Goal: Task Accomplishment & Management: Use online tool/utility

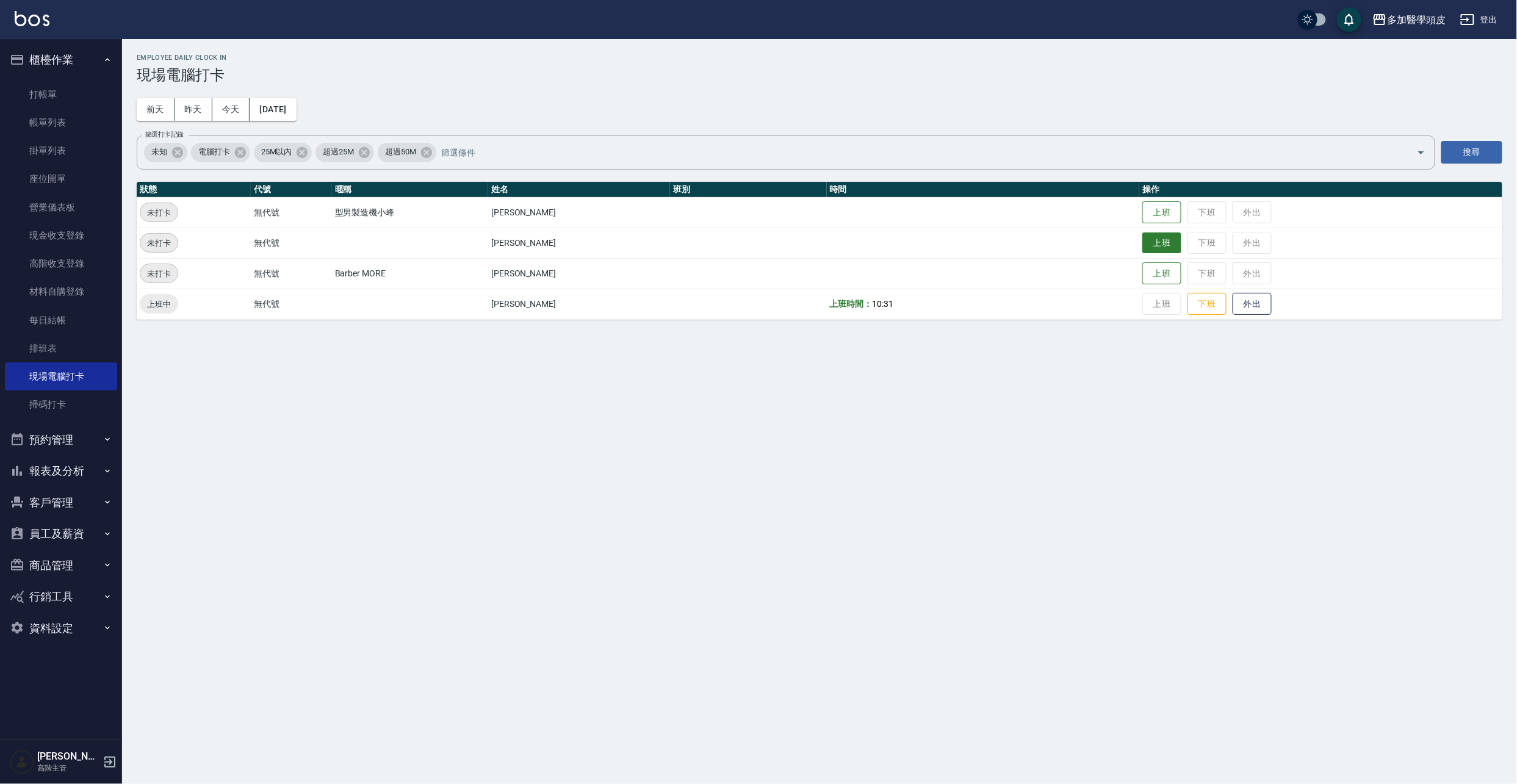
click at [1161, 239] on button "上班" at bounding box center [1162, 243] width 39 height 21
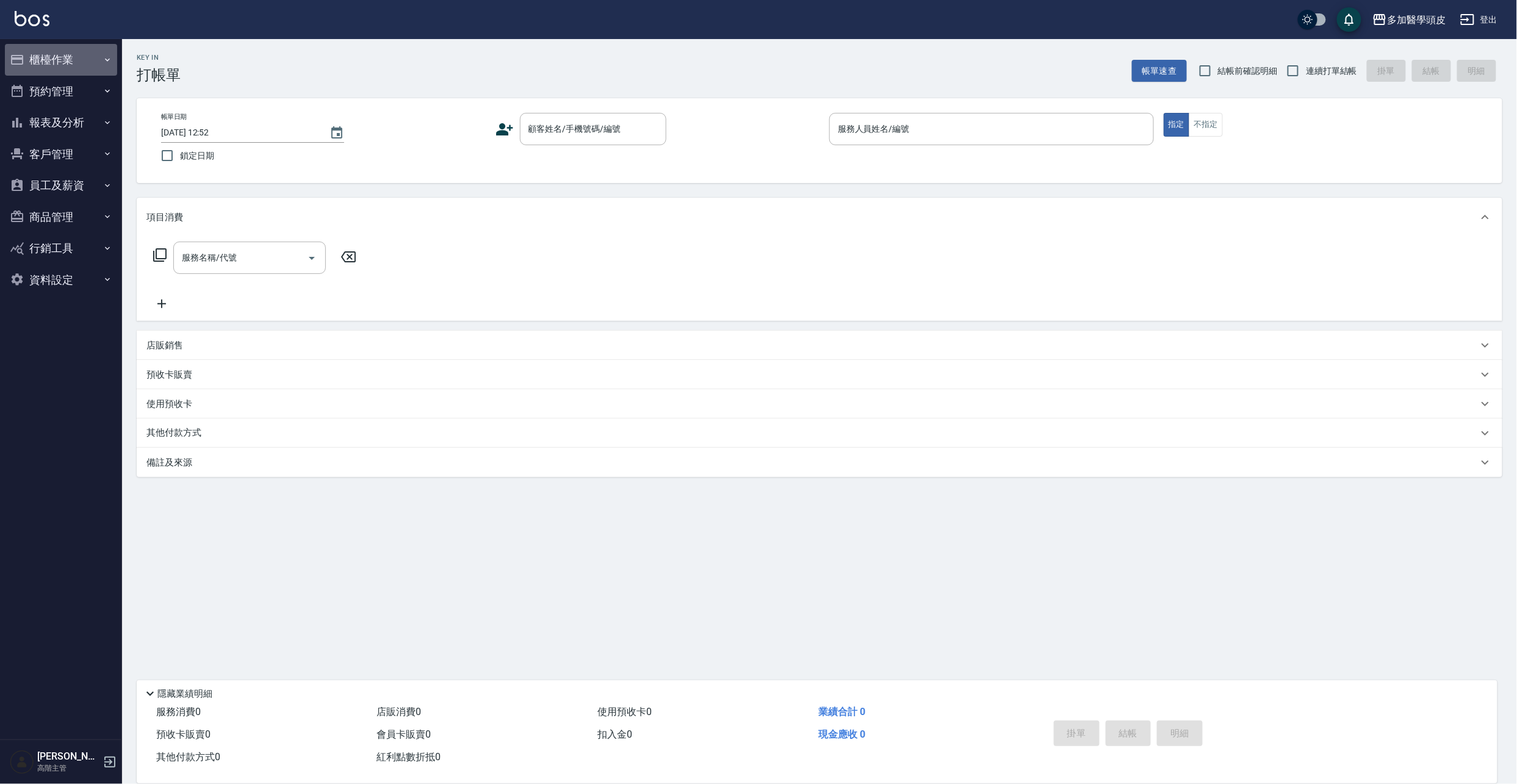
click at [60, 56] on button "櫃檯作業" at bounding box center [61, 60] width 112 height 32
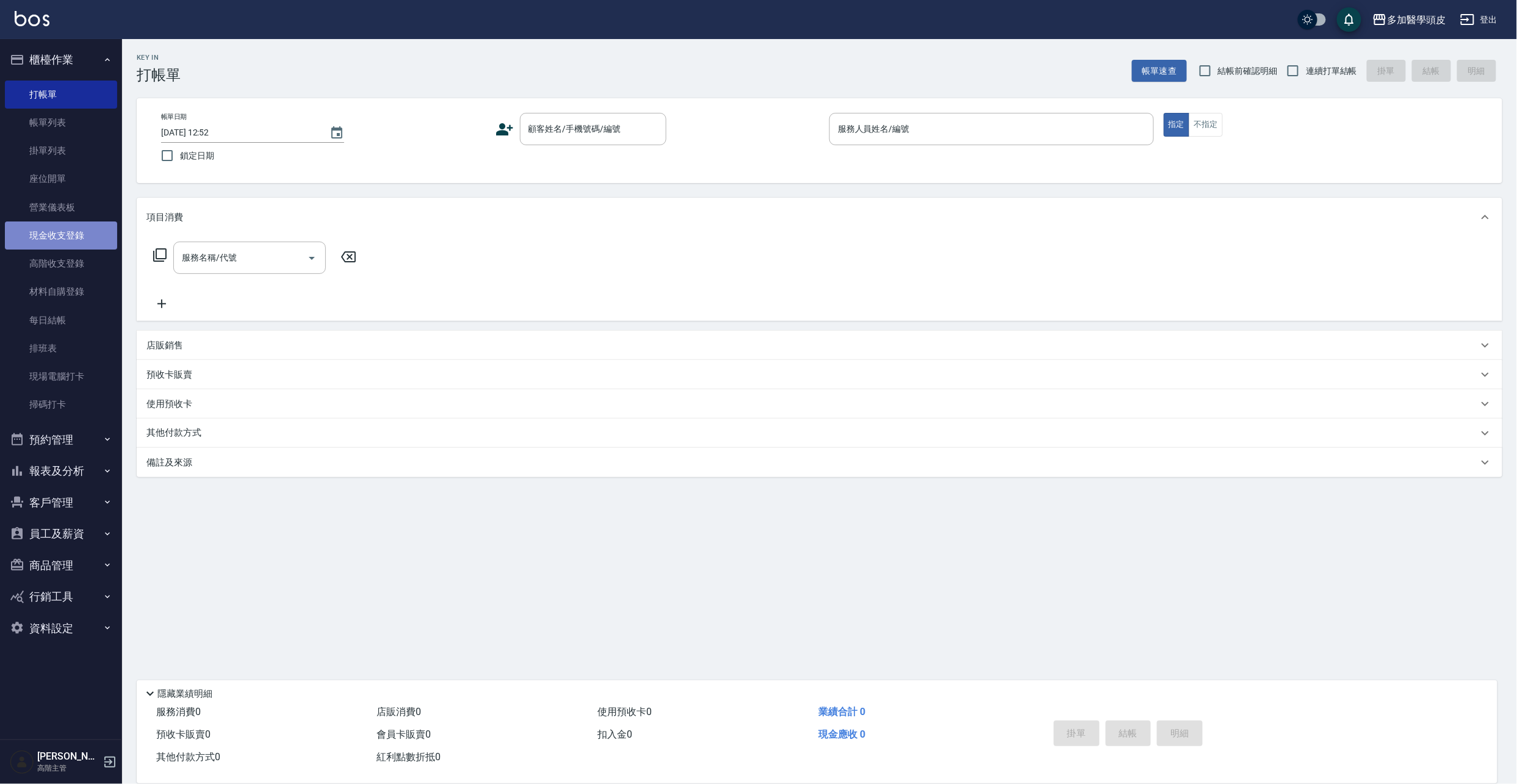
click at [66, 240] on link "現金收支登錄" at bounding box center [61, 235] width 112 height 28
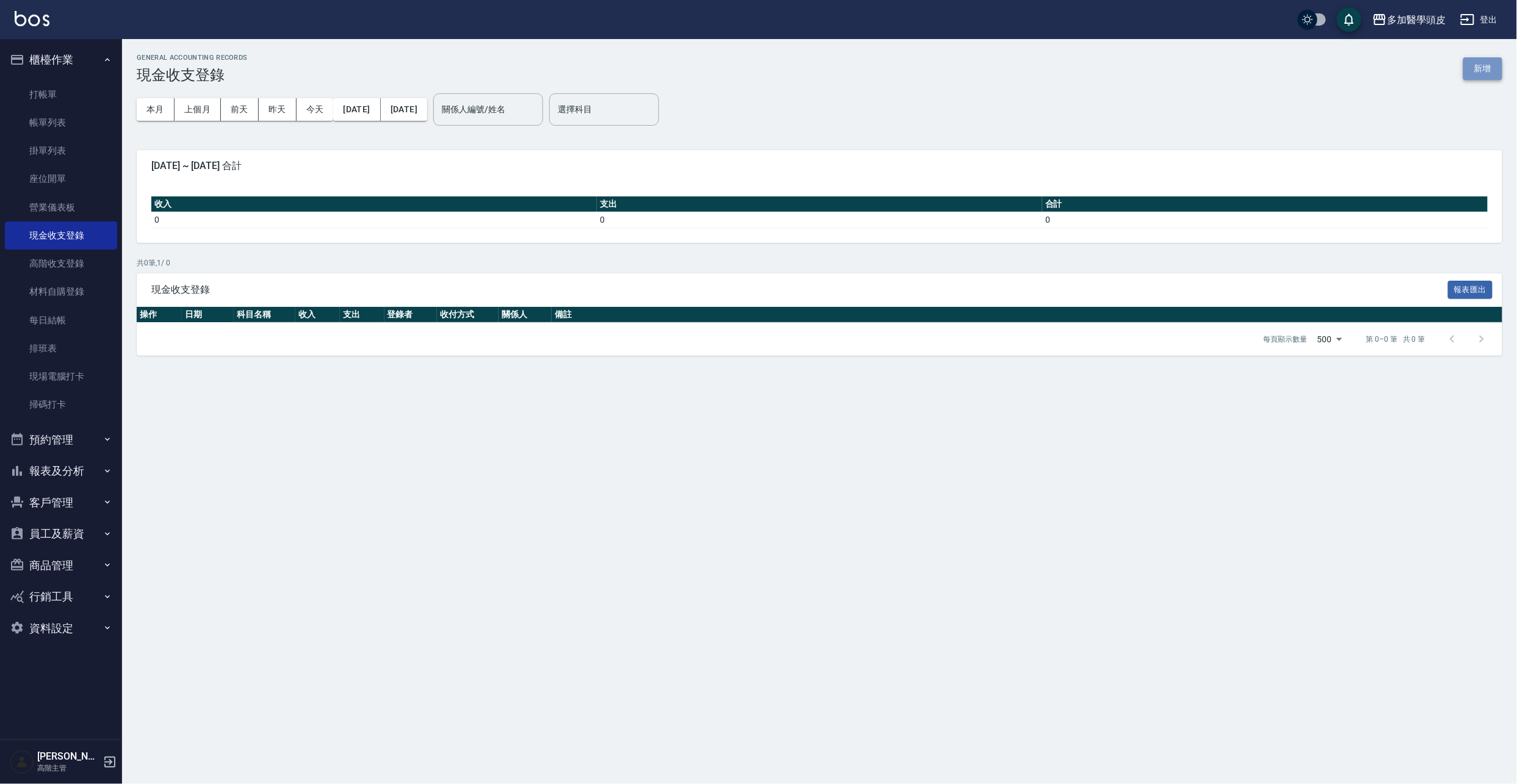
click at [1484, 66] on button "新增" at bounding box center [1483, 69] width 39 height 23
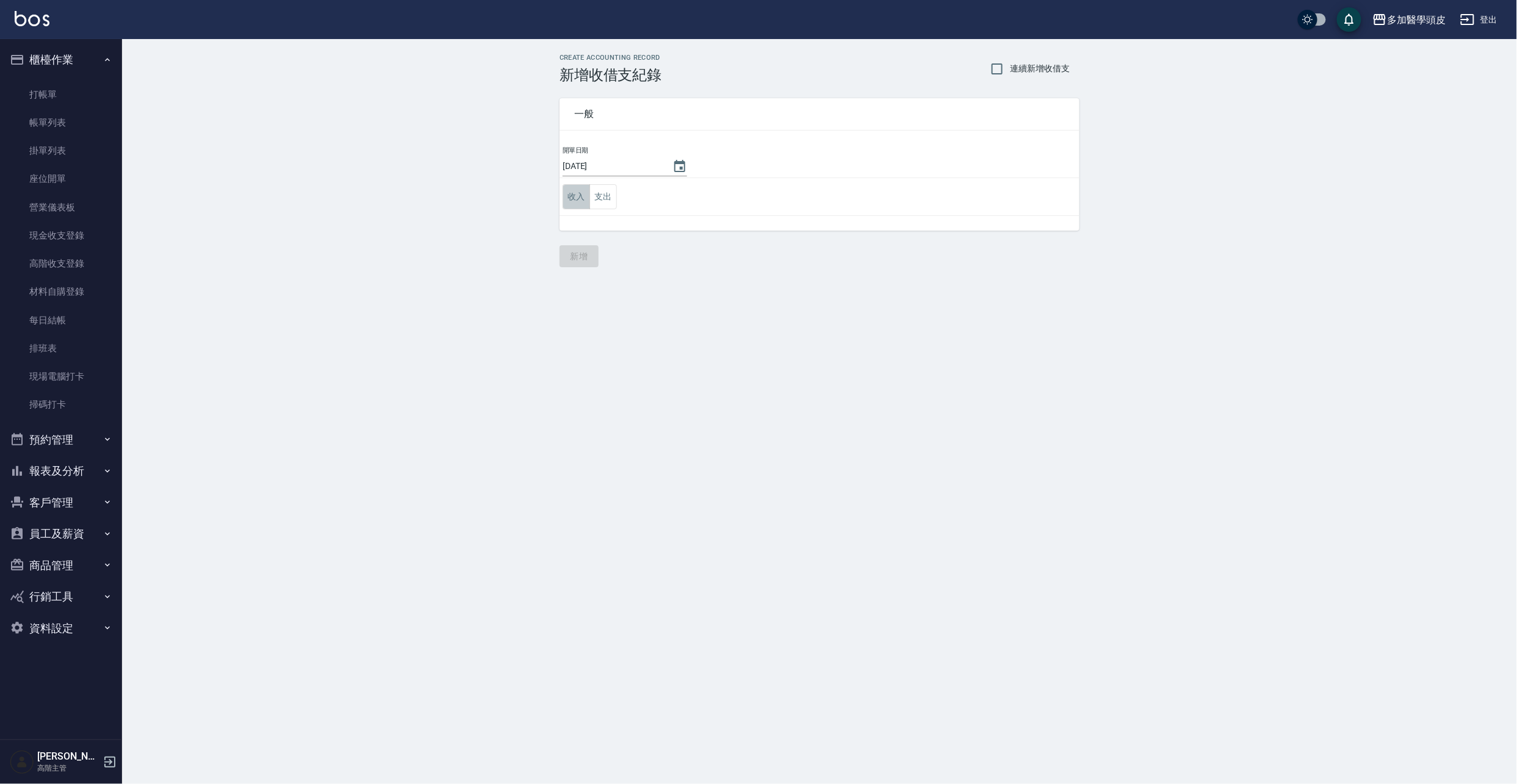
click at [582, 196] on button "收入" at bounding box center [576, 197] width 27 height 25
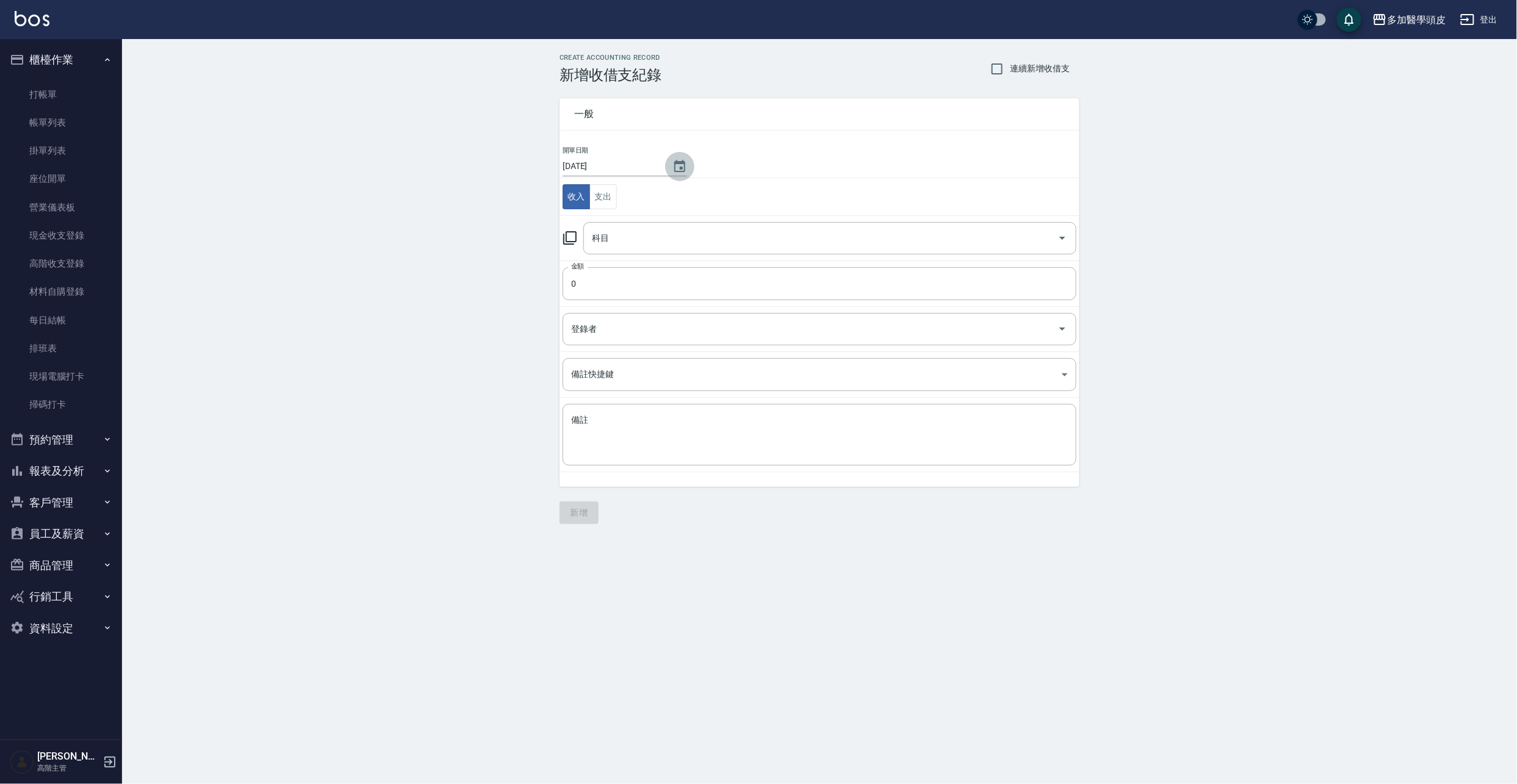
click at [679, 162] on icon "Choose date, selected date is 2025-08-14" at bounding box center [679, 166] width 11 height 12
click at [716, 269] on button "9" at bounding box center [710, 269] width 22 height 22
type input "2025/08/09"
click at [643, 226] on div "科目" at bounding box center [830, 238] width 493 height 32
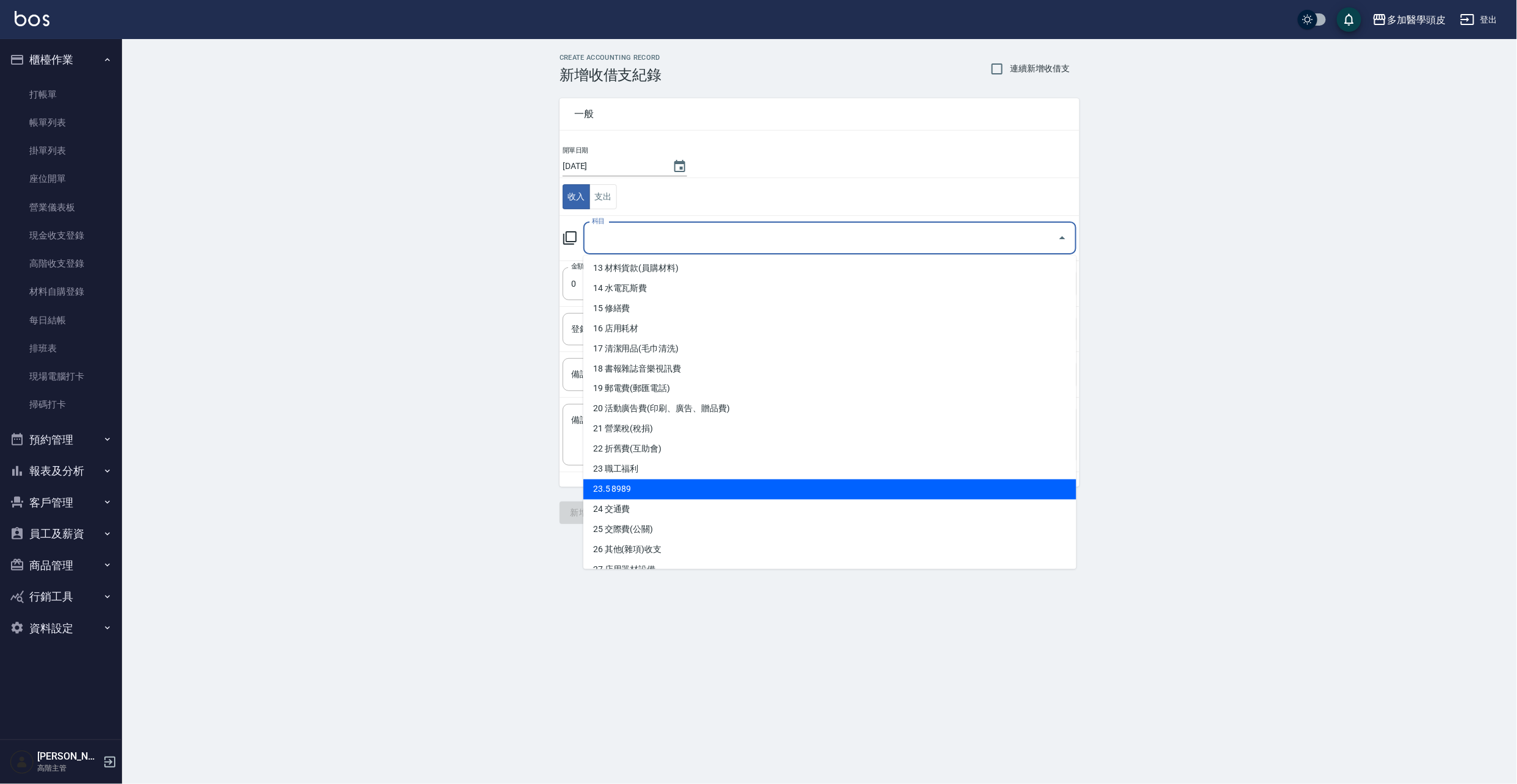
scroll to position [406, 0]
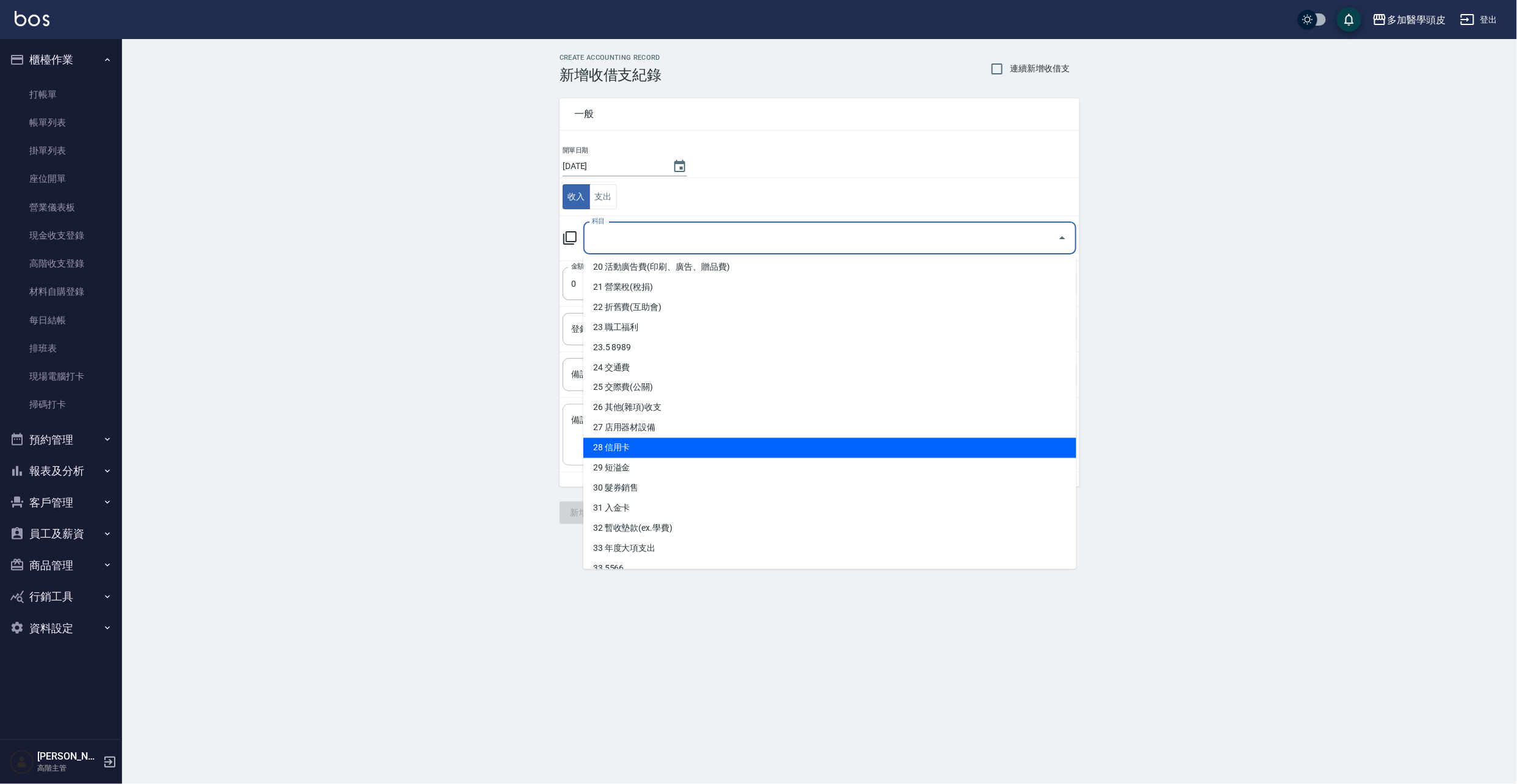
drag, startPoint x: 606, startPoint y: 449, endPoint x: 613, endPoint y: 440, distance: 11.4
click at [609, 450] on li "28 信用卡" at bounding box center [830, 447] width 493 height 20
type input "28 信用卡"
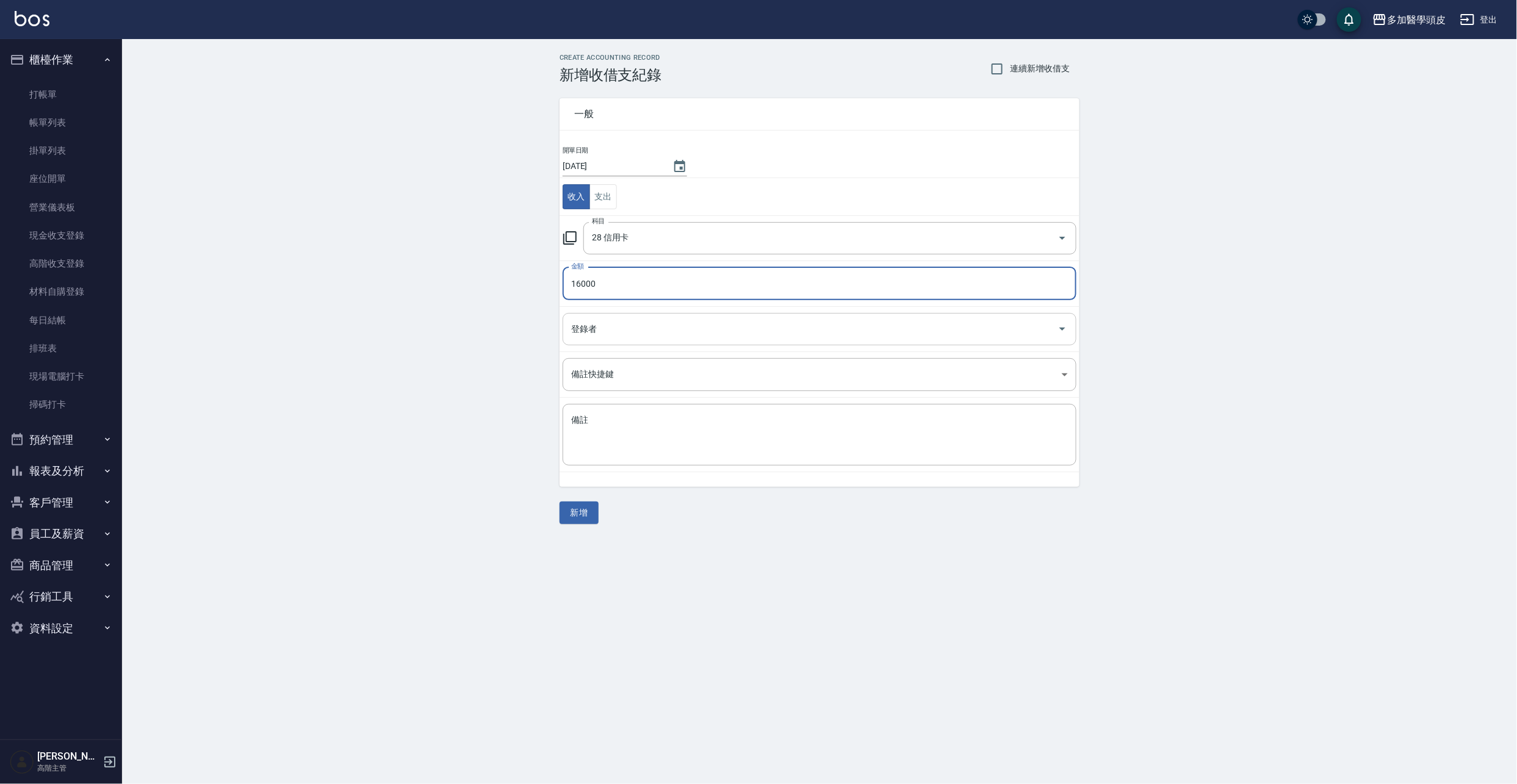
type input "16000"
click at [675, 324] on input "登錄者" at bounding box center [810, 329] width 485 height 21
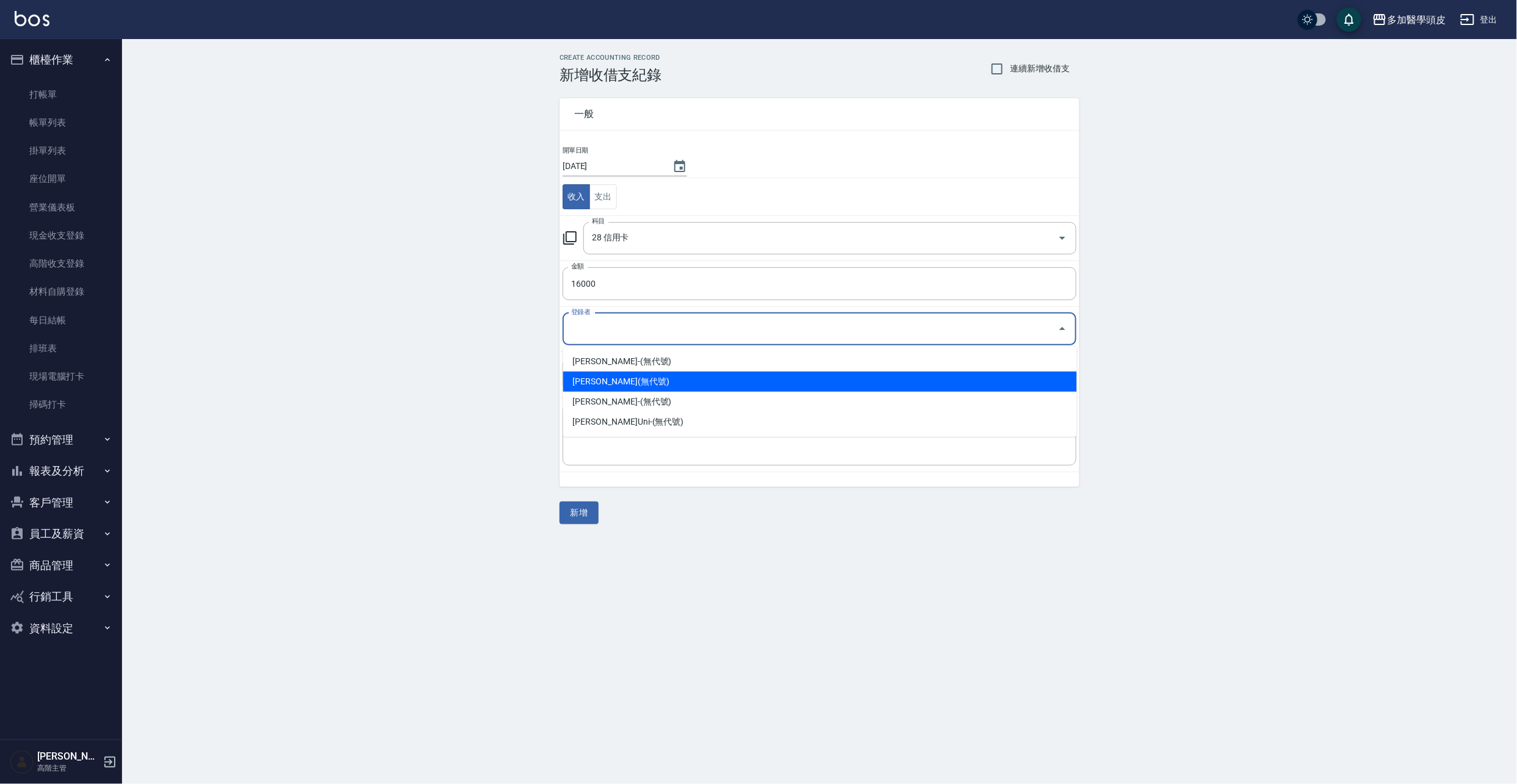
click at [616, 377] on li "張祖惠-(無代號)" at bounding box center [820, 381] width 514 height 20
type input "張祖惠-(無代號)"
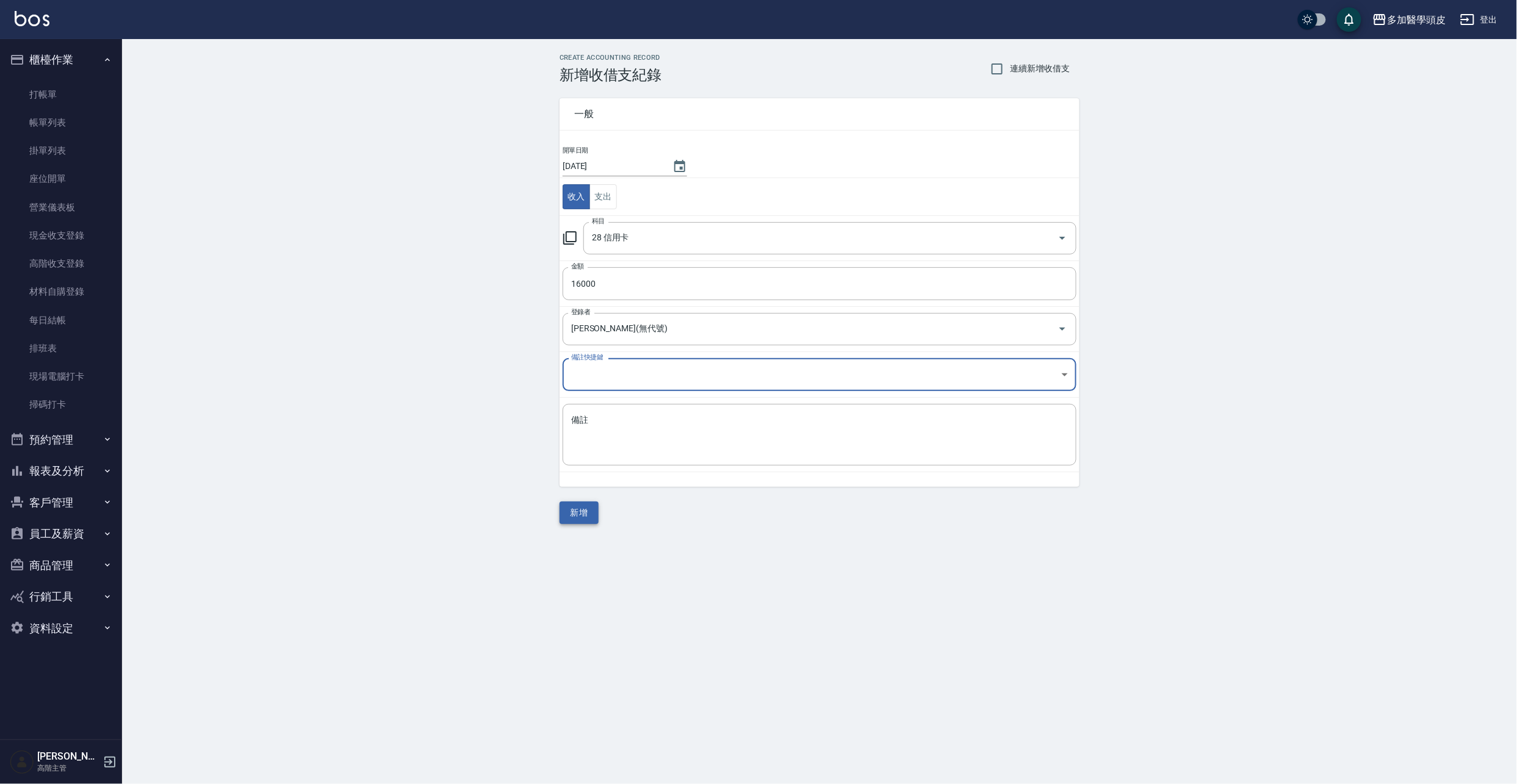
click at [578, 521] on button "新增" at bounding box center [579, 512] width 39 height 23
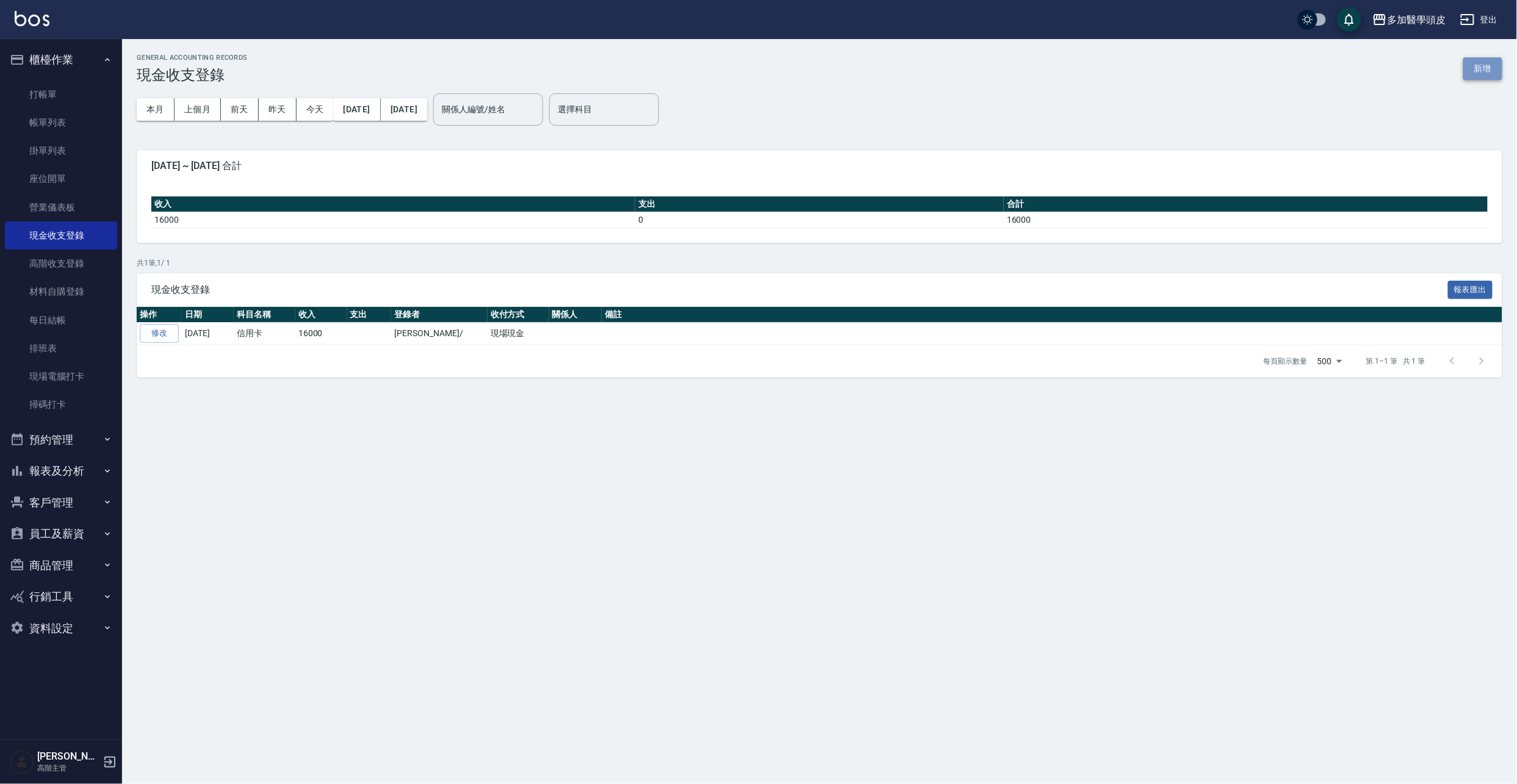
click at [1474, 67] on button "新增" at bounding box center [1483, 69] width 39 height 23
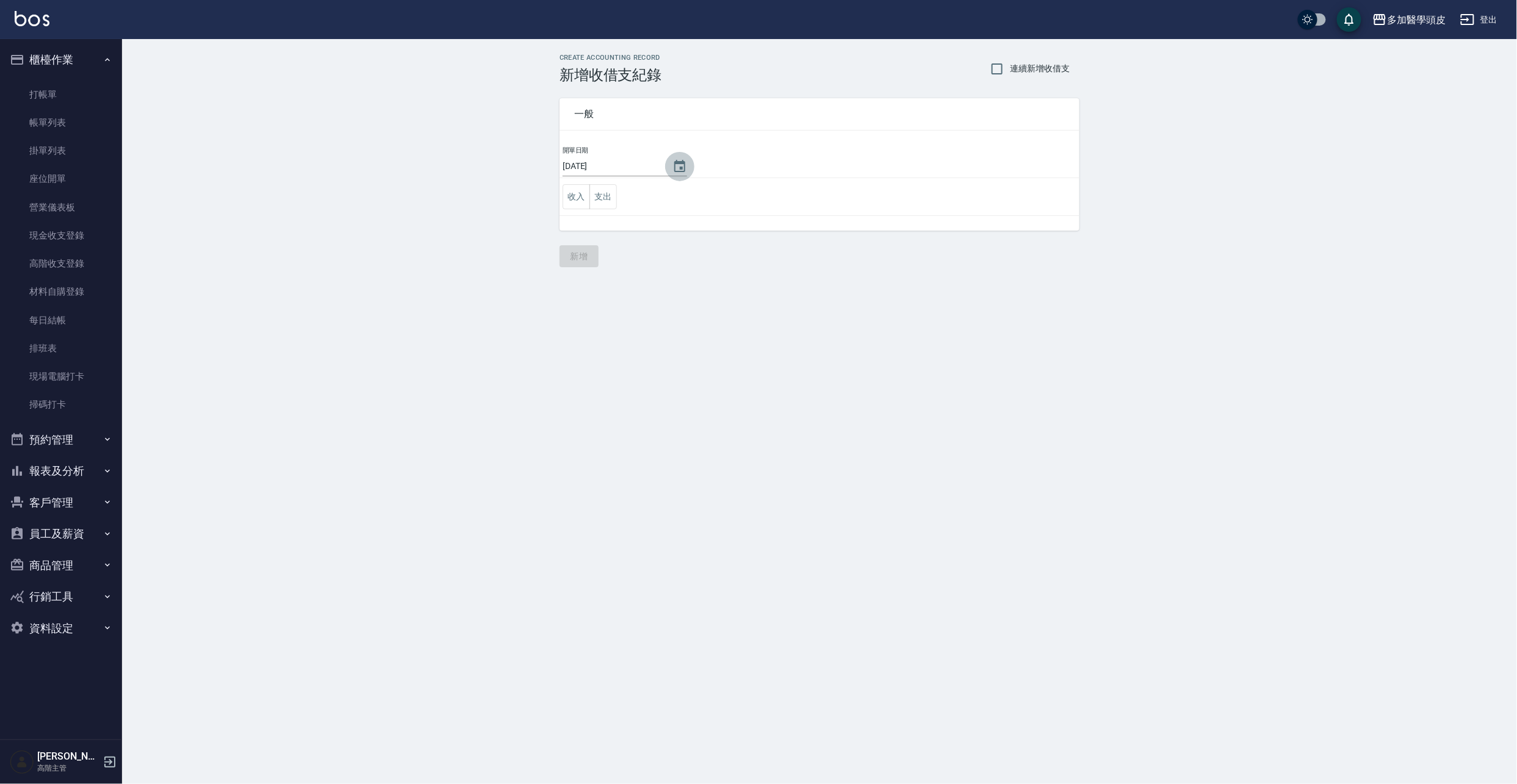
click at [672, 172] on icon "Choose date, selected date is 2025-08-14" at bounding box center [679, 166] width 15 height 15
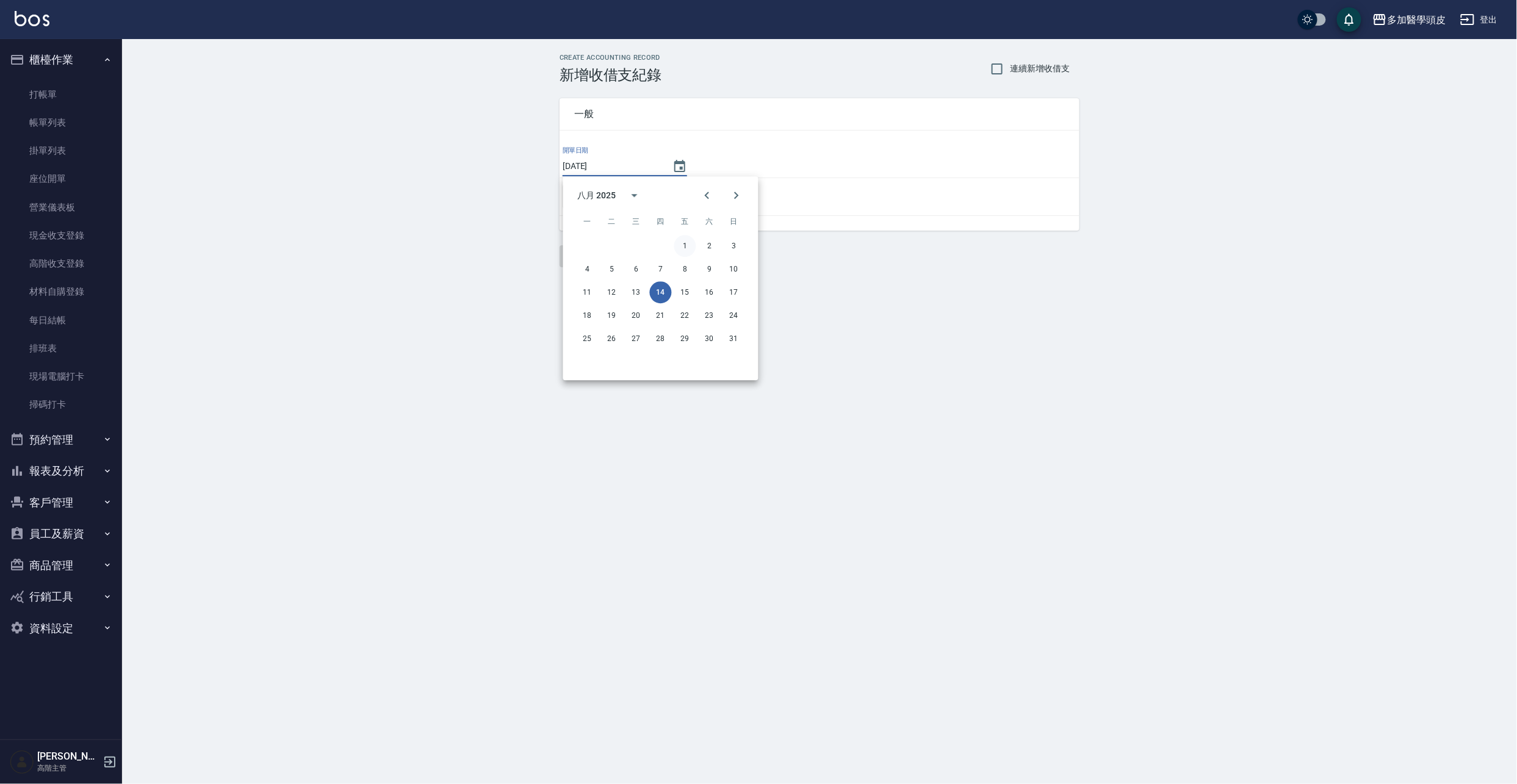
click at [690, 243] on button "1" at bounding box center [685, 246] width 22 height 22
type input "2025/08/01"
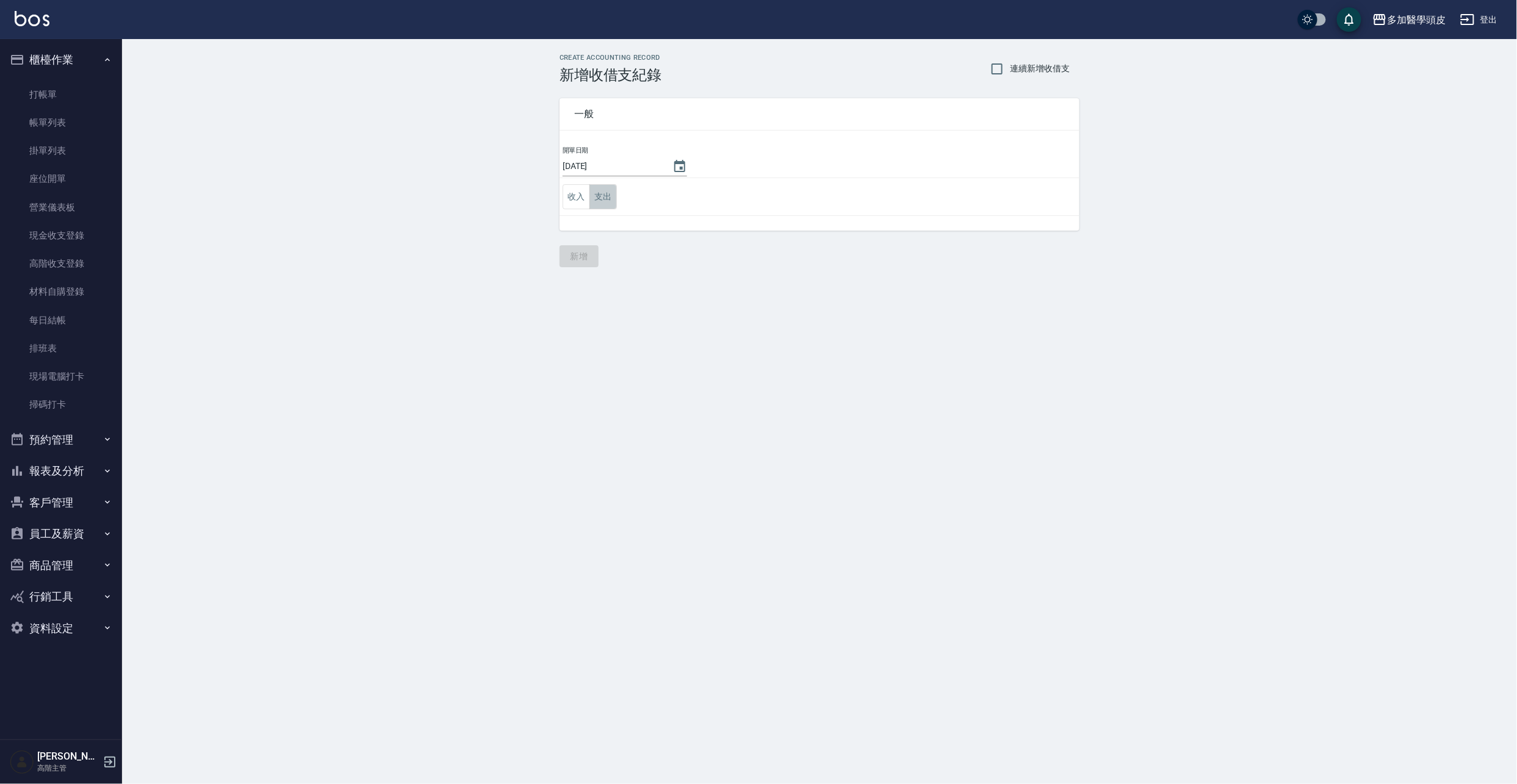
click at [611, 201] on button "支出" at bounding box center [603, 197] width 27 height 25
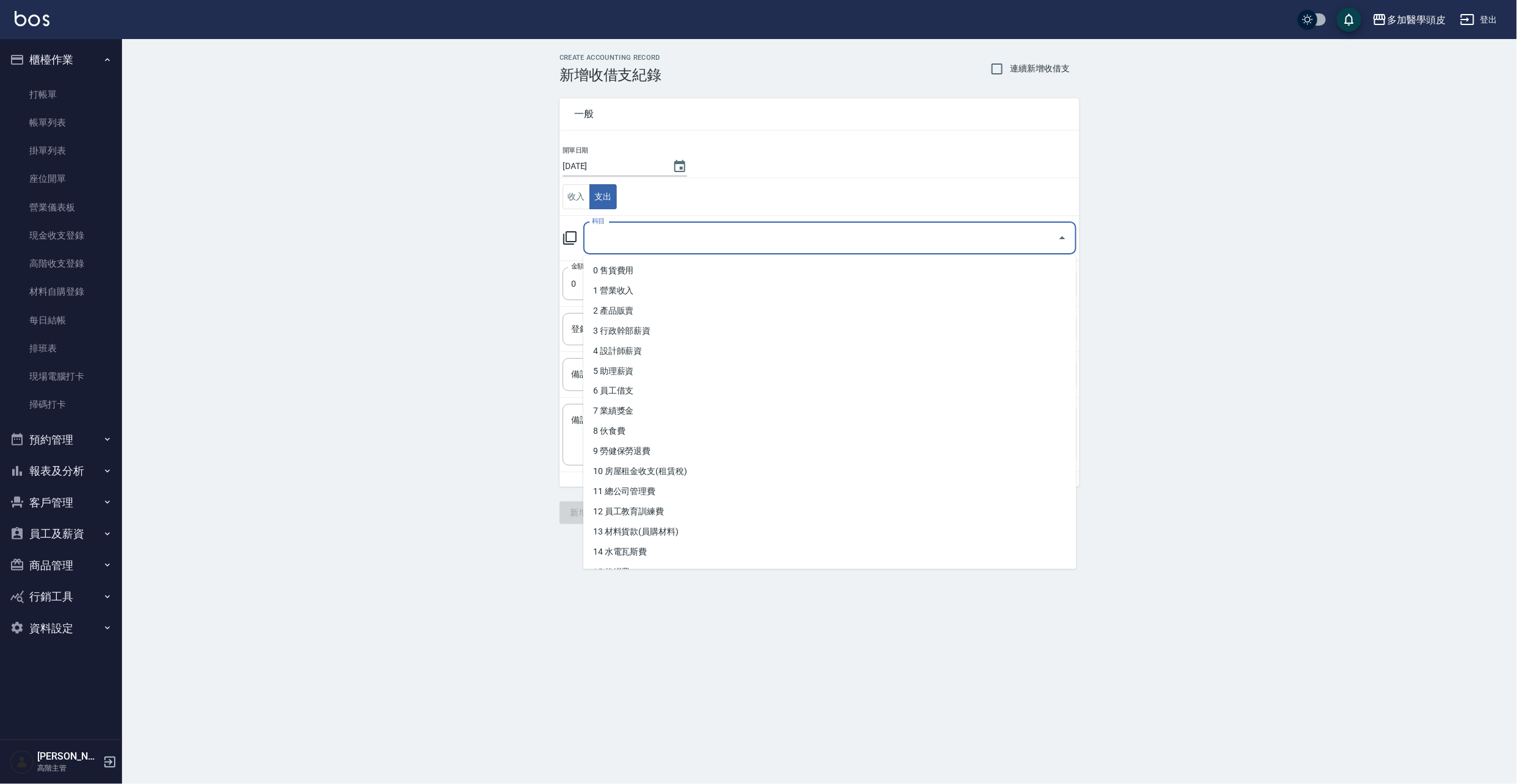
click at [639, 247] on input "科目" at bounding box center [821, 238] width 464 height 21
click at [685, 476] on li "10 房屋租金收支(租賃稅)" at bounding box center [830, 471] width 493 height 20
type input "10 房屋租金收支(租賃稅)"
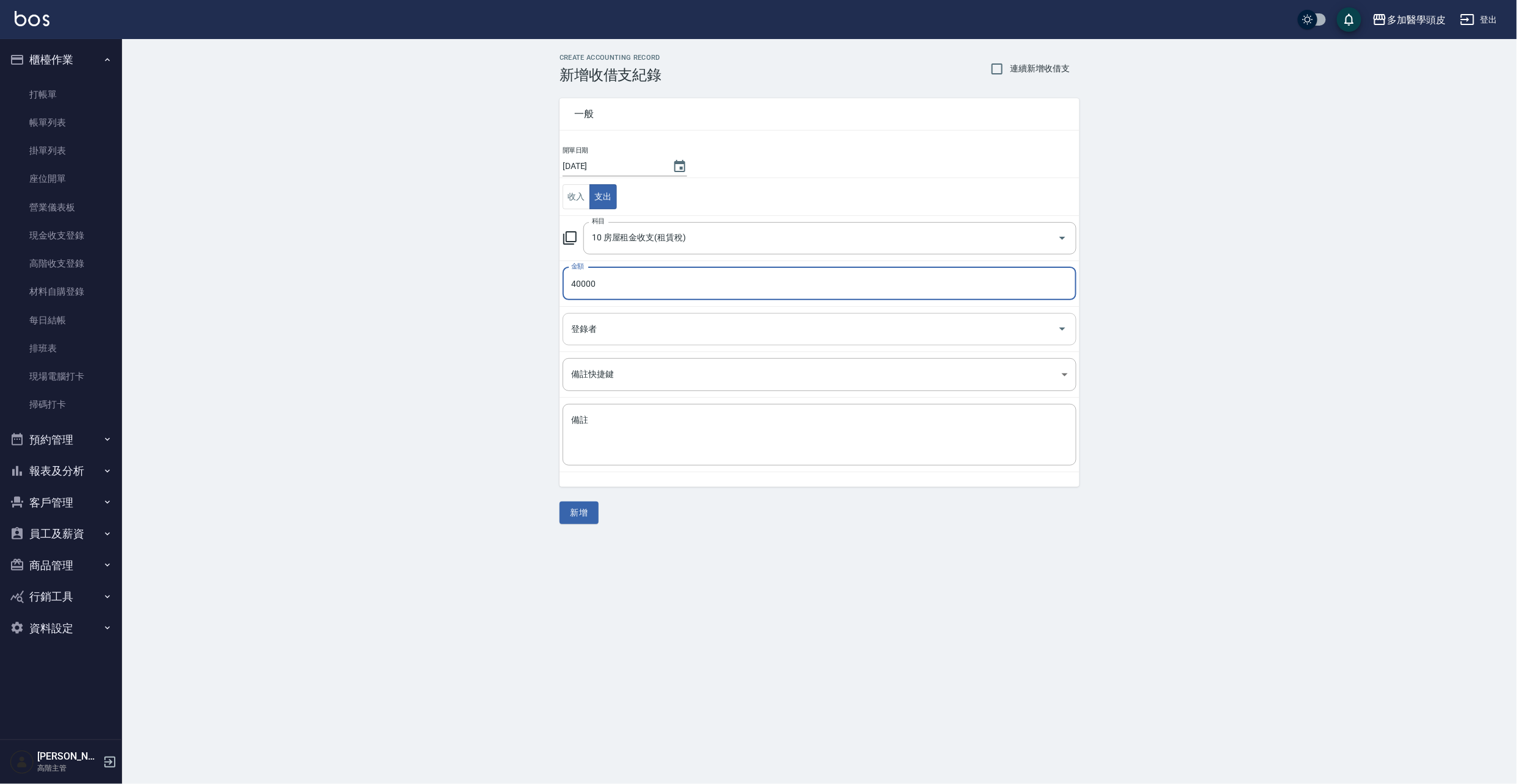
type input "40000"
click at [709, 324] on input "登錄者" at bounding box center [810, 329] width 485 height 21
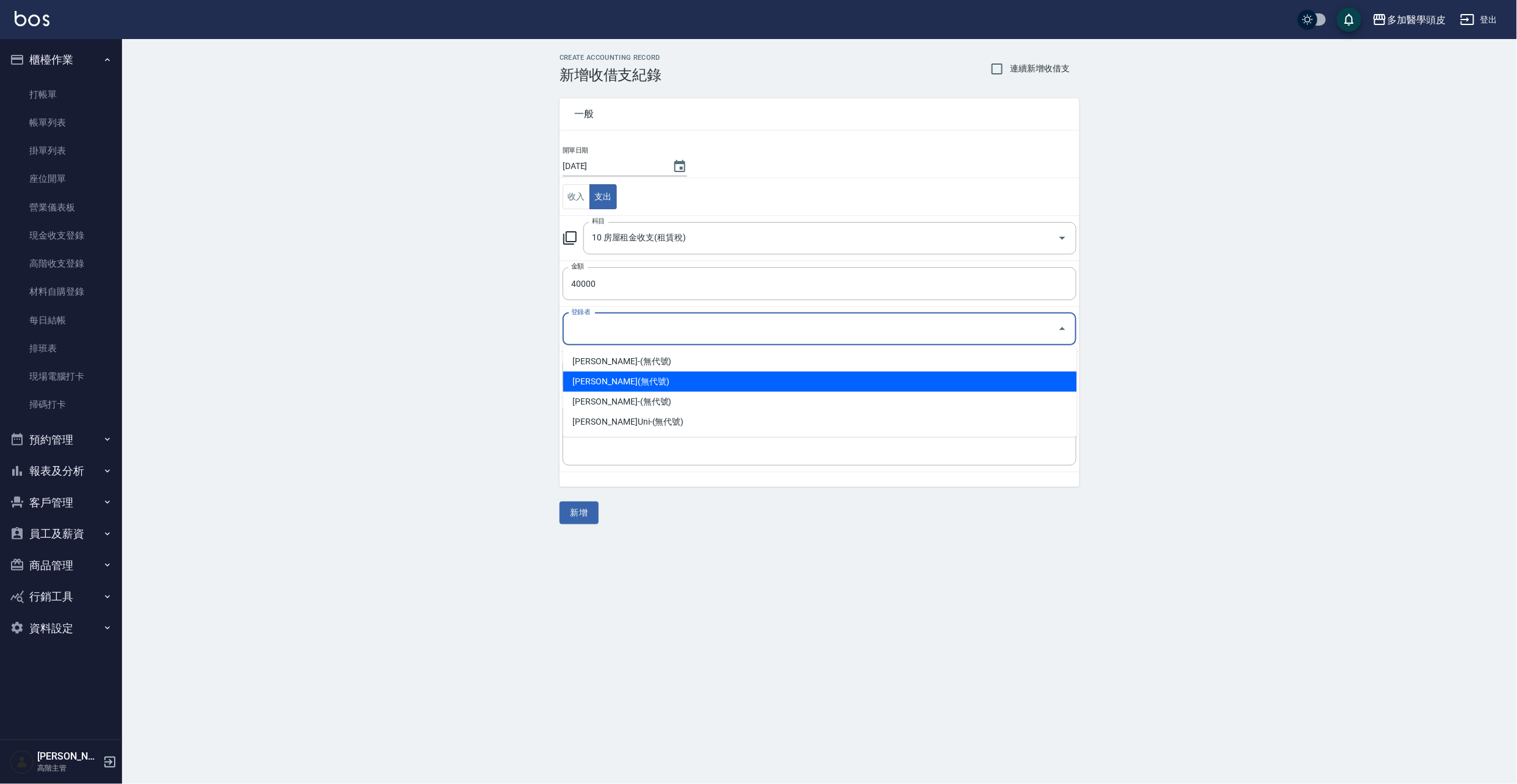
click at [677, 379] on li "張祖惠-(無代號)" at bounding box center [820, 381] width 514 height 20
type input "張祖惠-(無代號)"
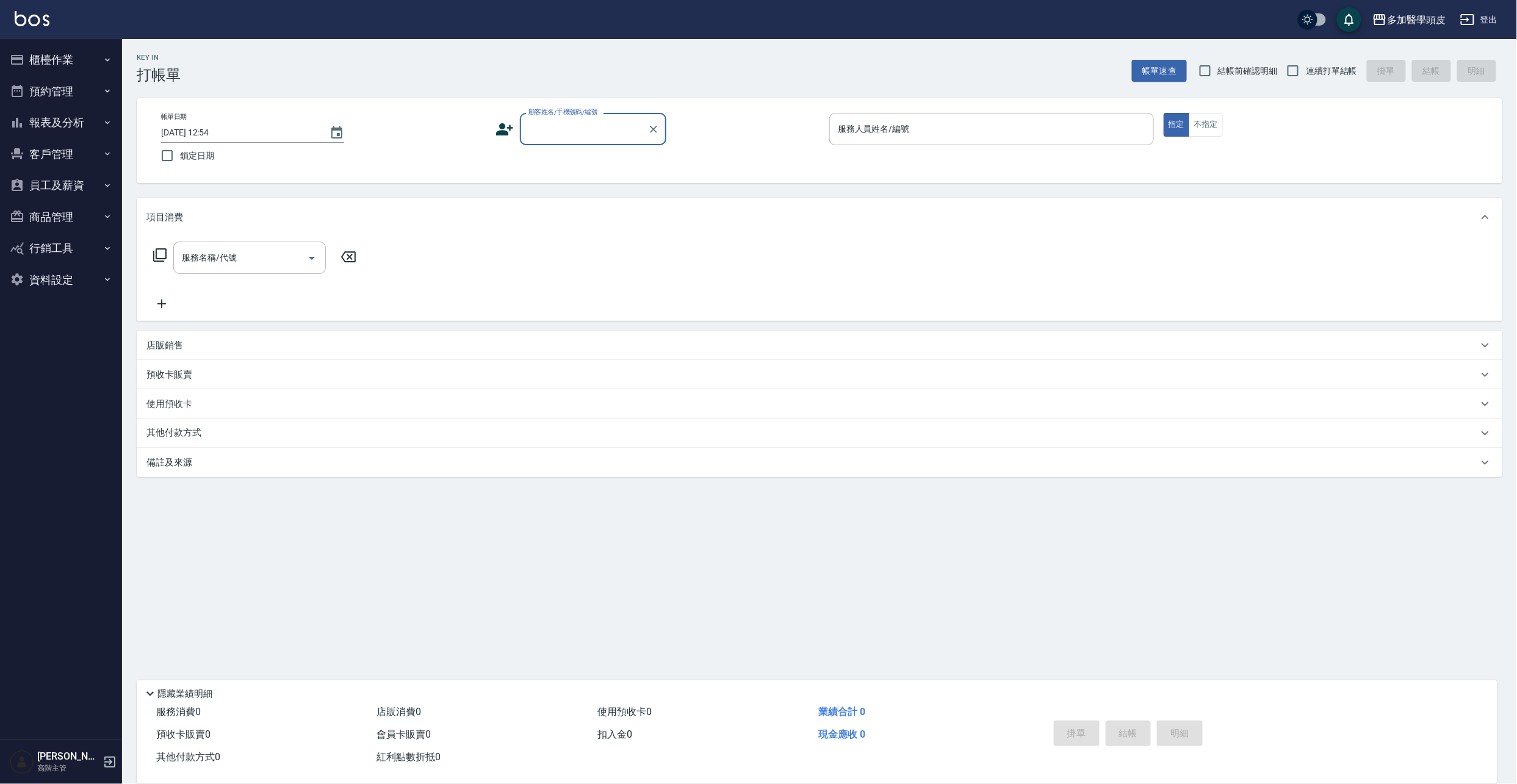
click at [56, 60] on button "櫃檯作業" at bounding box center [61, 60] width 112 height 32
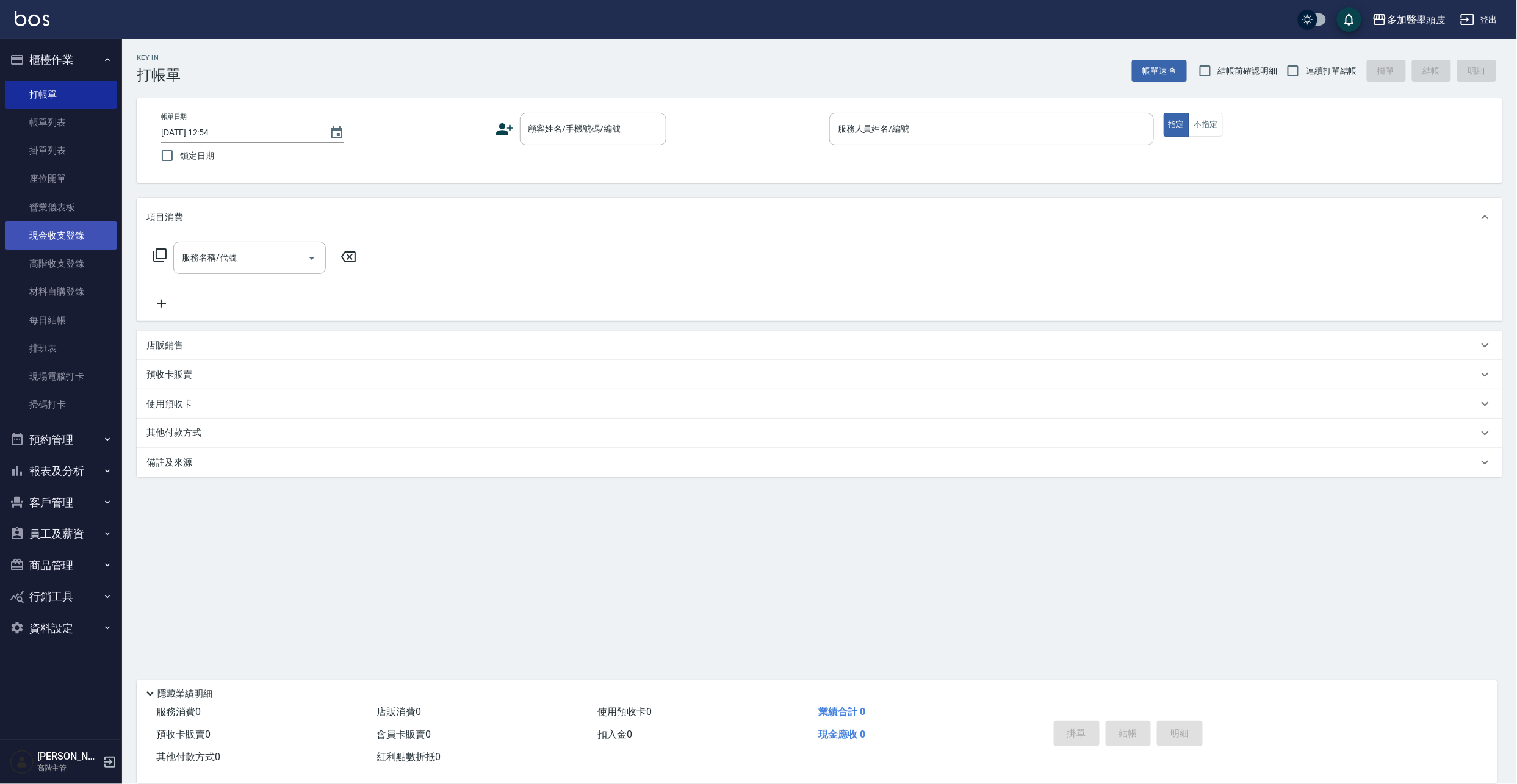
click at [79, 236] on link "現金收支登錄" at bounding box center [61, 235] width 112 height 28
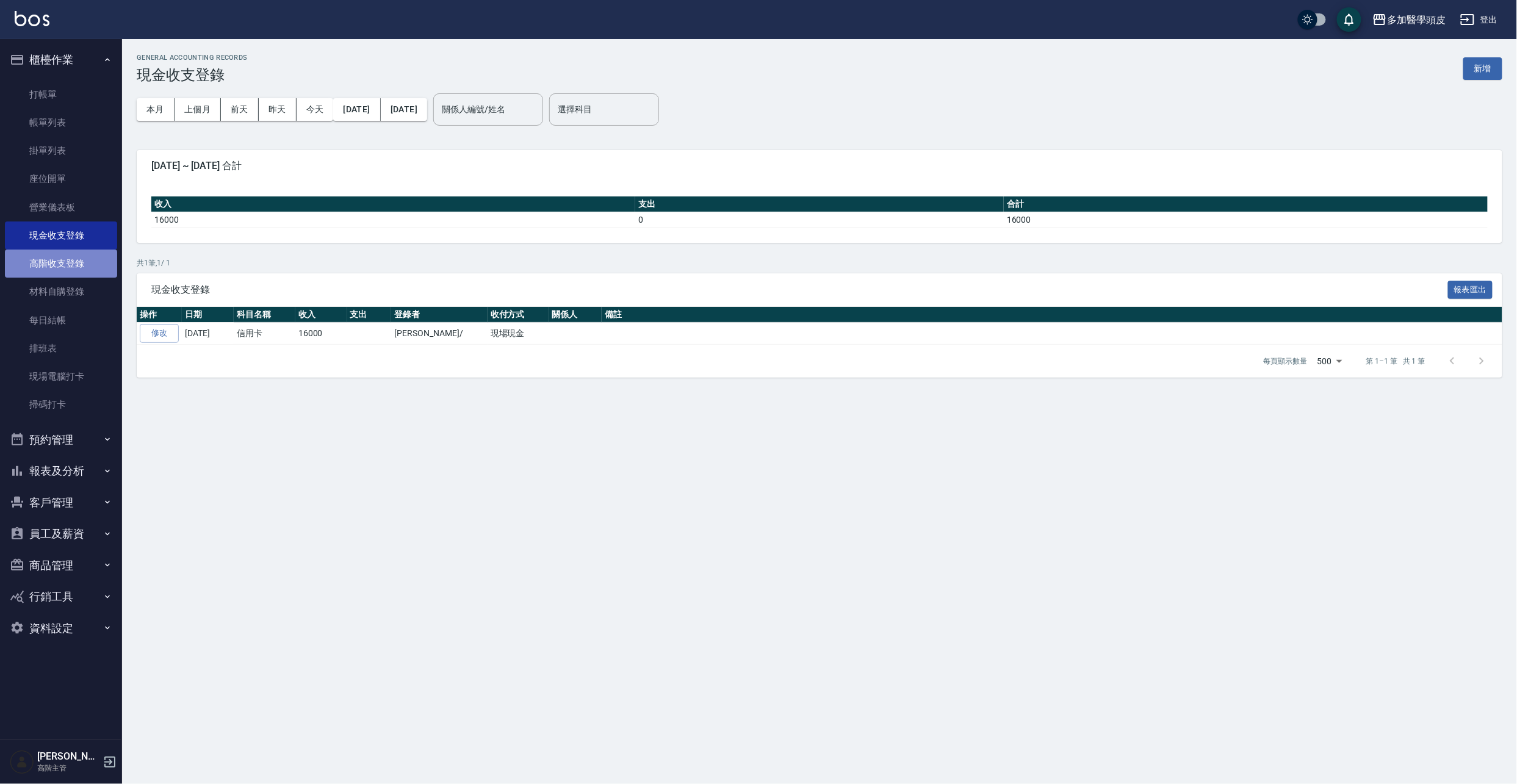
click at [78, 262] on link "高階收支登錄" at bounding box center [61, 263] width 112 height 28
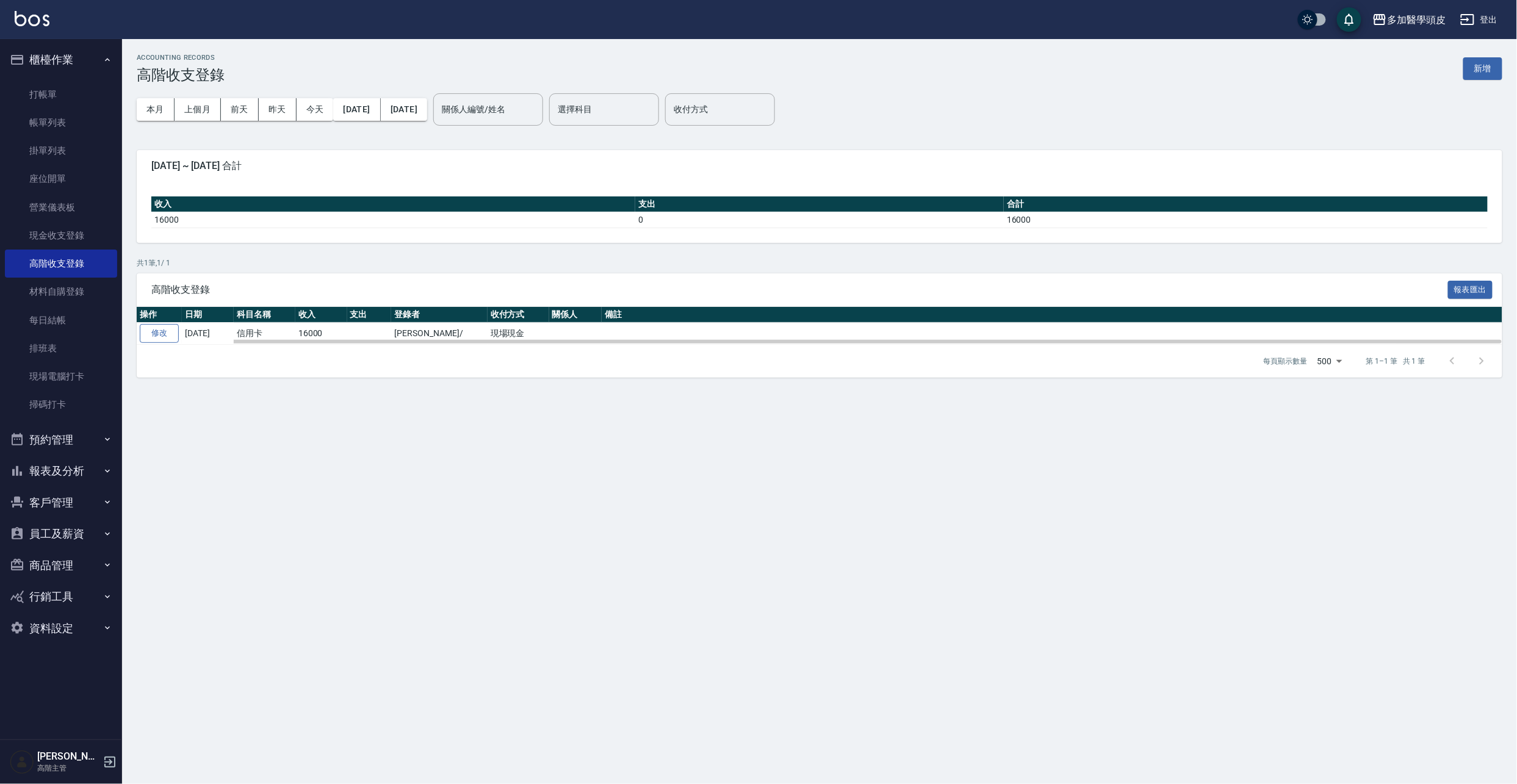
click at [169, 332] on link "修改" at bounding box center [159, 333] width 39 height 19
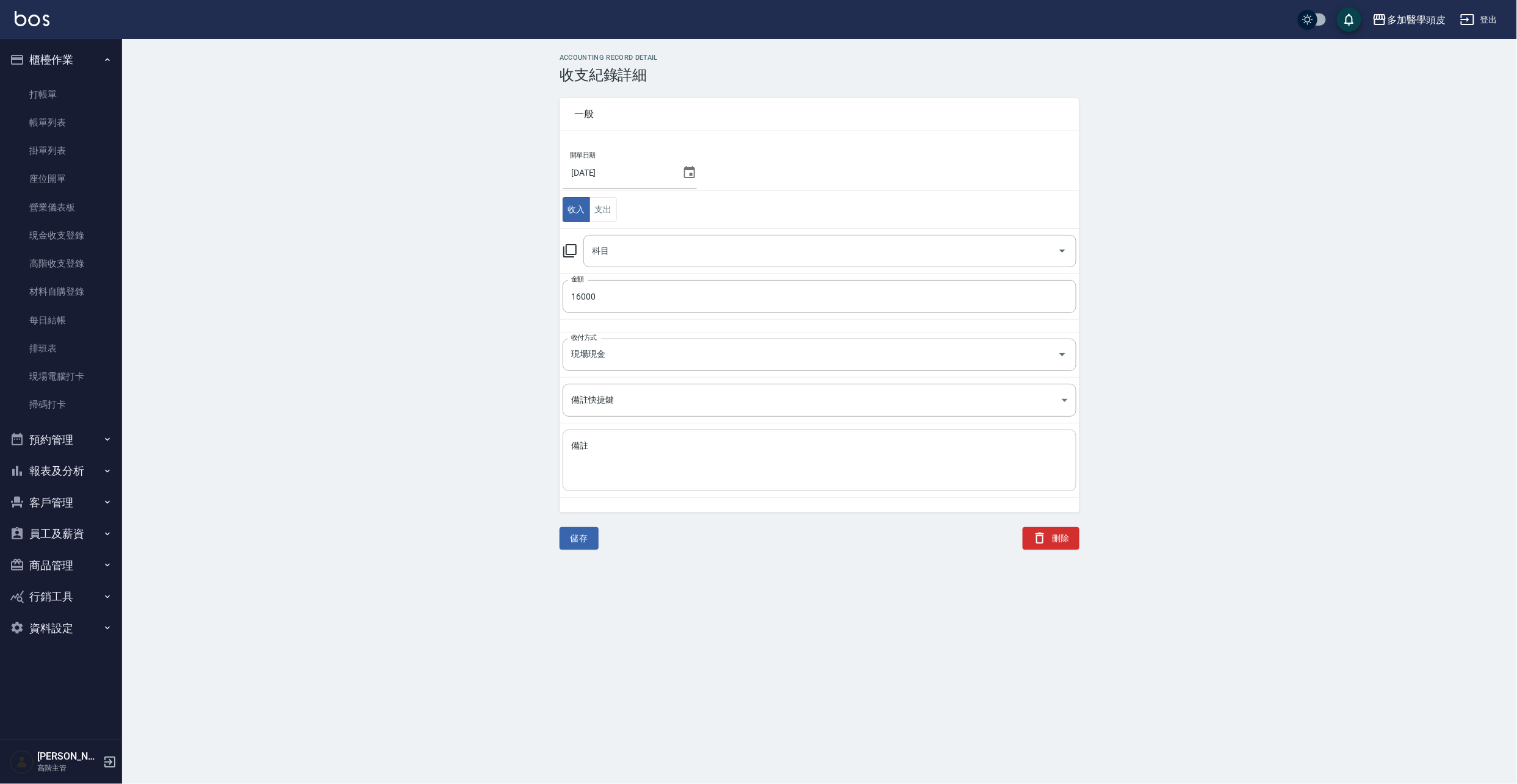
type input "28 信用卡"
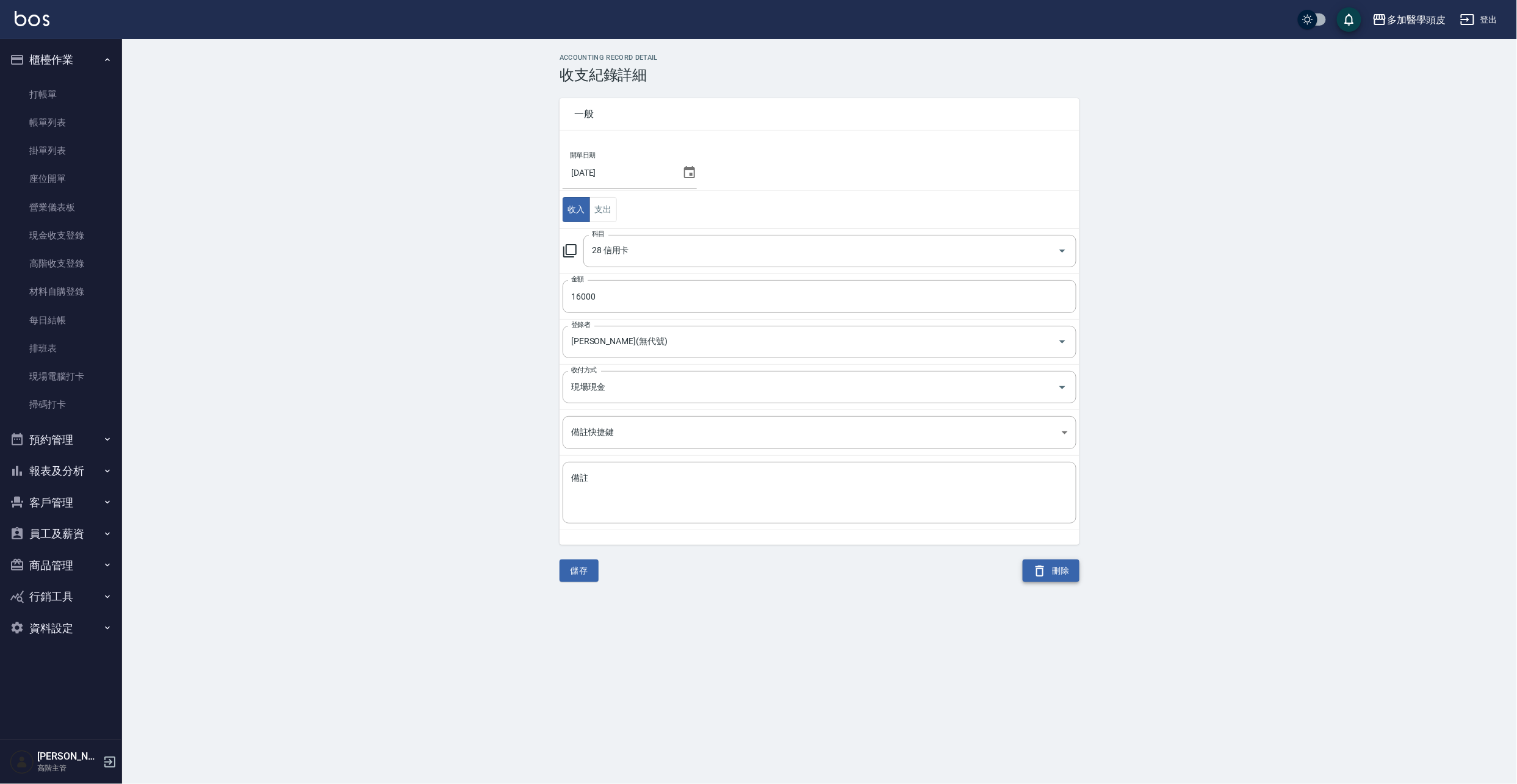
click at [1056, 572] on button "刪除" at bounding box center [1051, 570] width 57 height 23
click at [836, 32] on icon "close" at bounding box center [835, 32] width 12 height 12
click at [1072, 572] on button "刪除" at bounding box center [1051, 570] width 57 height 23
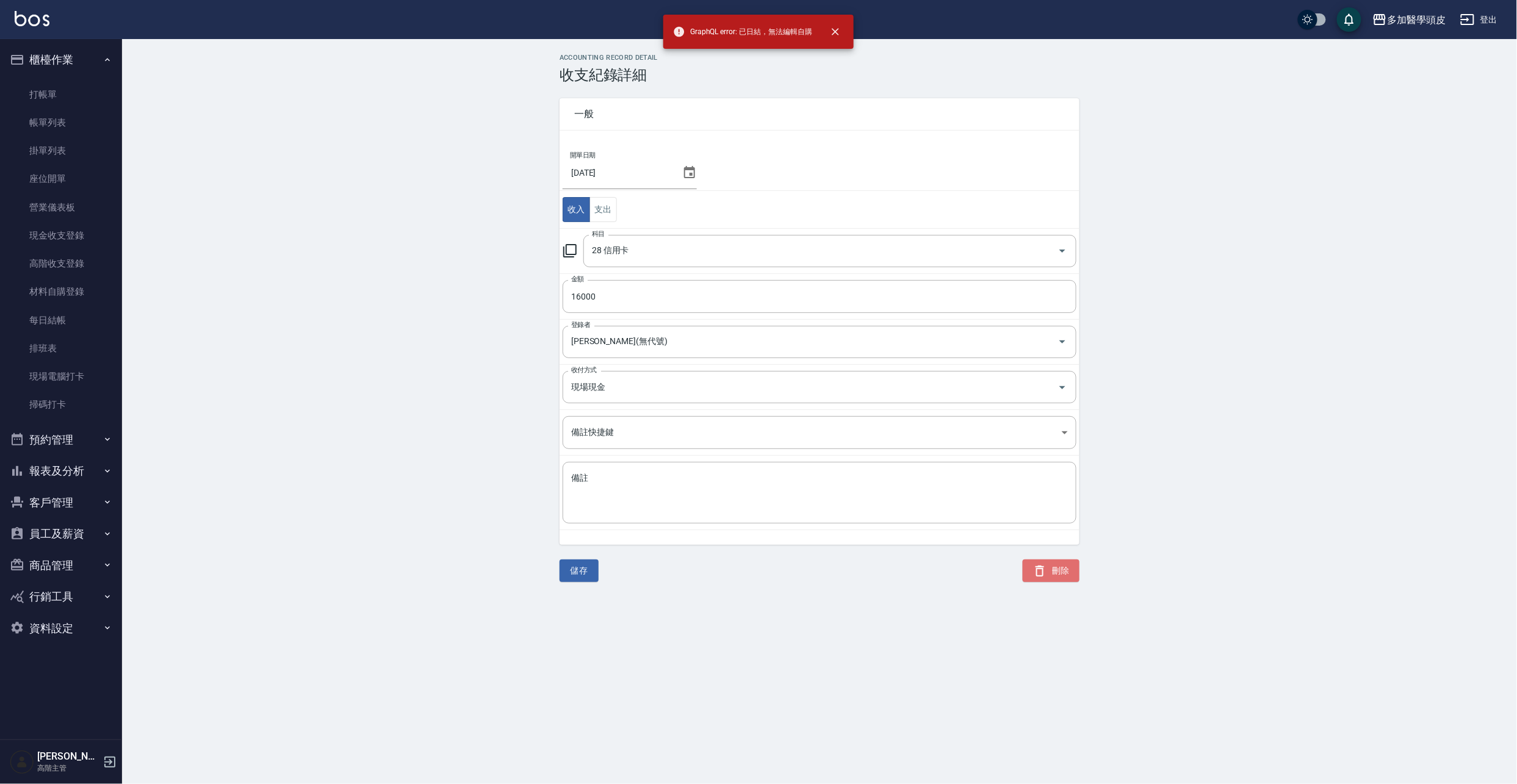
click at [1072, 572] on button "刪除" at bounding box center [1051, 570] width 57 height 23
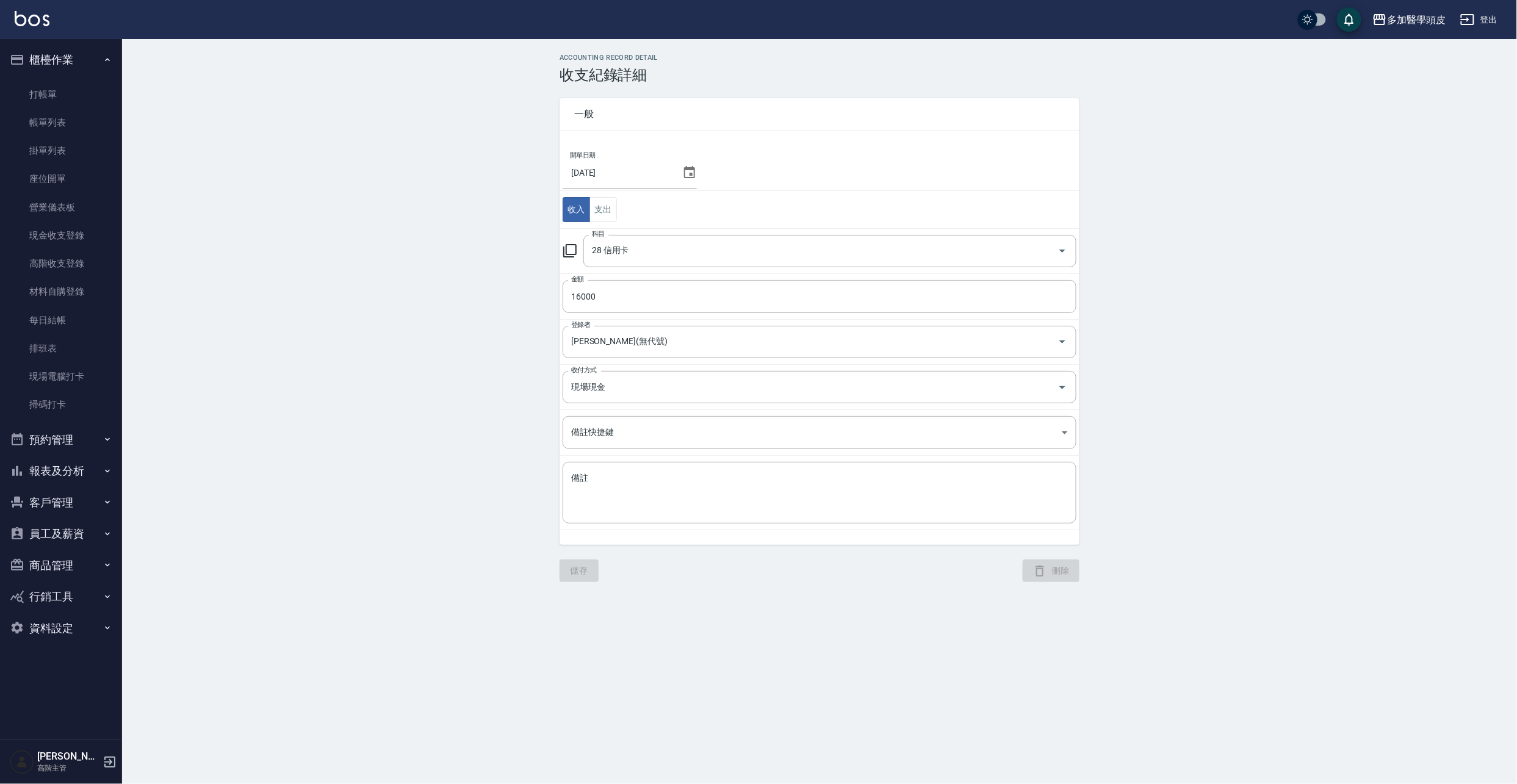
click at [1072, 572] on button "刪除" at bounding box center [1051, 570] width 57 height 23
click at [1072, 572] on div "刪除" at bounding box center [1044, 563] width 71 height 37
click at [1072, 572] on button "刪除" at bounding box center [1051, 570] width 57 height 23
click at [1072, 572] on div "刪除" at bounding box center [1044, 563] width 71 height 37
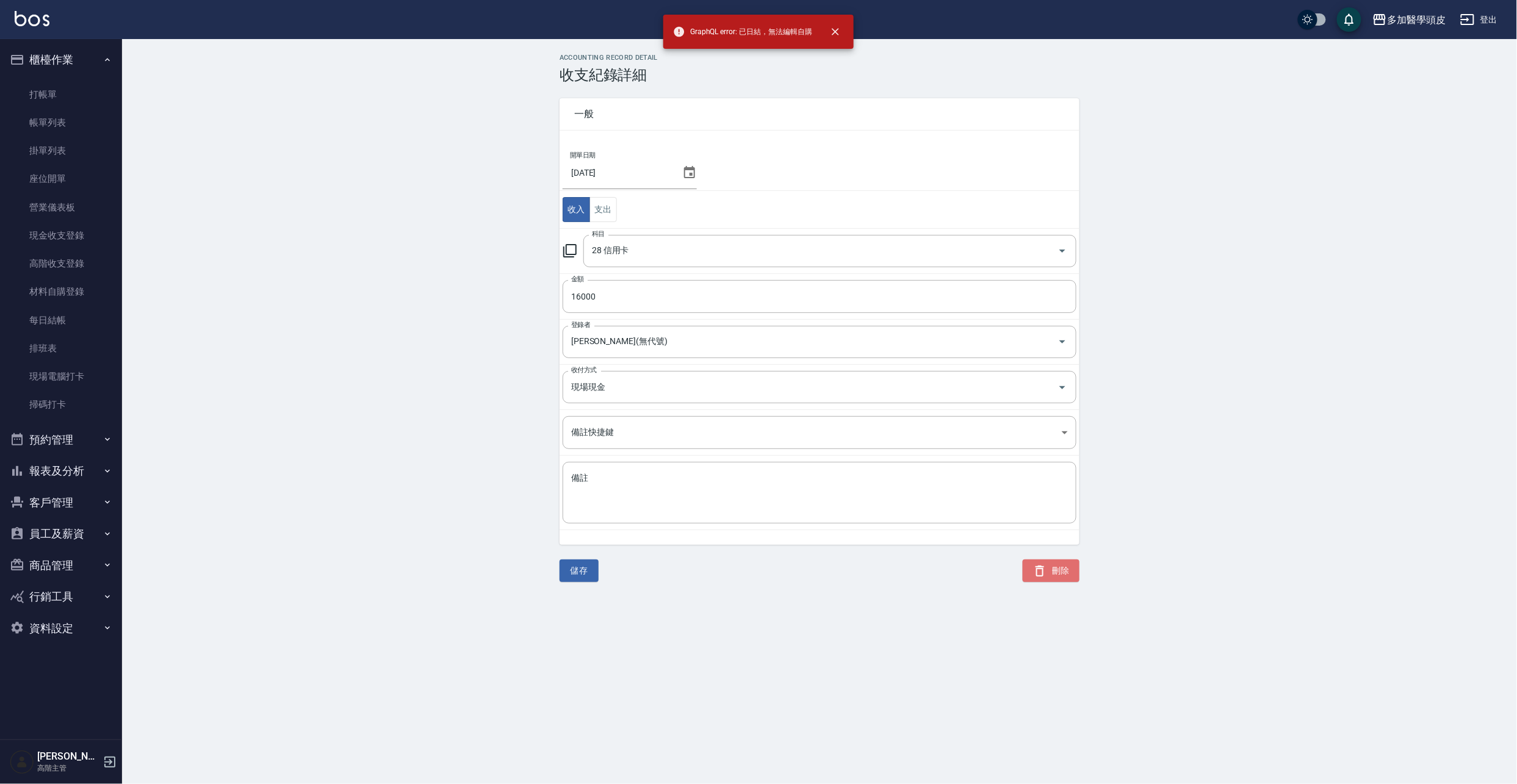
click at [1072, 572] on button "刪除" at bounding box center [1051, 570] width 57 height 23
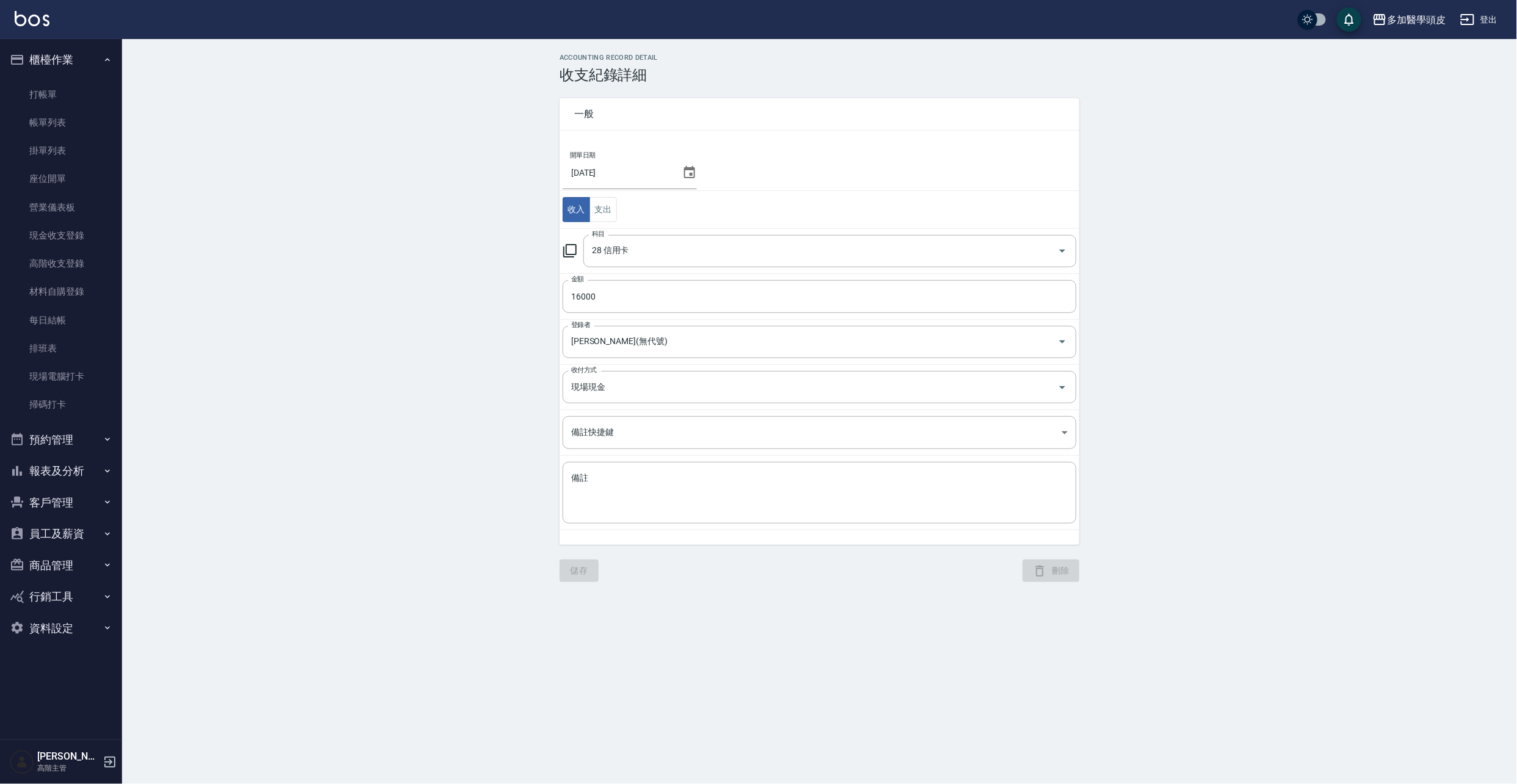
click at [1072, 572] on div "刪除" at bounding box center [1044, 563] width 71 height 37
click at [1072, 572] on button "刪除" at bounding box center [1051, 570] width 57 height 23
click at [1072, 572] on div "刪除" at bounding box center [1044, 563] width 71 height 37
click at [1072, 572] on button "刪除" at bounding box center [1051, 570] width 57 height 23
click at [67, 233] on link "現金收支登錄" at bounding box center [61, 235] width 112 height 28
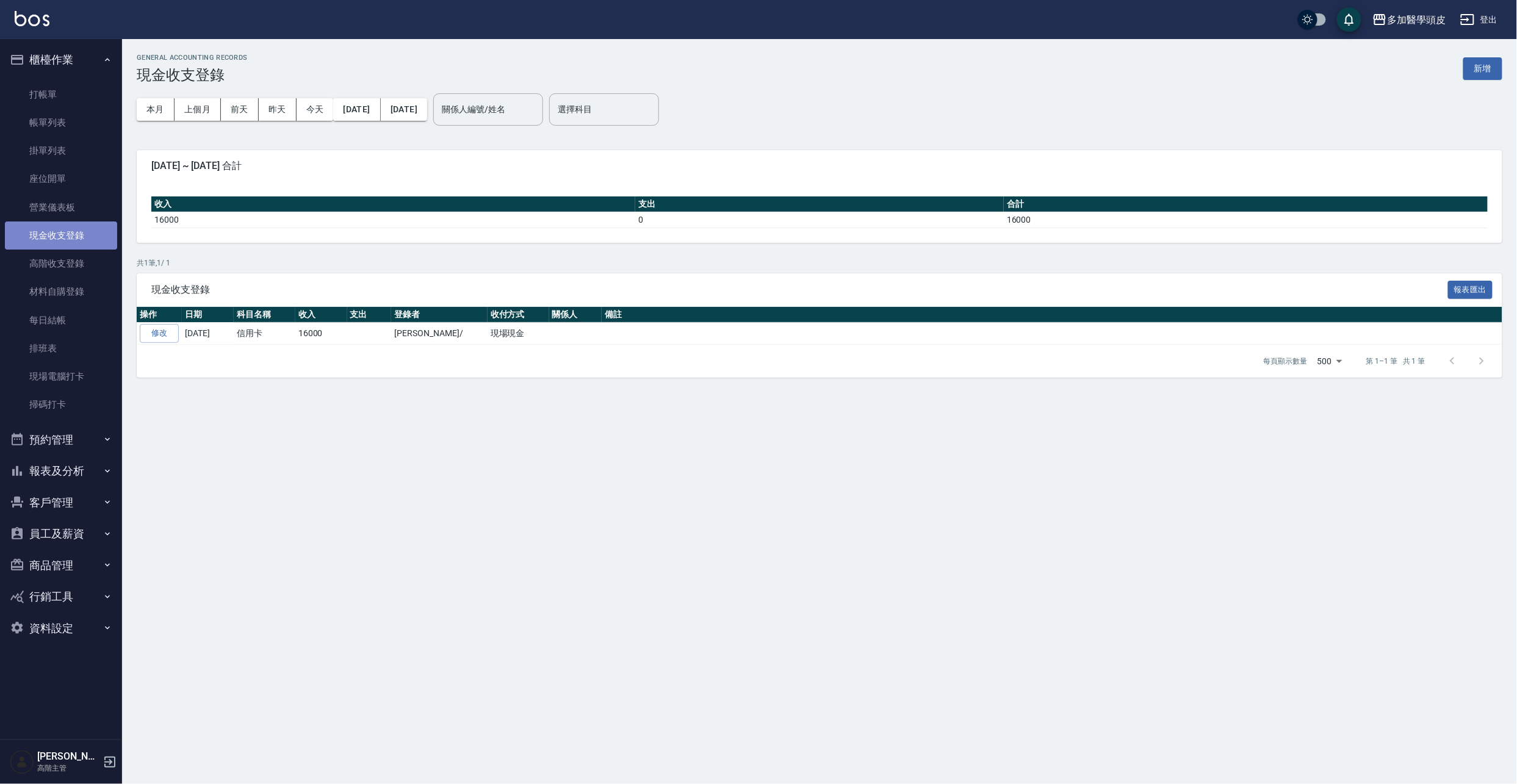
click at [71, 230] on link "現金收支登錄" at bounding box center [61, 235] width 112 height 28
click at [80, 271] on link "高階收支登錄" at bounding box center [61, 263] width 112 height 28
click at [79, 229] on link "現金收支登錄" at bounding box center [61, 235] width 112 height 28
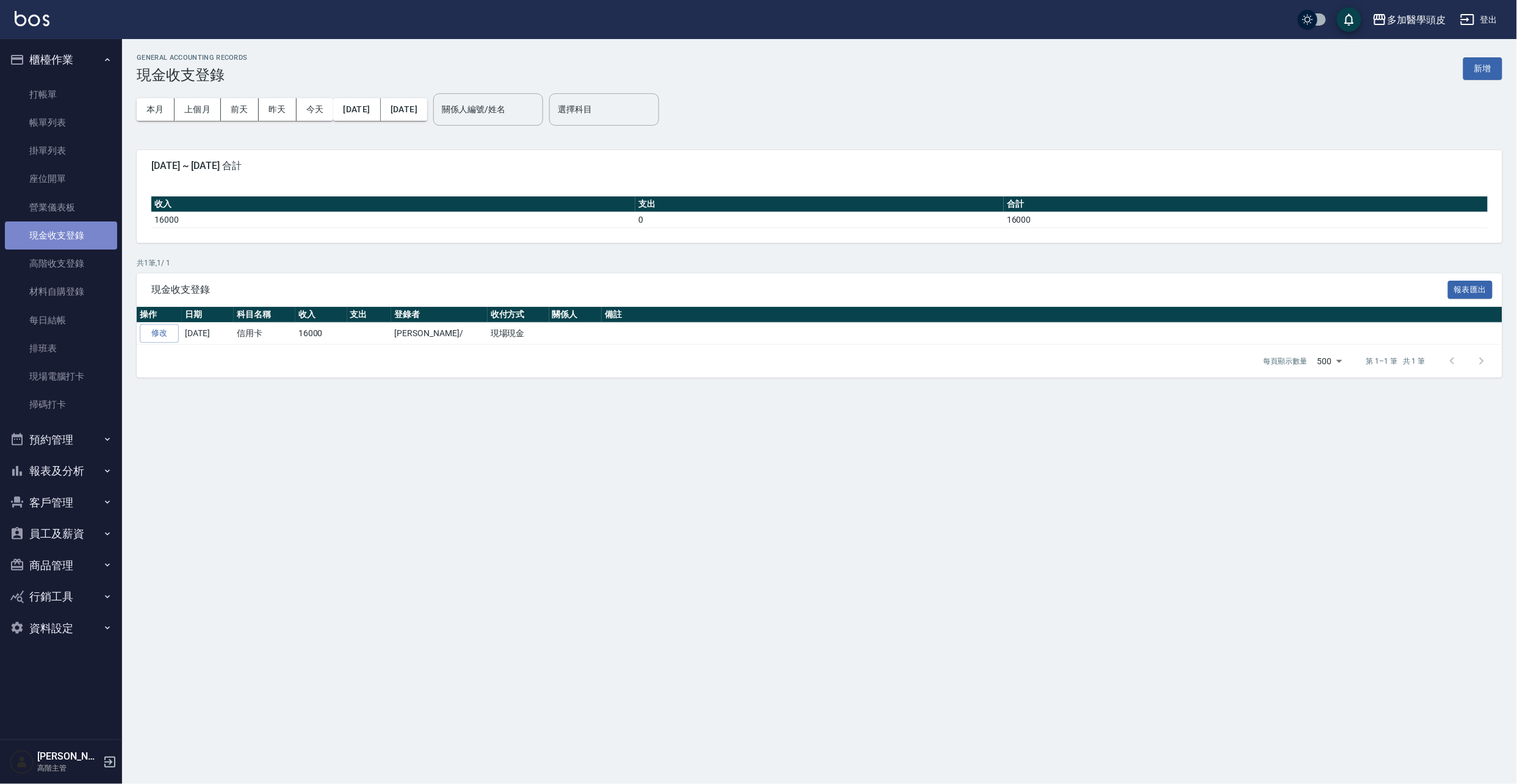
click at [76, 228] on link "現金收支登錄" at bounding box center [61, 235] width 112 height 28
click at [60, 205] on link "營業儀表板" at bounding box center [61, 207] width 112 height 28
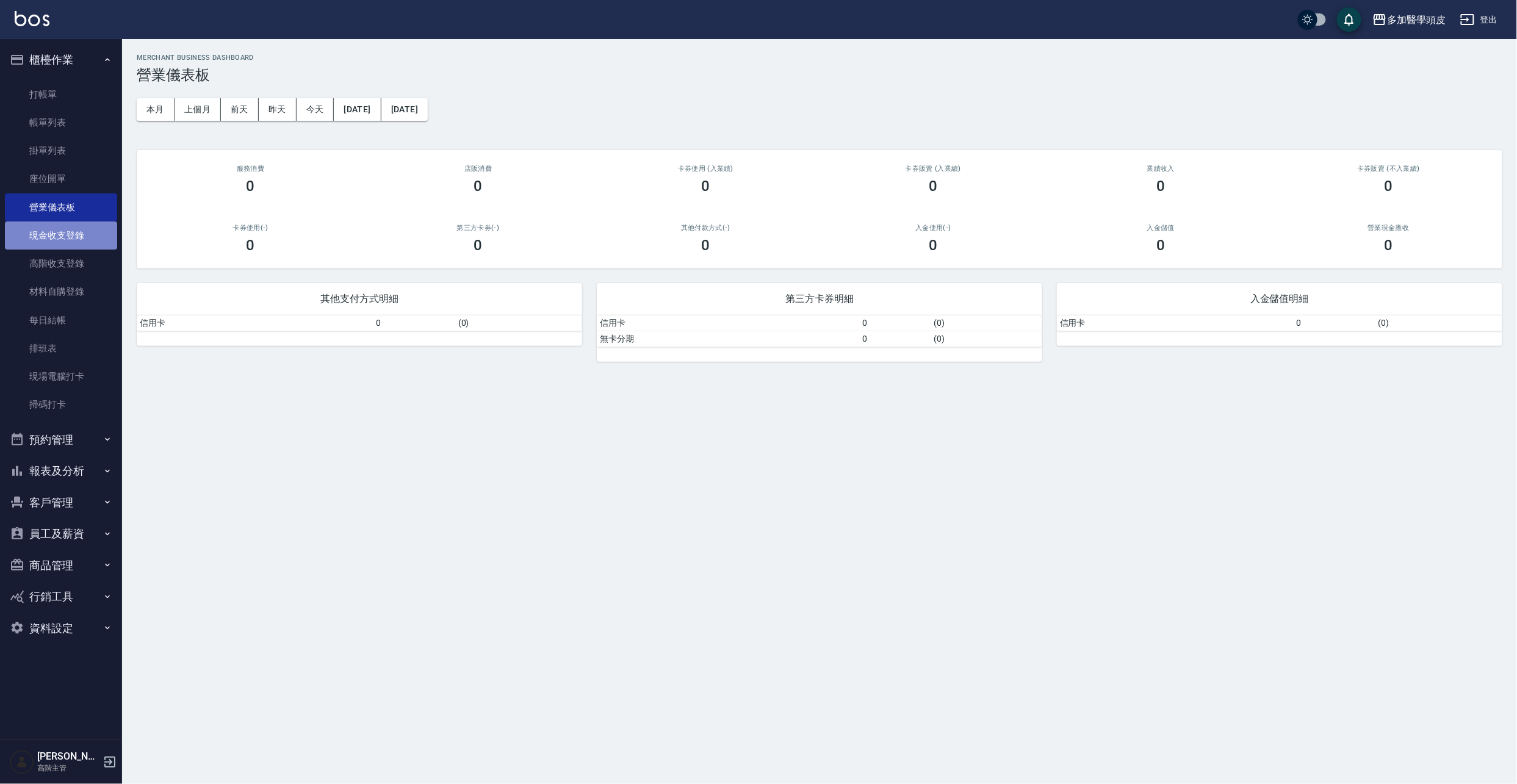
click at [81, 243] on link "現金收支登錄" at bounding box center [61, 235] width 112 height 28
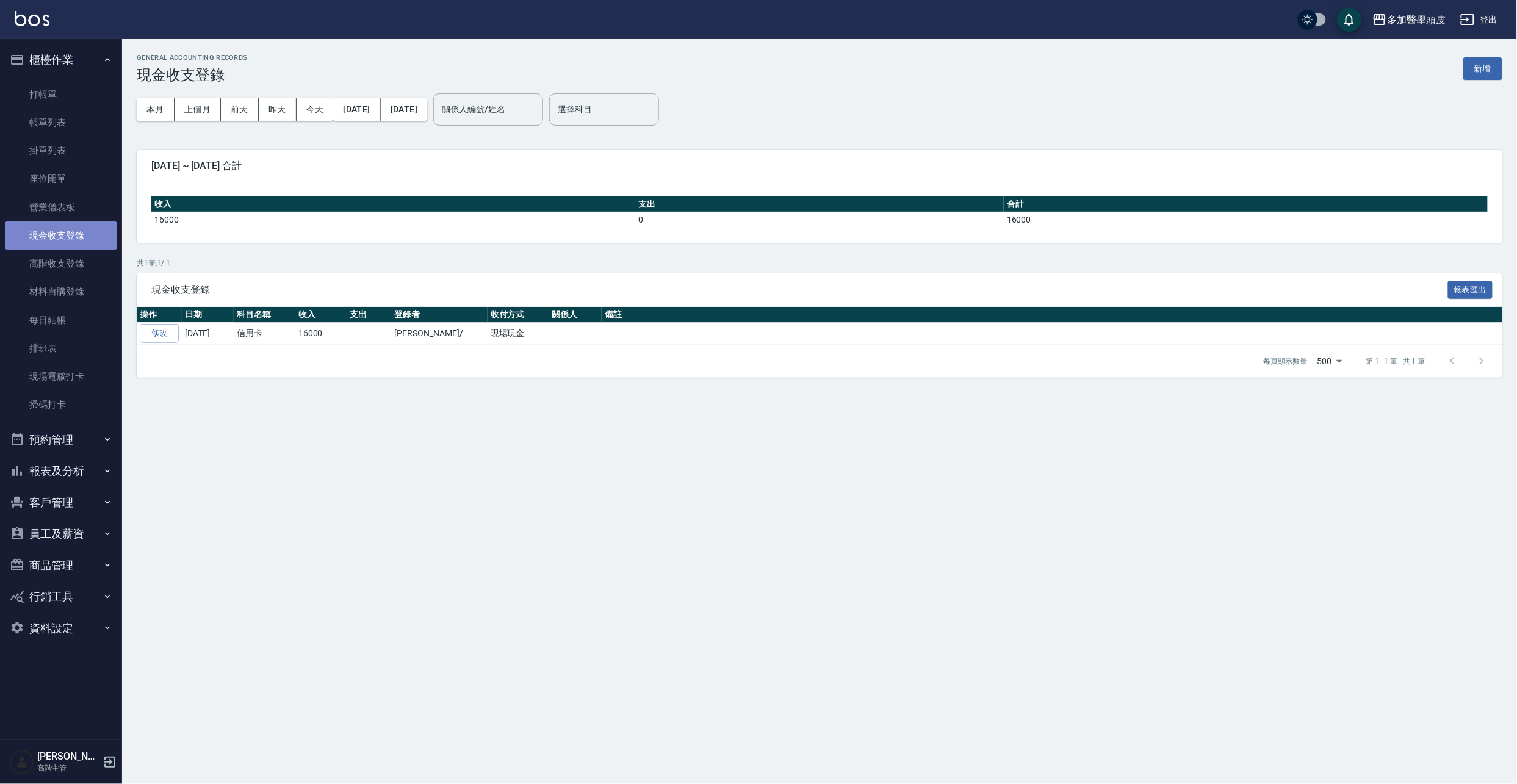
click at [81, 243] on link "現金收支登錄" at bounding box center [61, 235] width 112 height 28
click at [1484, 67] on button "新增" at bounding box center [1483, 69] width 39 height 23
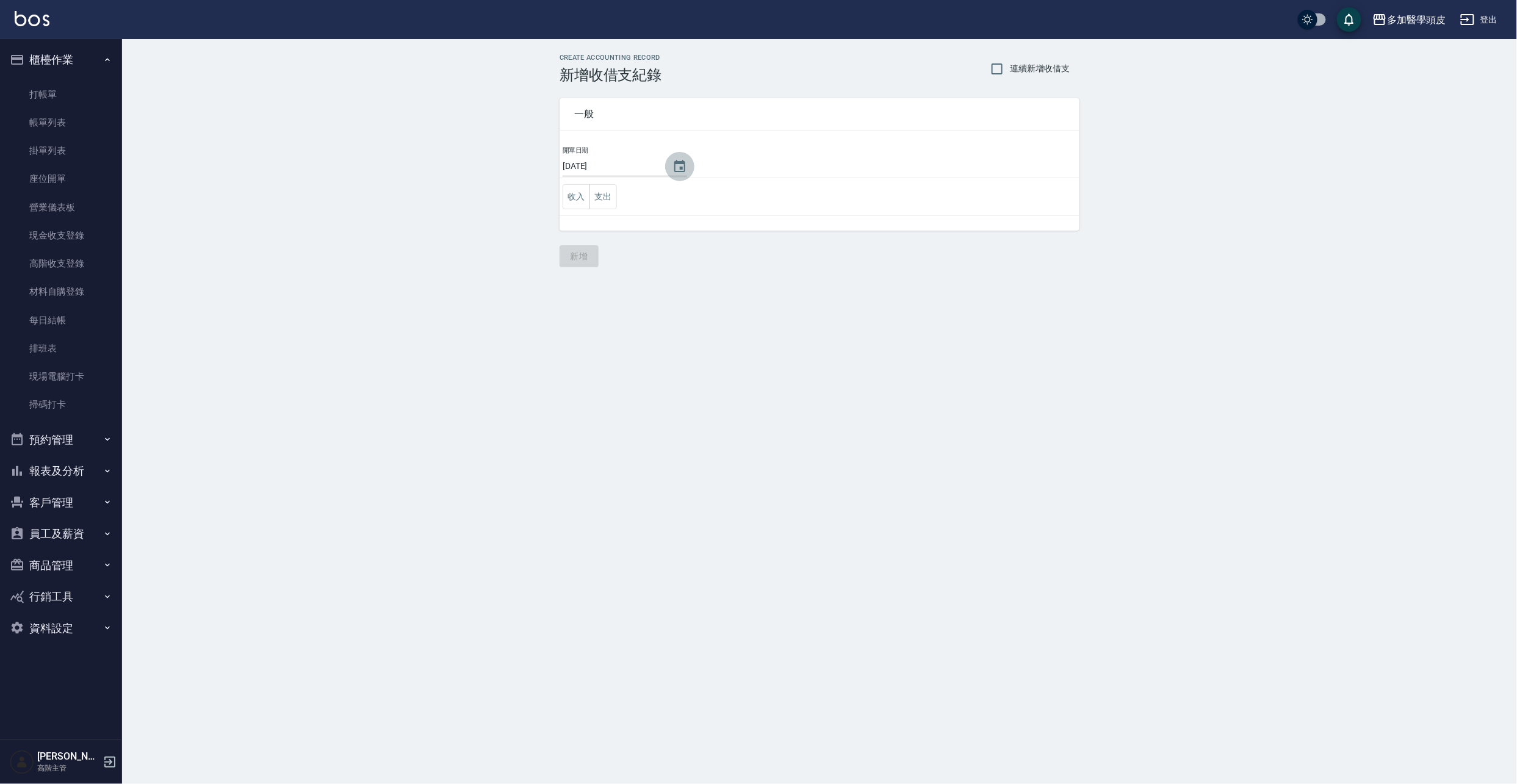
click at [678, 169] on icon "Choose date, selected date is 2025-08-14" at bounding box center [679, 166] width 11 height 12
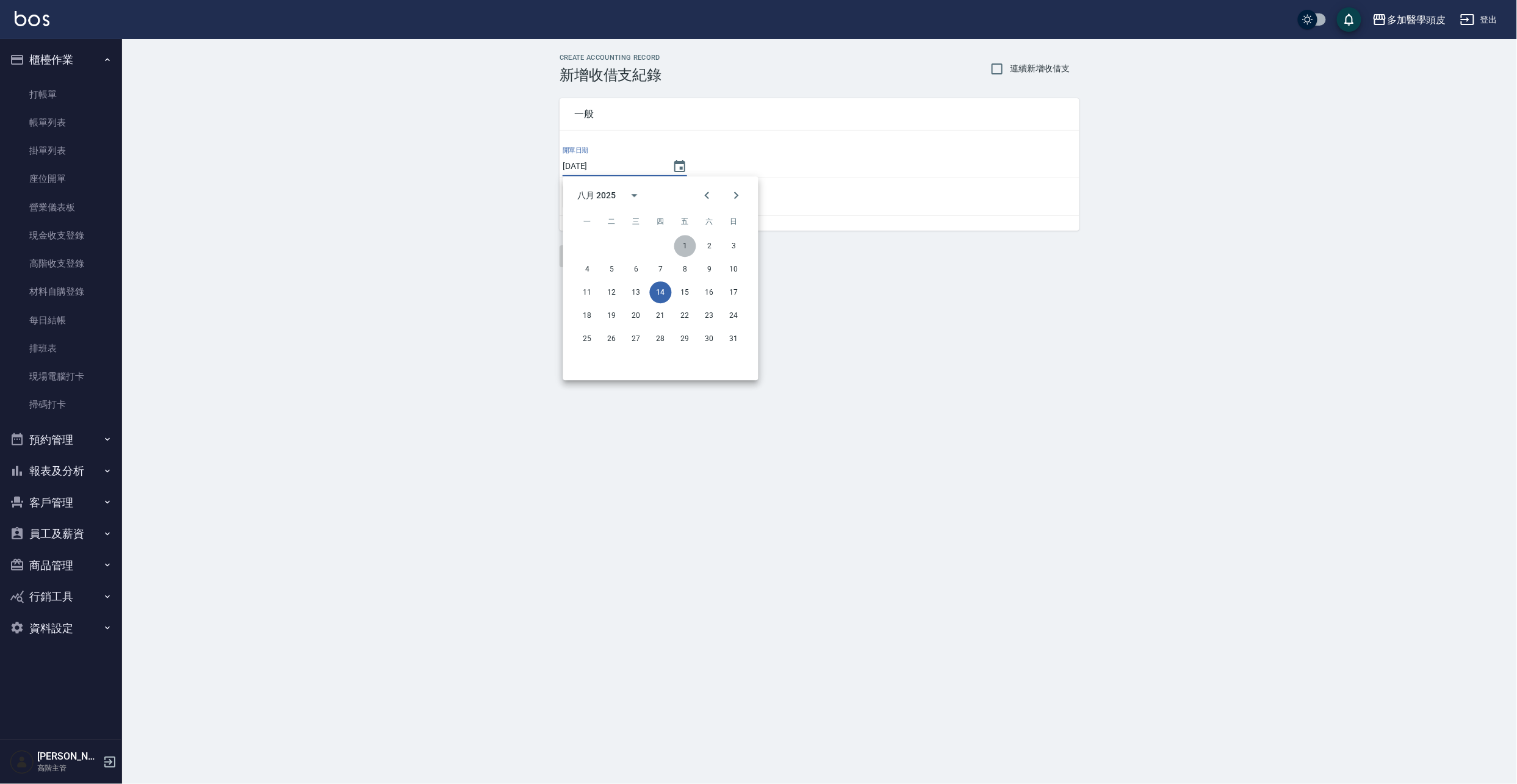
click at [685, 245] on button "1" at bounding box center [685, 246] width 22 height 22
type input "2025/08/01"
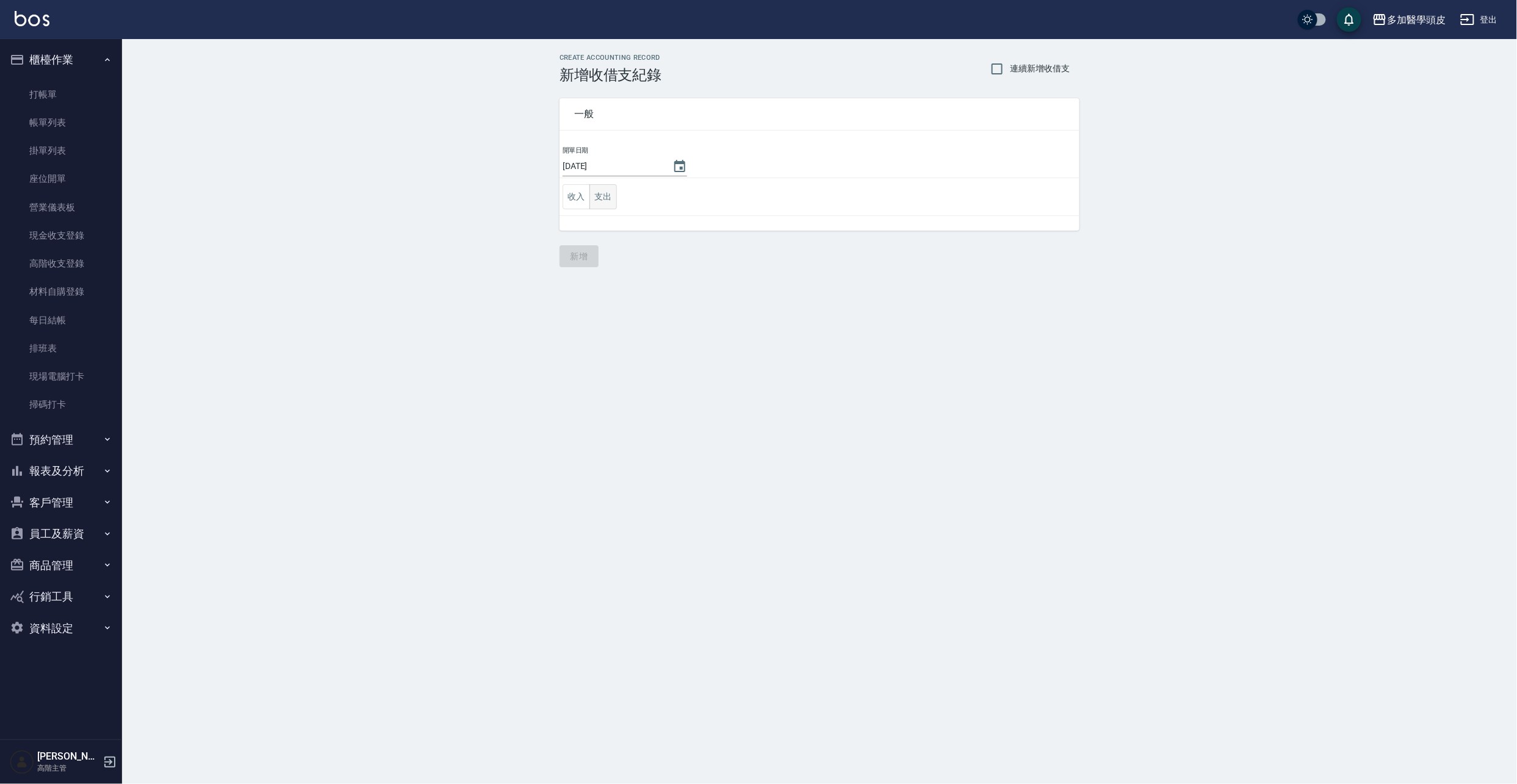
click at [608, 197] on button "支出" at bounding box center [603, 197] width 27 height 25
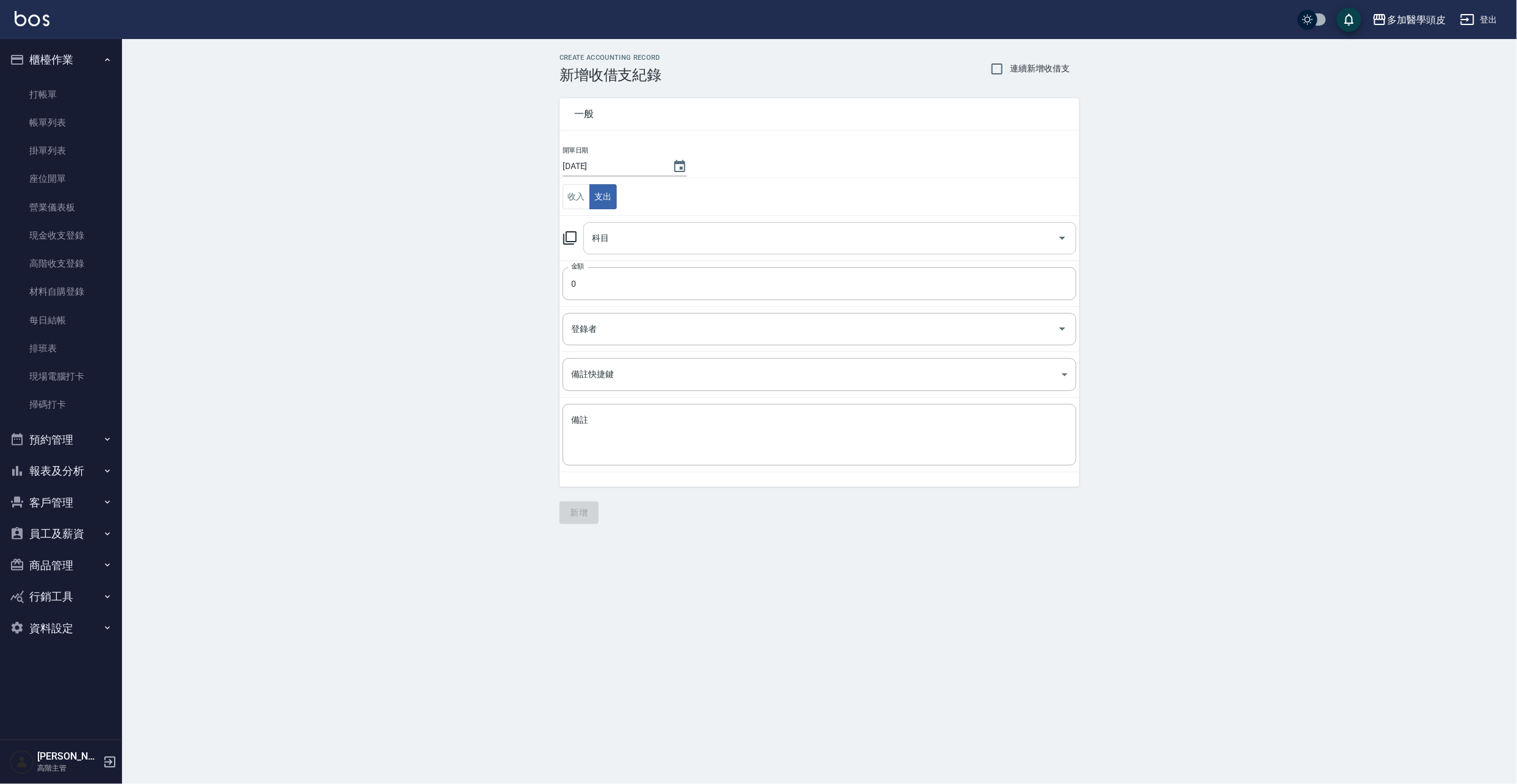
click at [637, 247] on input "科目" at bounding box center [821, 238] width 464 height 21
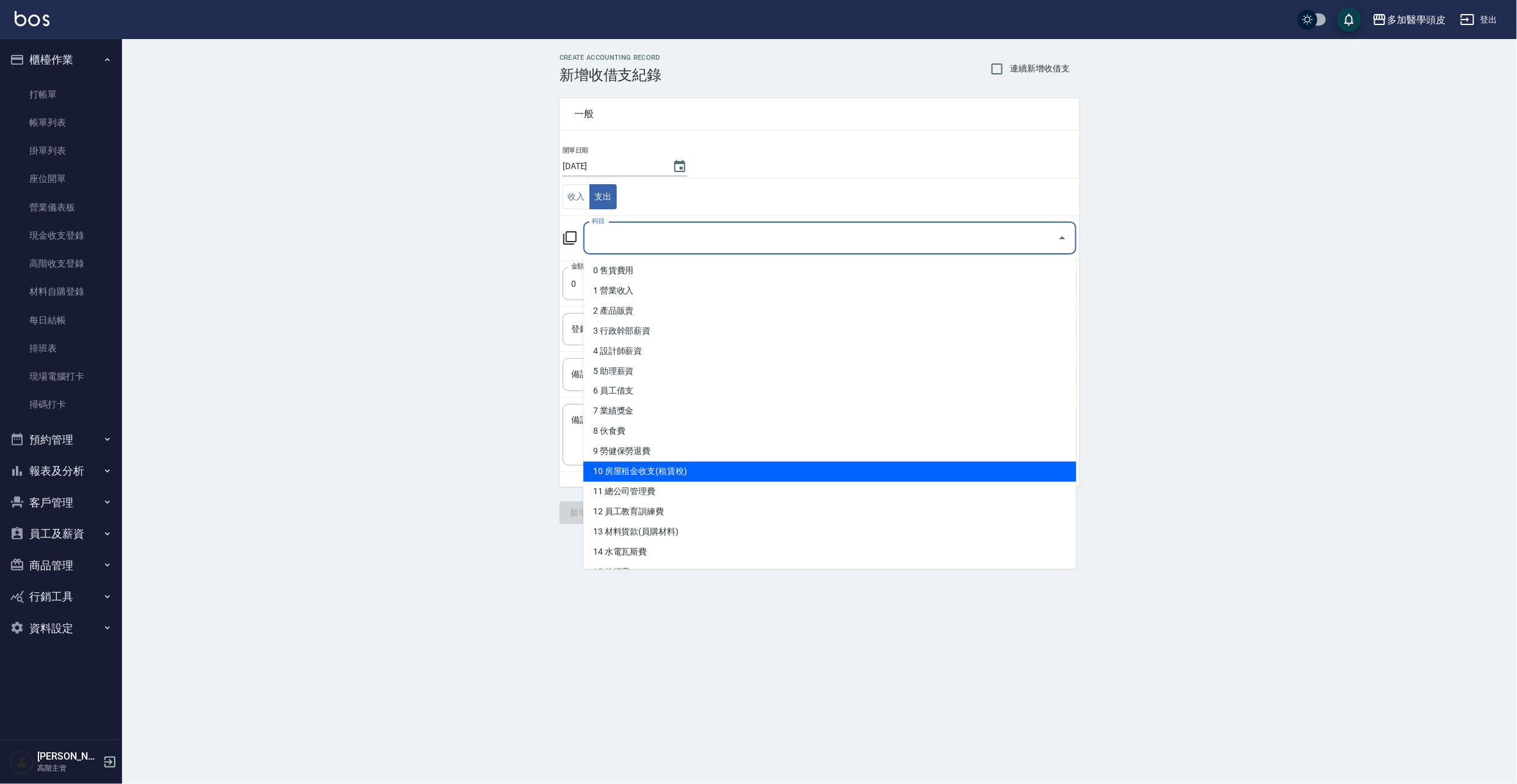
click at [636, 467] on li "10 房屋租金收支(租賃稅)" at bounding box center [830, 471] width 493 height 20
type input "10 房屋租金收支(租賃稅)"
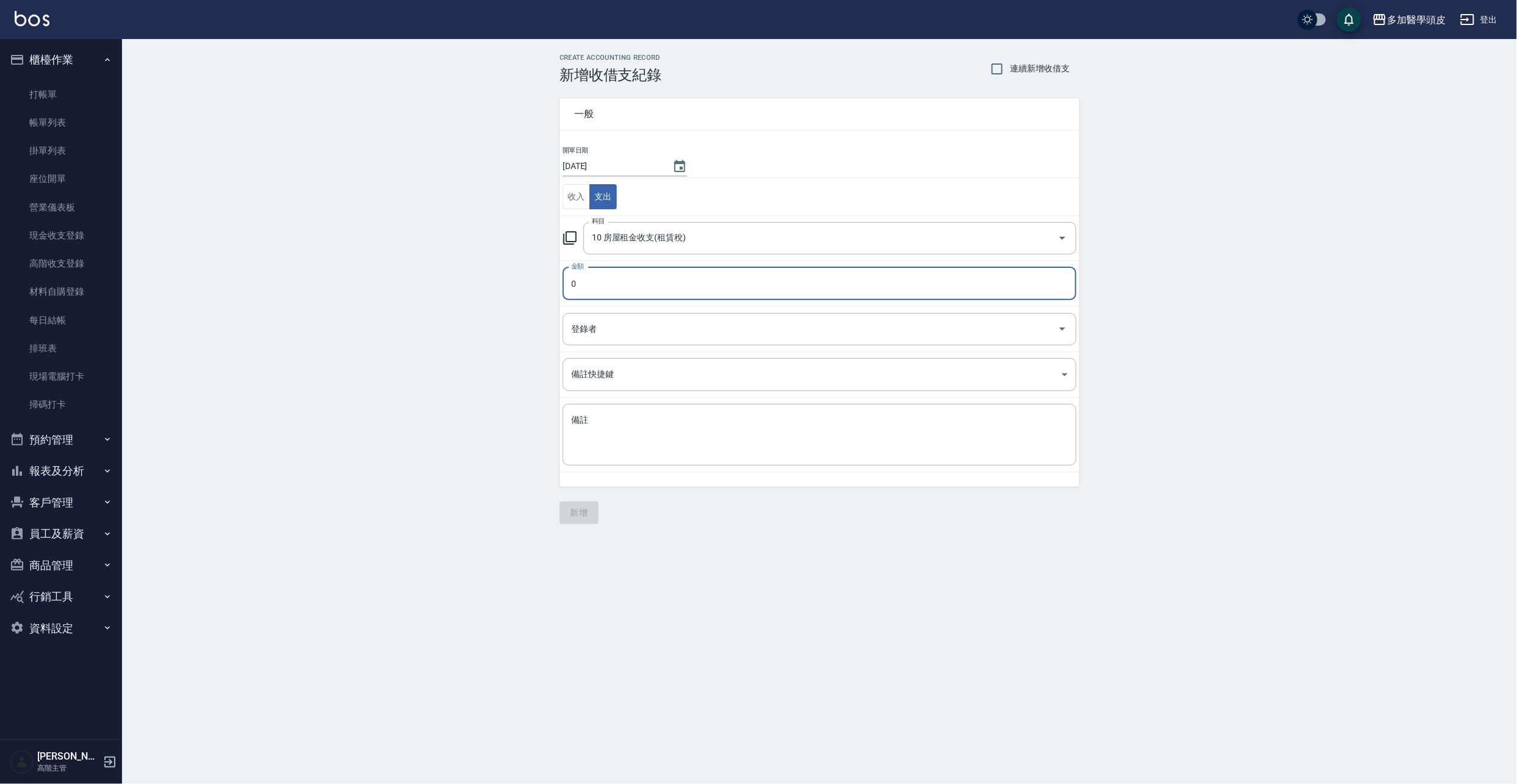
click at [637, 289] on input "0" at bounding box center [819, 284] width 514 height 33
type input "40000"
click at [690, 335] on input "登錄者" at bounding box center [810, 329] width 485 height 21
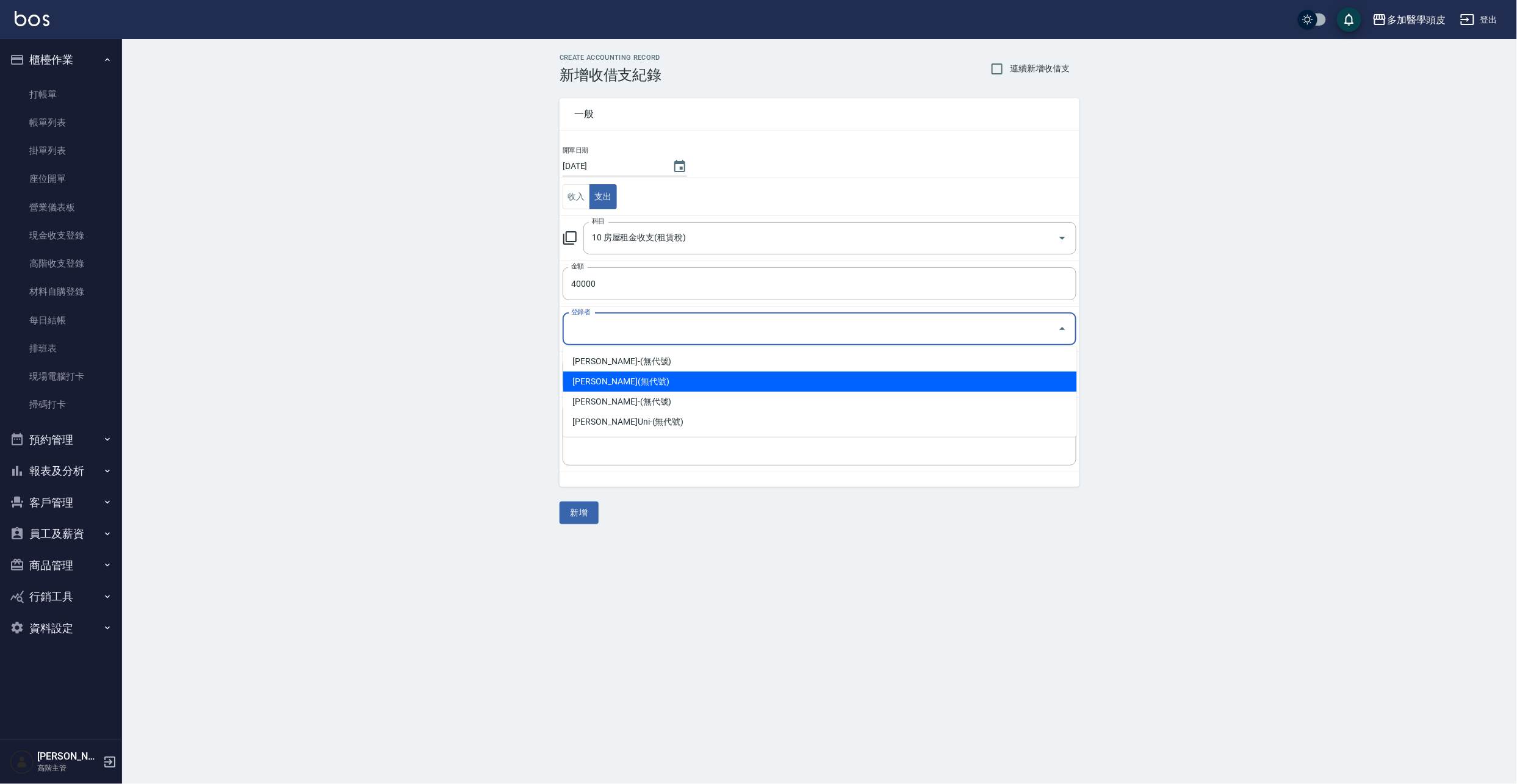
click at [615, 374] on li "張祖惠-(無代號)" at bounding box center [820, 381] width 514 height 20
type input "張祖惠-(無代號)"
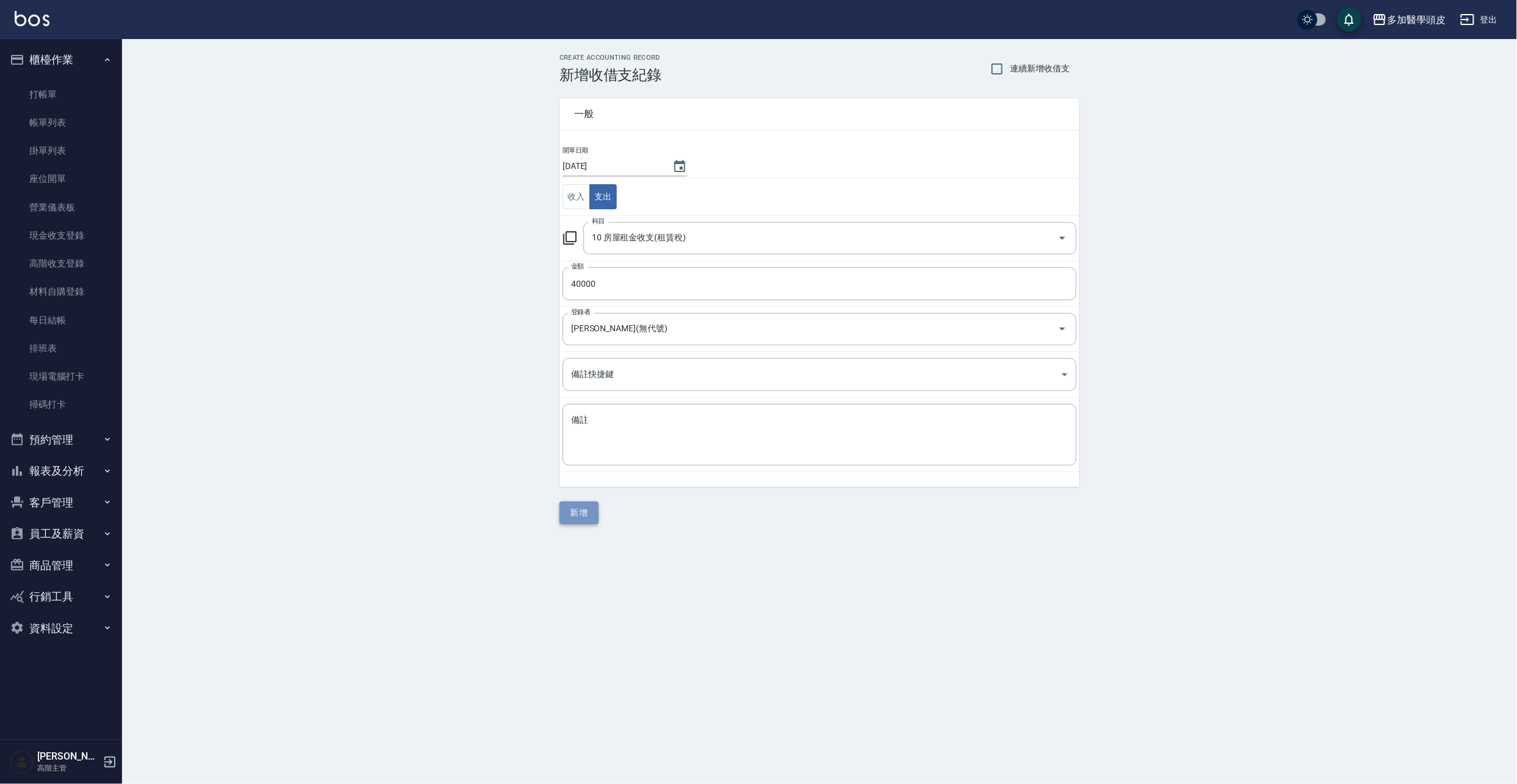
click at [582, 516] on button "新增" at bounding box center [579, 512] width 39 height 23
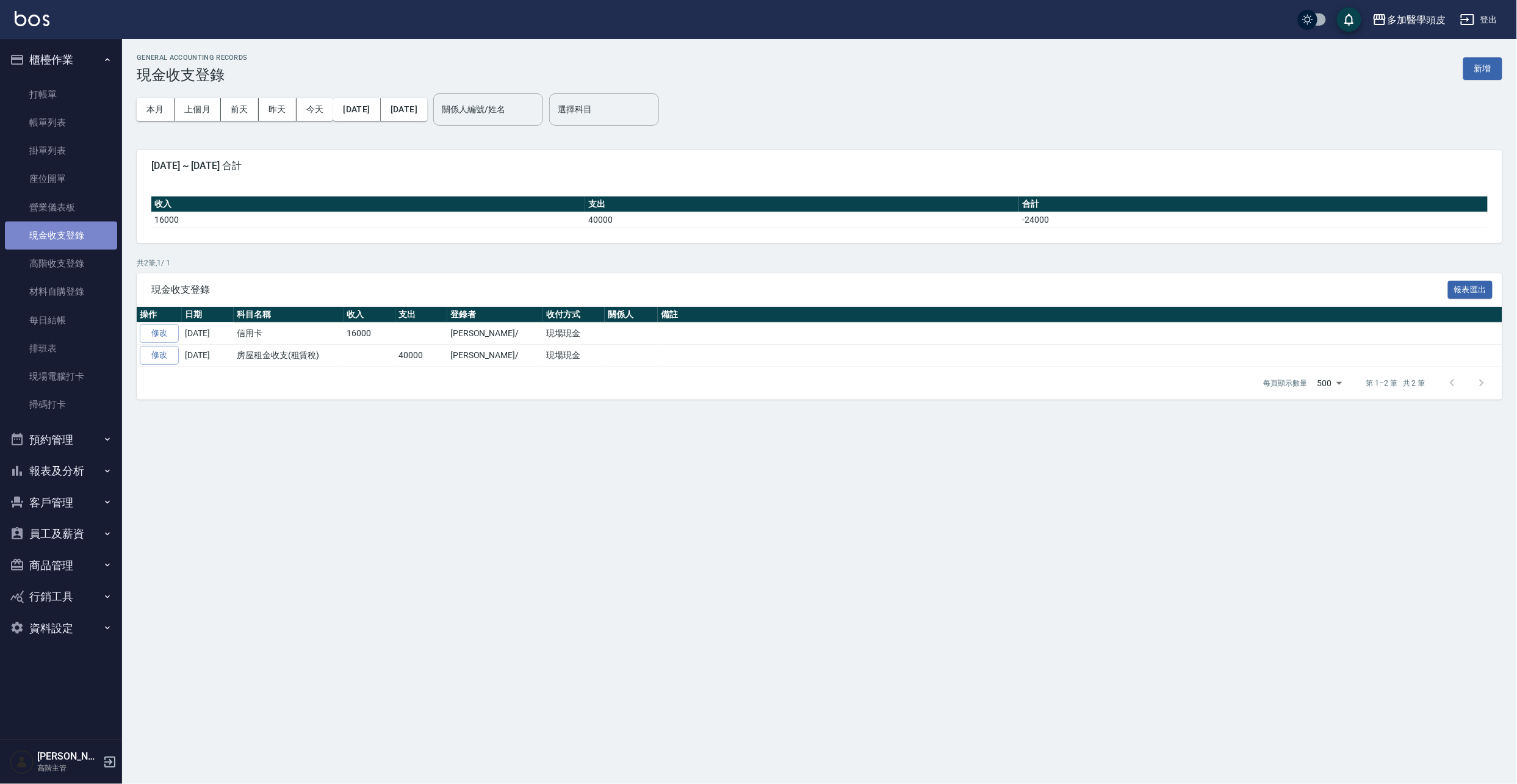
click at [41, 233] on link "現金收支登錄" at bounding box center [61, 235] width 112 height 28
click at [1485, 67] on button "新增" at bounding box center [1483, 69] width 39 height 23
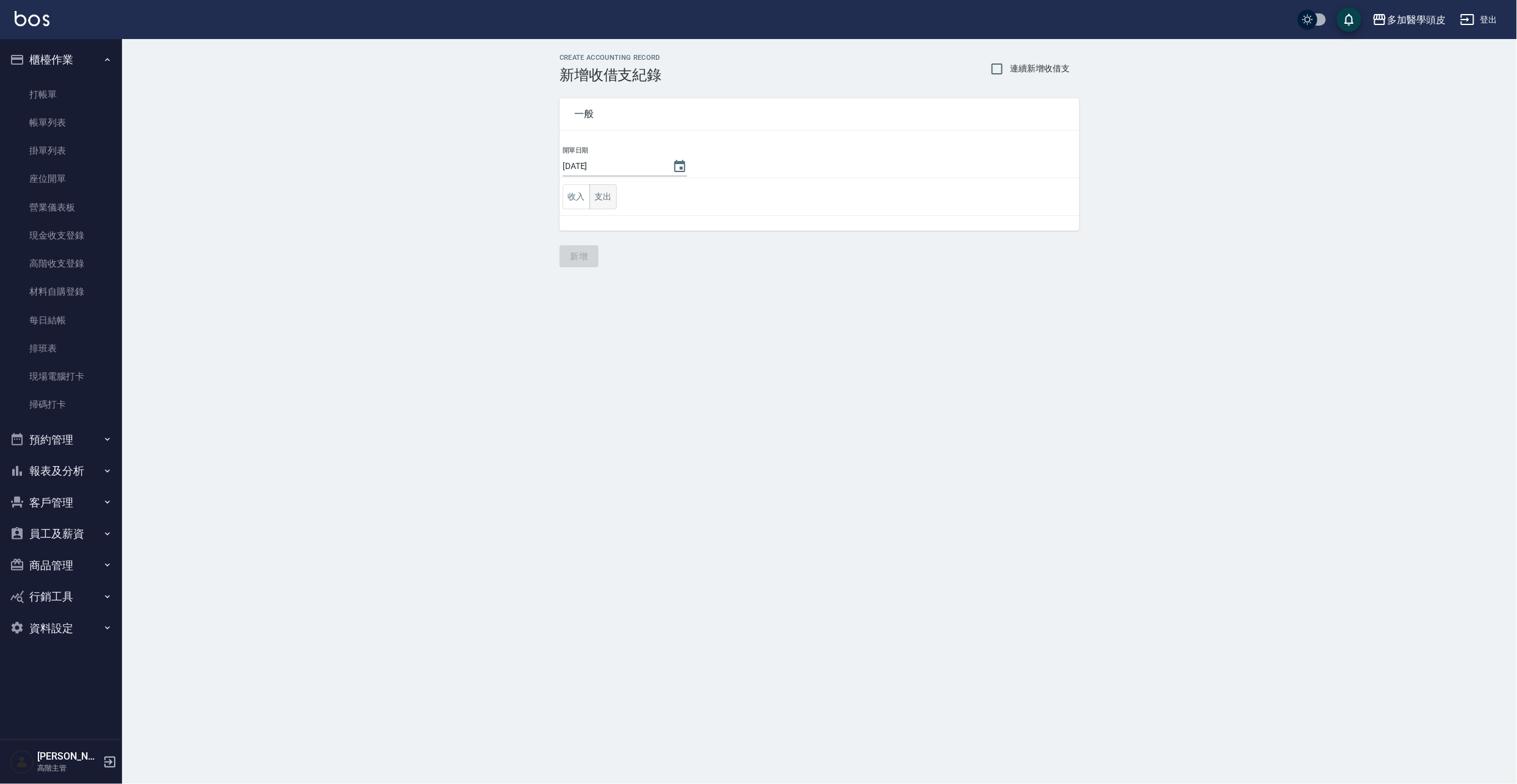
click at [614, 194] on button "支出" at bounding box center [603, 197] width 27 height 25
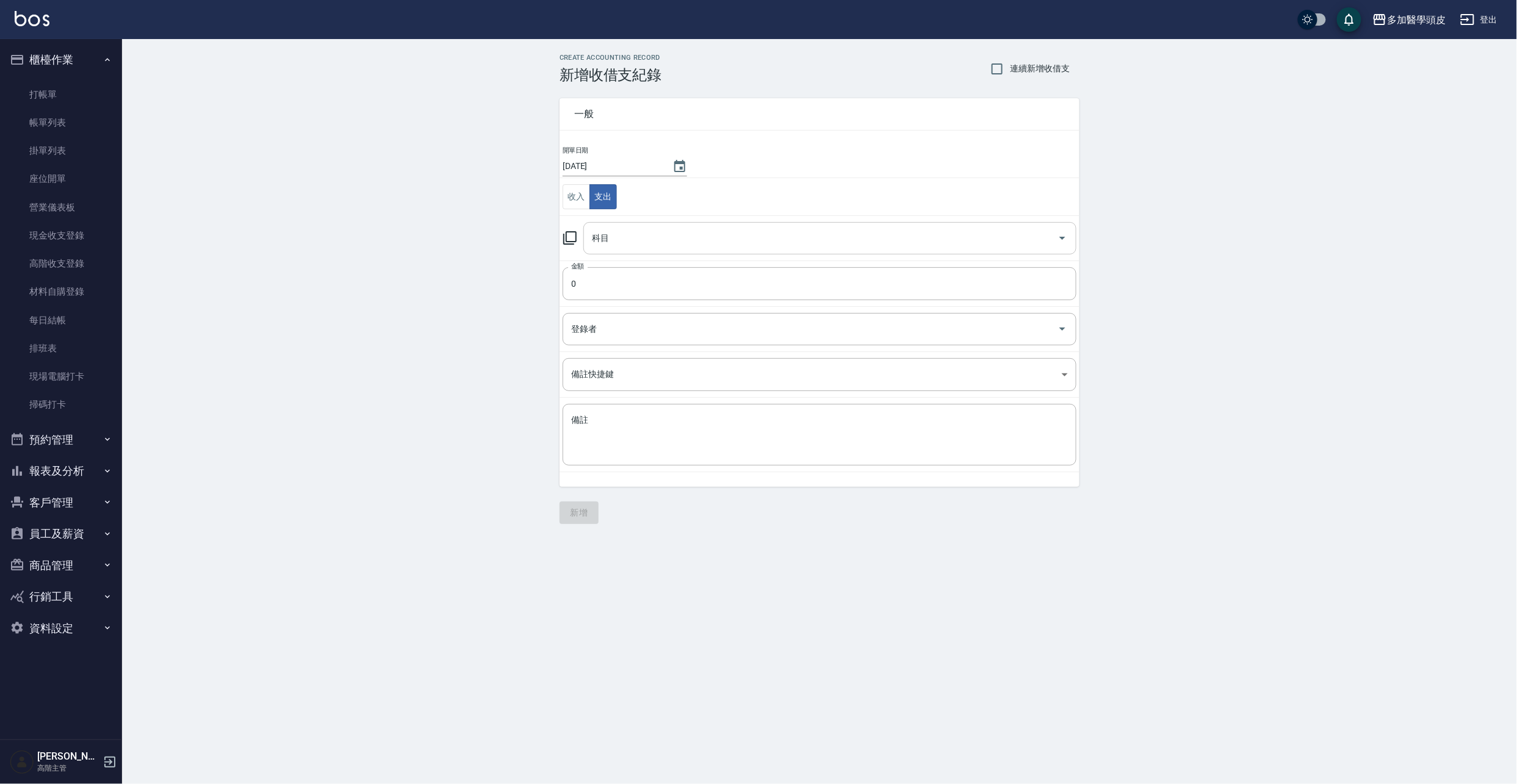
click at [646, 245] on input "科目" at bounding box center [821, 238] width 464 height 21
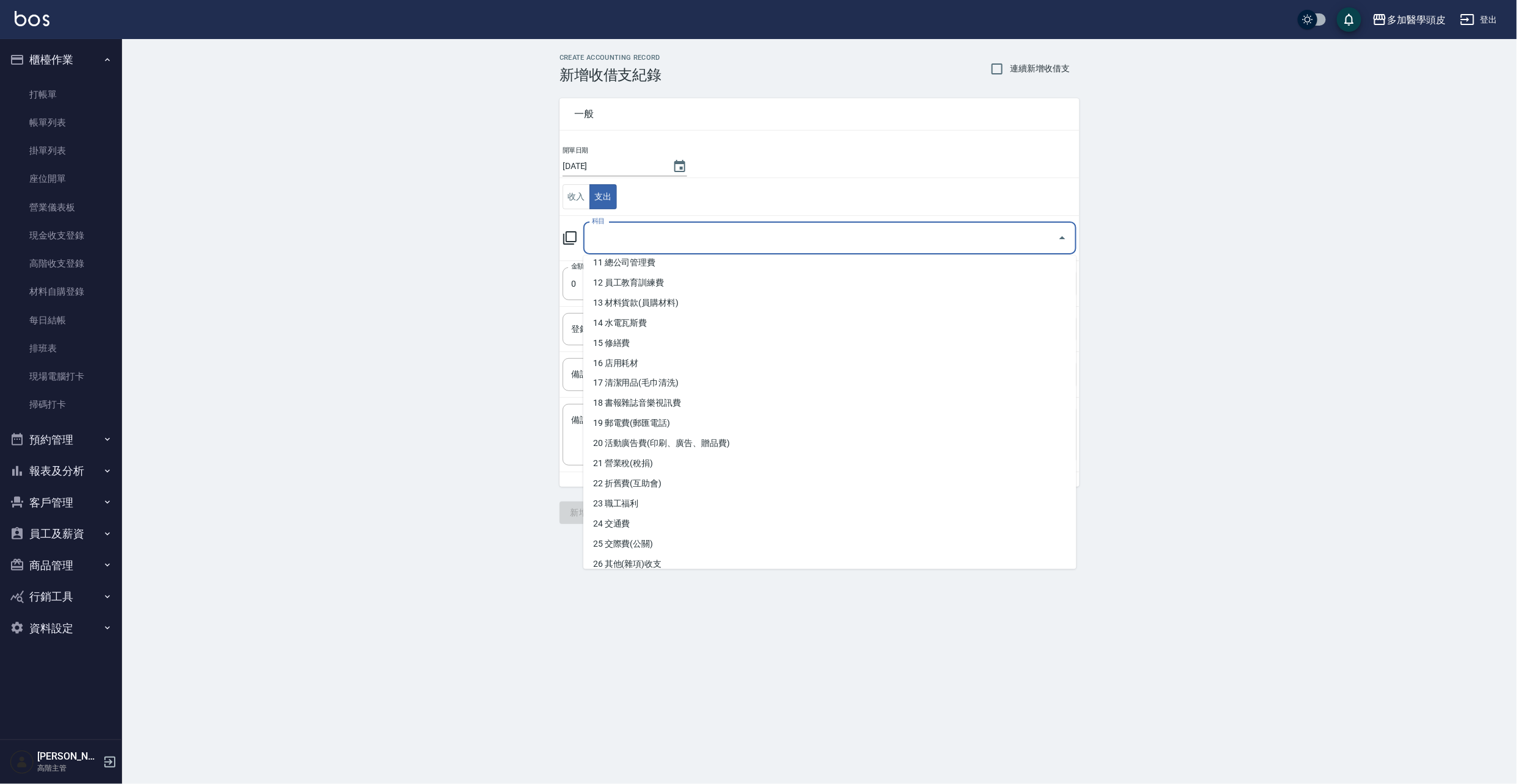
scroll to position [325, 0]
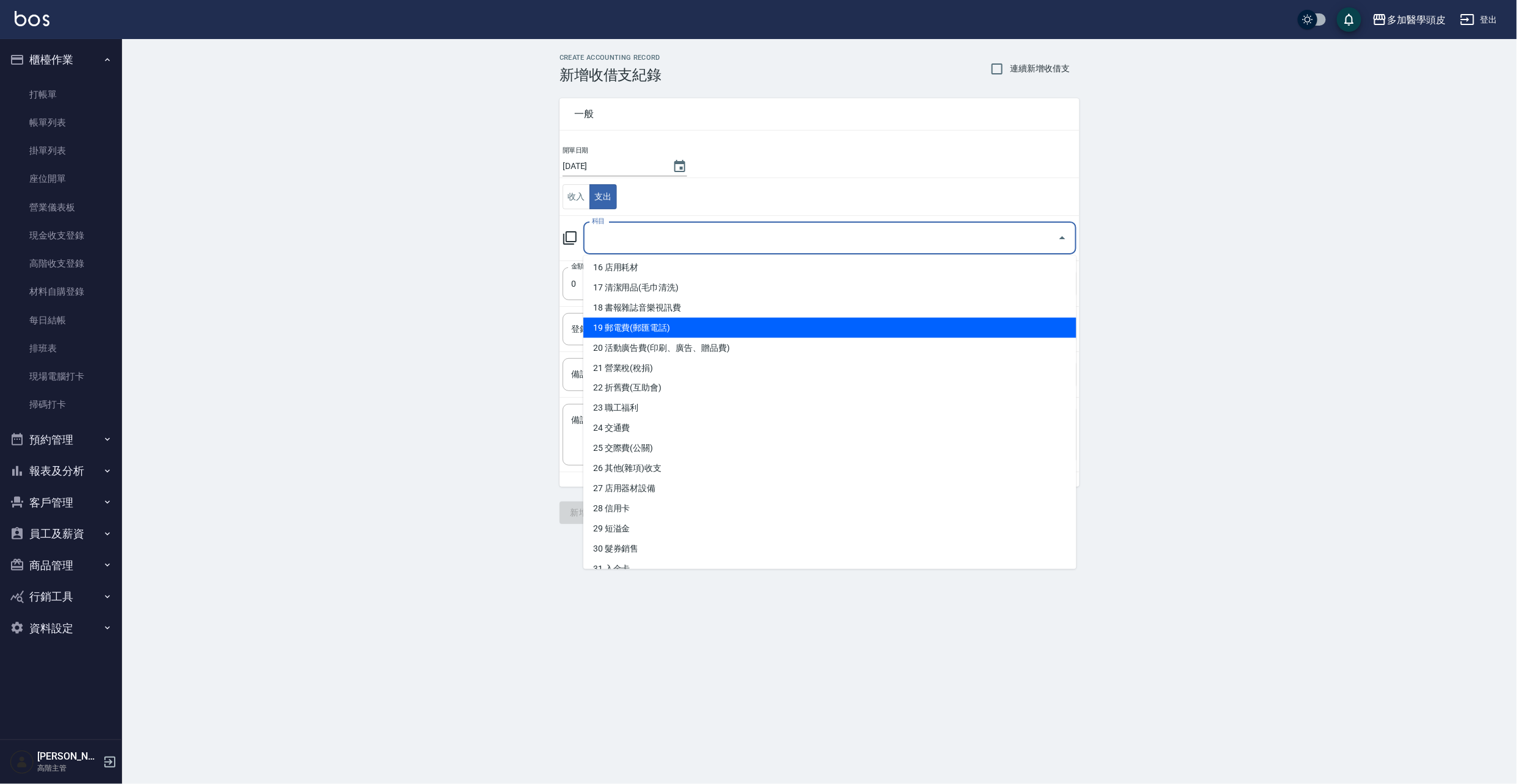
click at [664, 331] on li "19 郵電費(郵匯電話)" at bounding box center [830, 328] width 493 height 20
type input "19 郵電費(郵匯電話)"
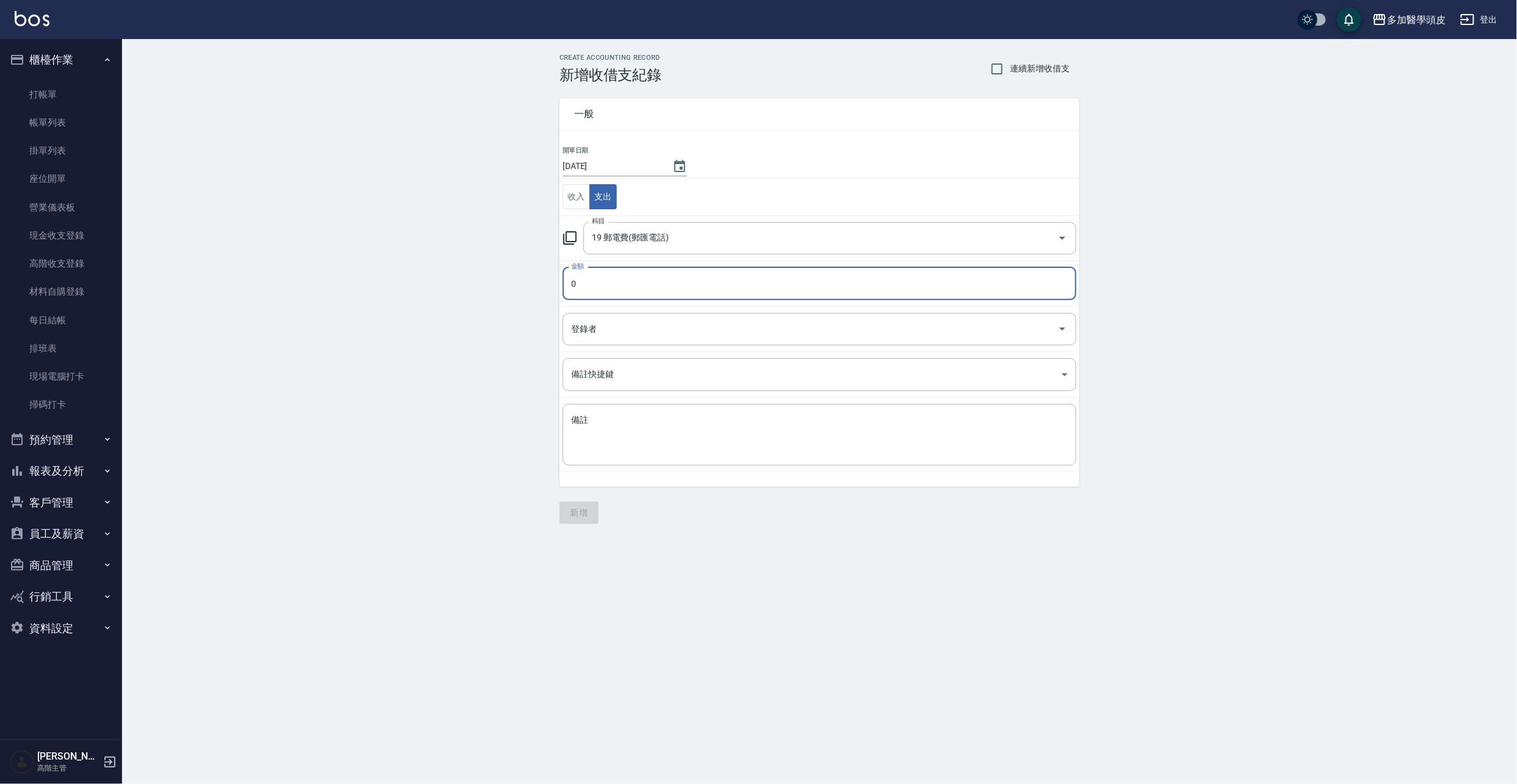
click at [598, 286] on input "0" at bounding box center [819, 284] width 514 height 33
drag, startPoint x: 787, startPoint y: 316, endPoint x: 791, endPoint y: 330, distance: 14.6
click at [788, 319] on div "登錄者" at bounding box center [819, 329] width 514 height 32
type input "1005"
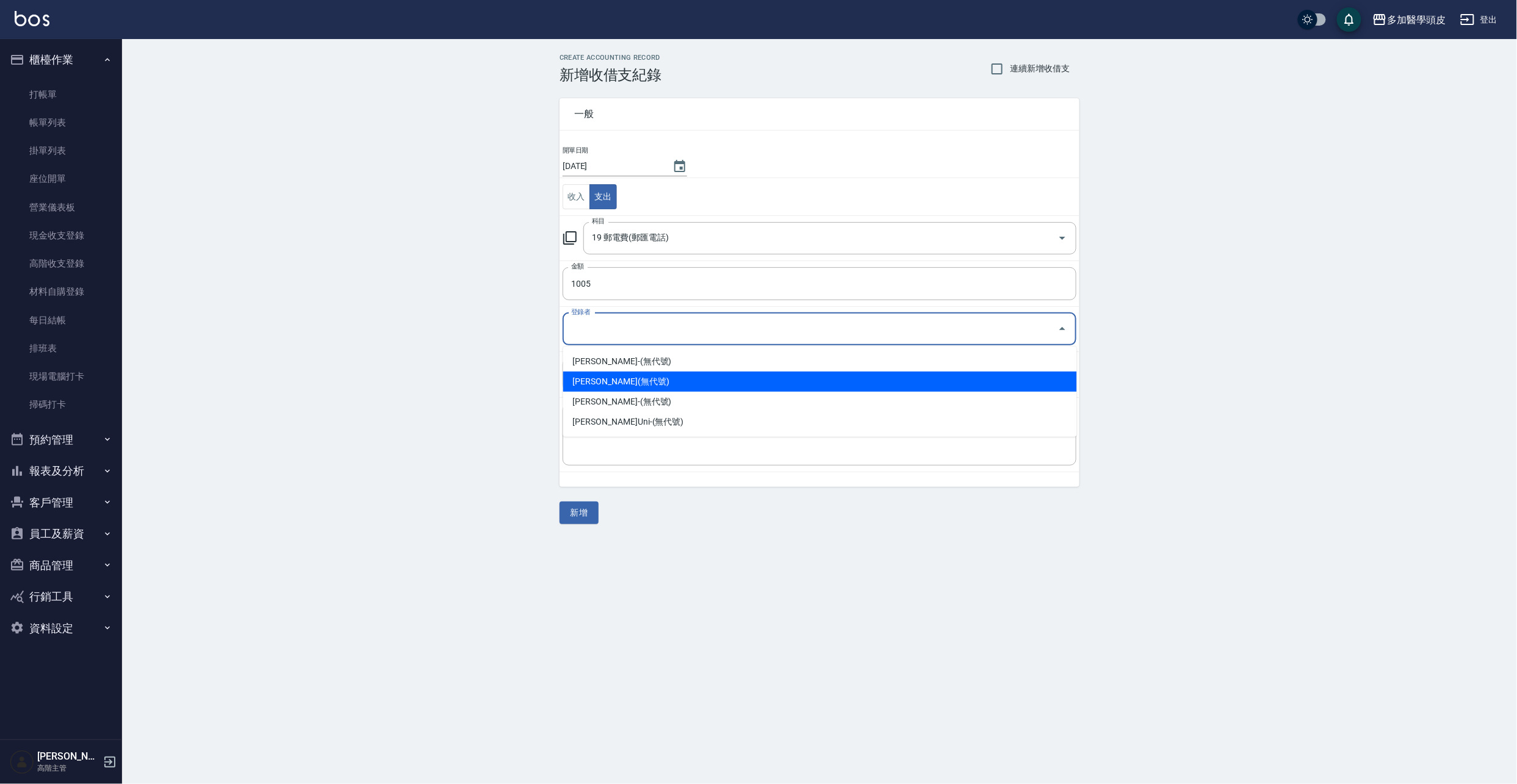
click at [623, 379] on li "張祖惠-(無代號)" at bounding box center [820, 381] width 514 height 20
type input "張祖惠-(無代號)"
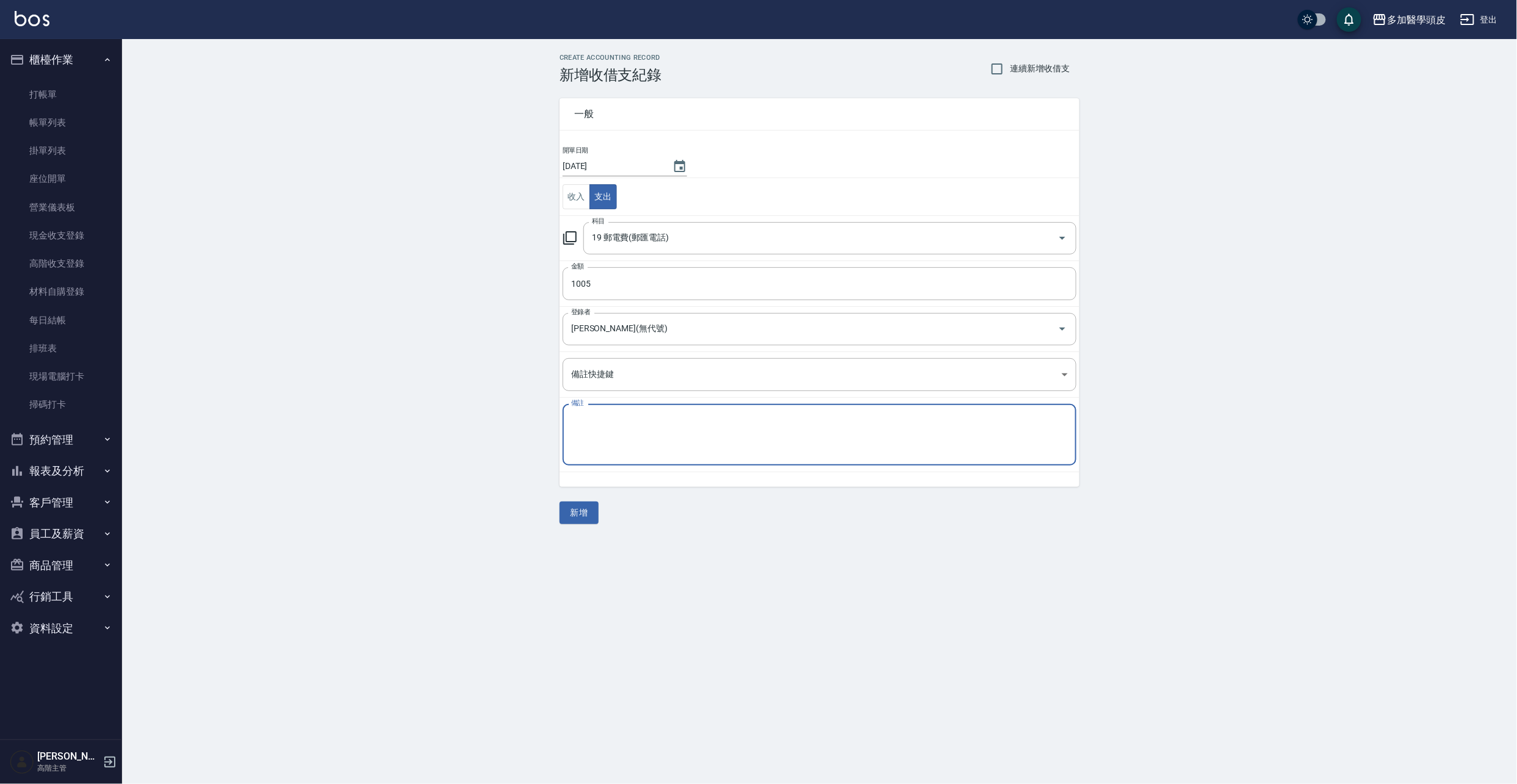
click at [611, 437] on textarea "備註" at bounding box center [819, 435] width 497 height 41
type textarea "中華電信"
click at [584, 521] on button "新增" at bounding box center [579, 512] width 39 height 23
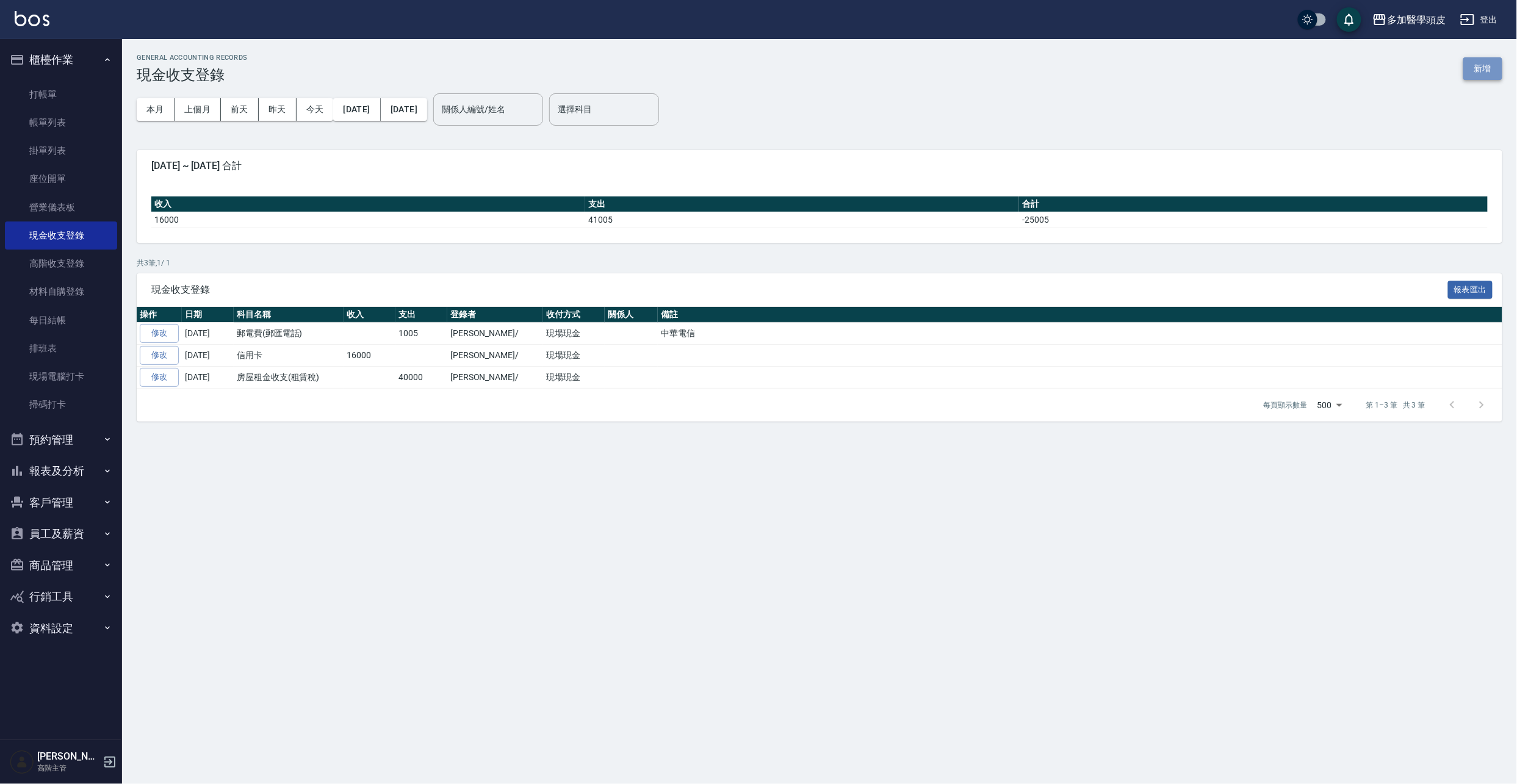
click at [1474, 72] on button "新增" at bounding box center [1483, 69] width 39 height 23
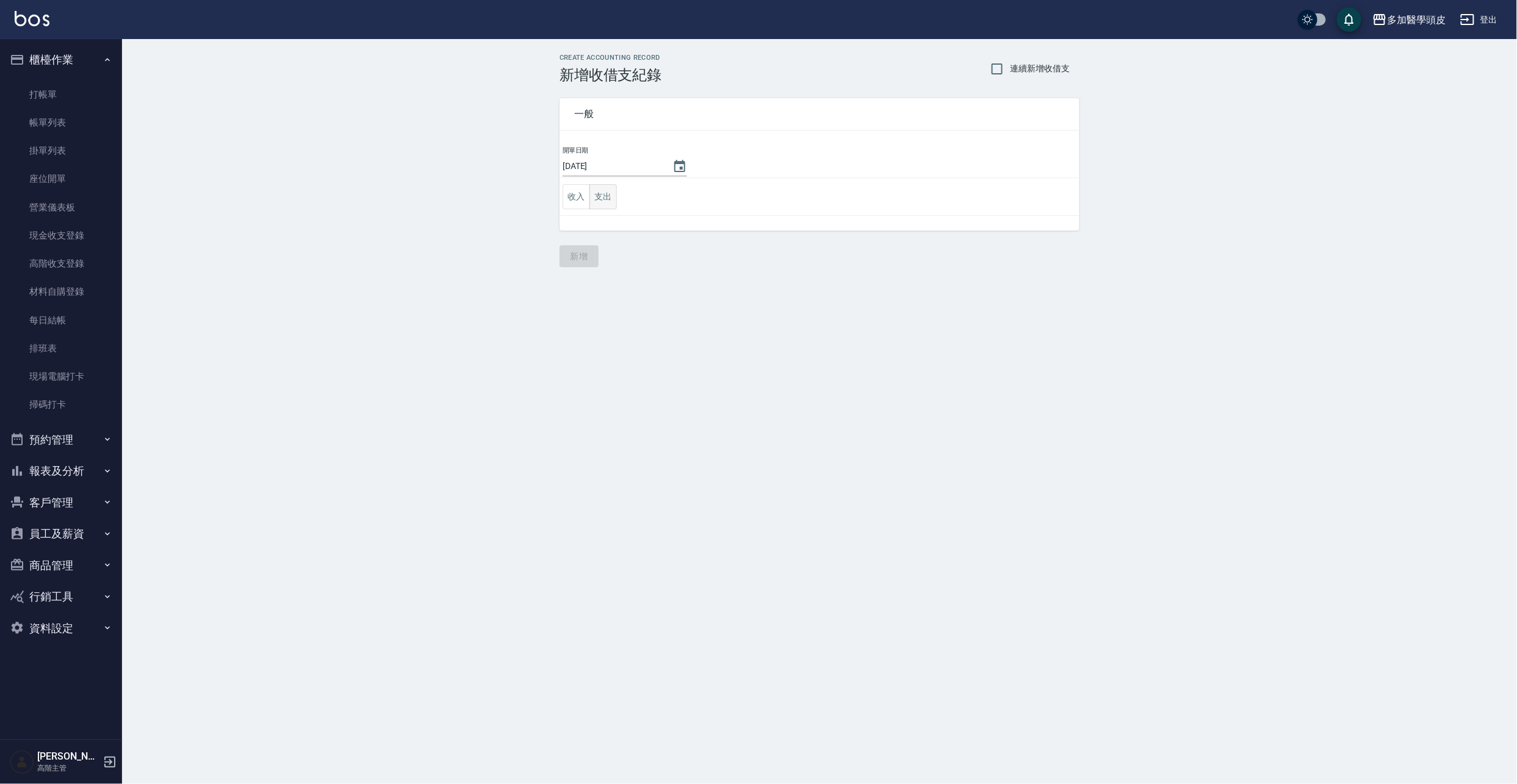
click at [613, 201] on button "支出" at bounding box center [603, 197] width 27 height 25
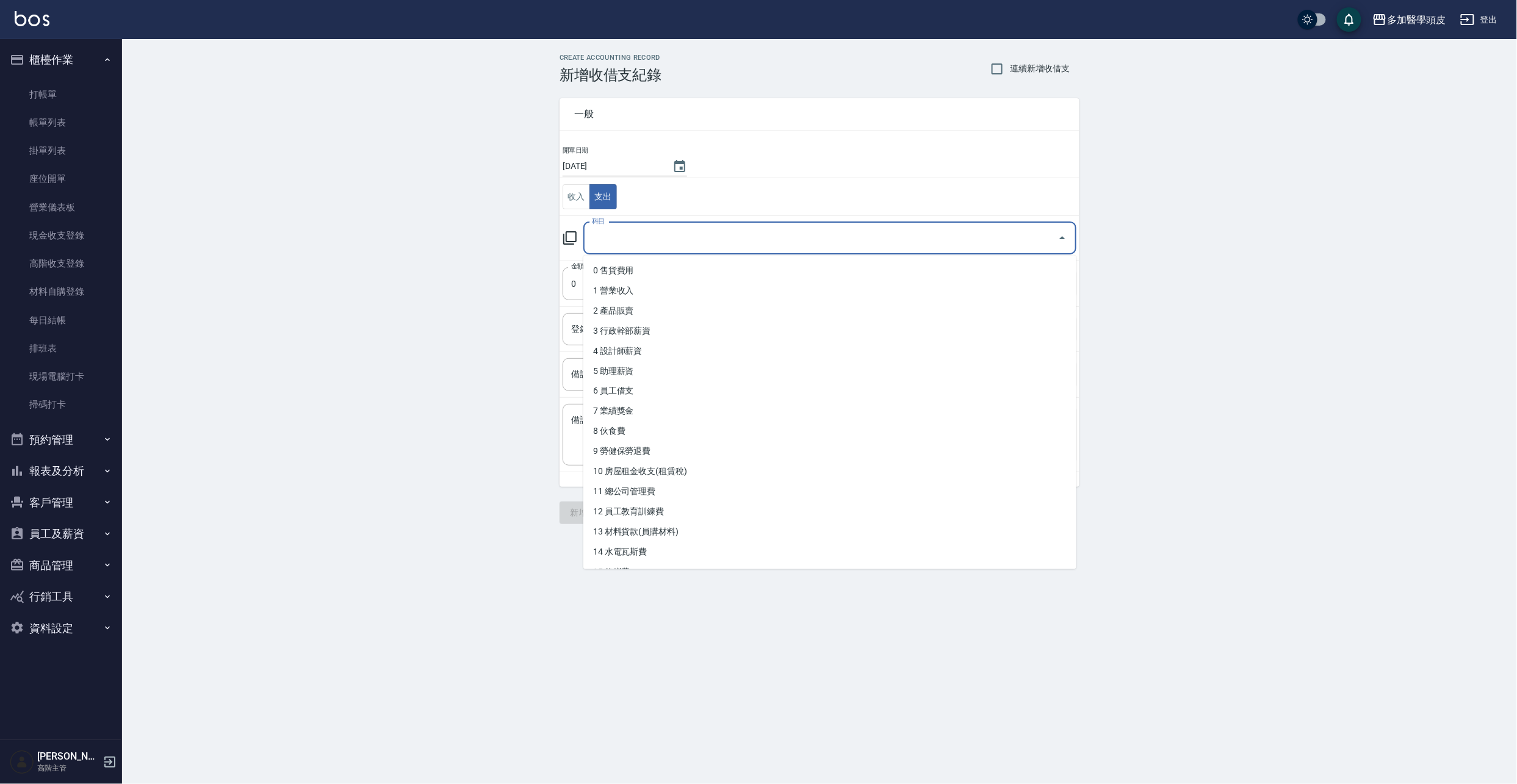
click at [650, 240] on input "科目" at bounding box center [821, 238] width 464 height 21
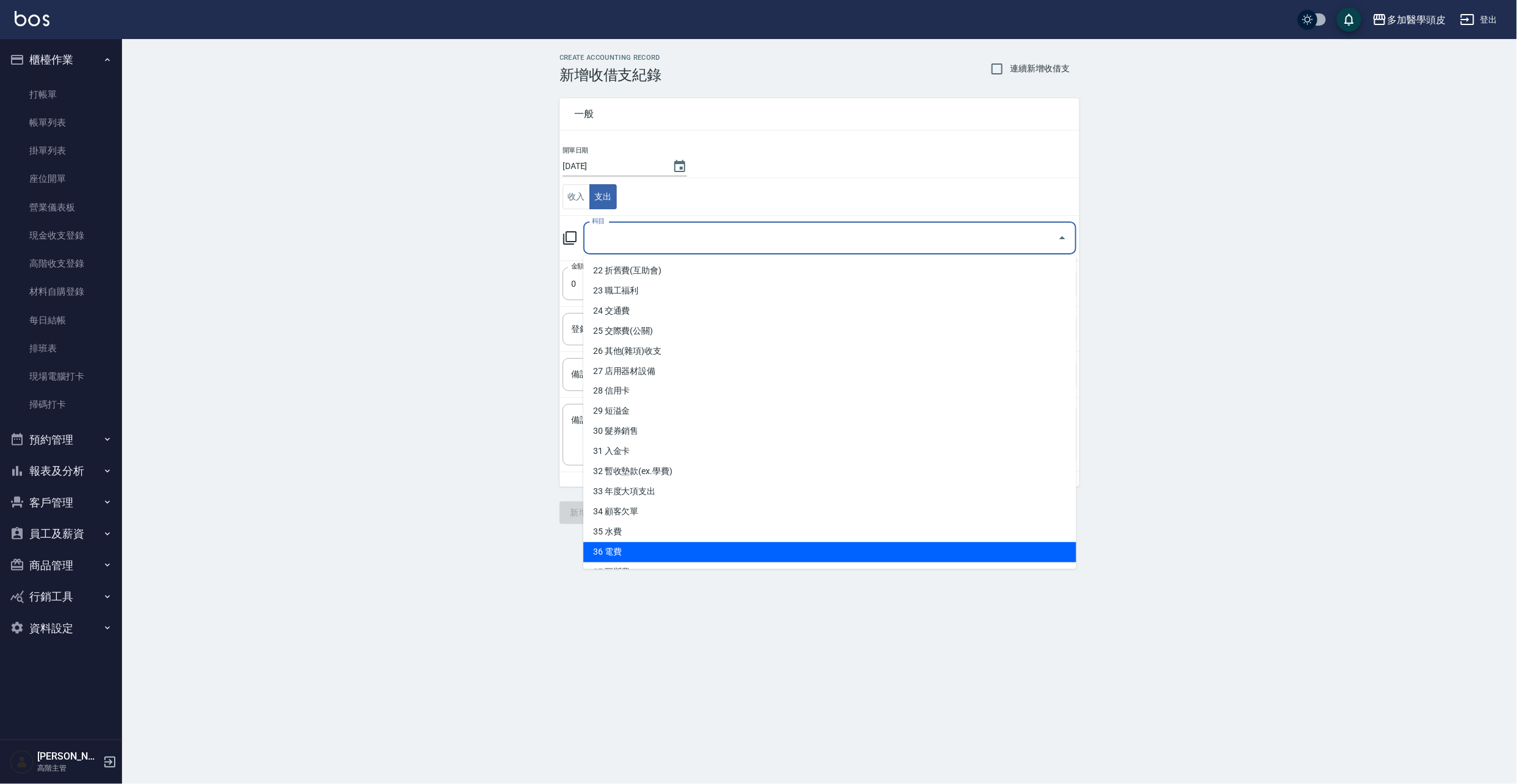
scroll to position [461, 0]
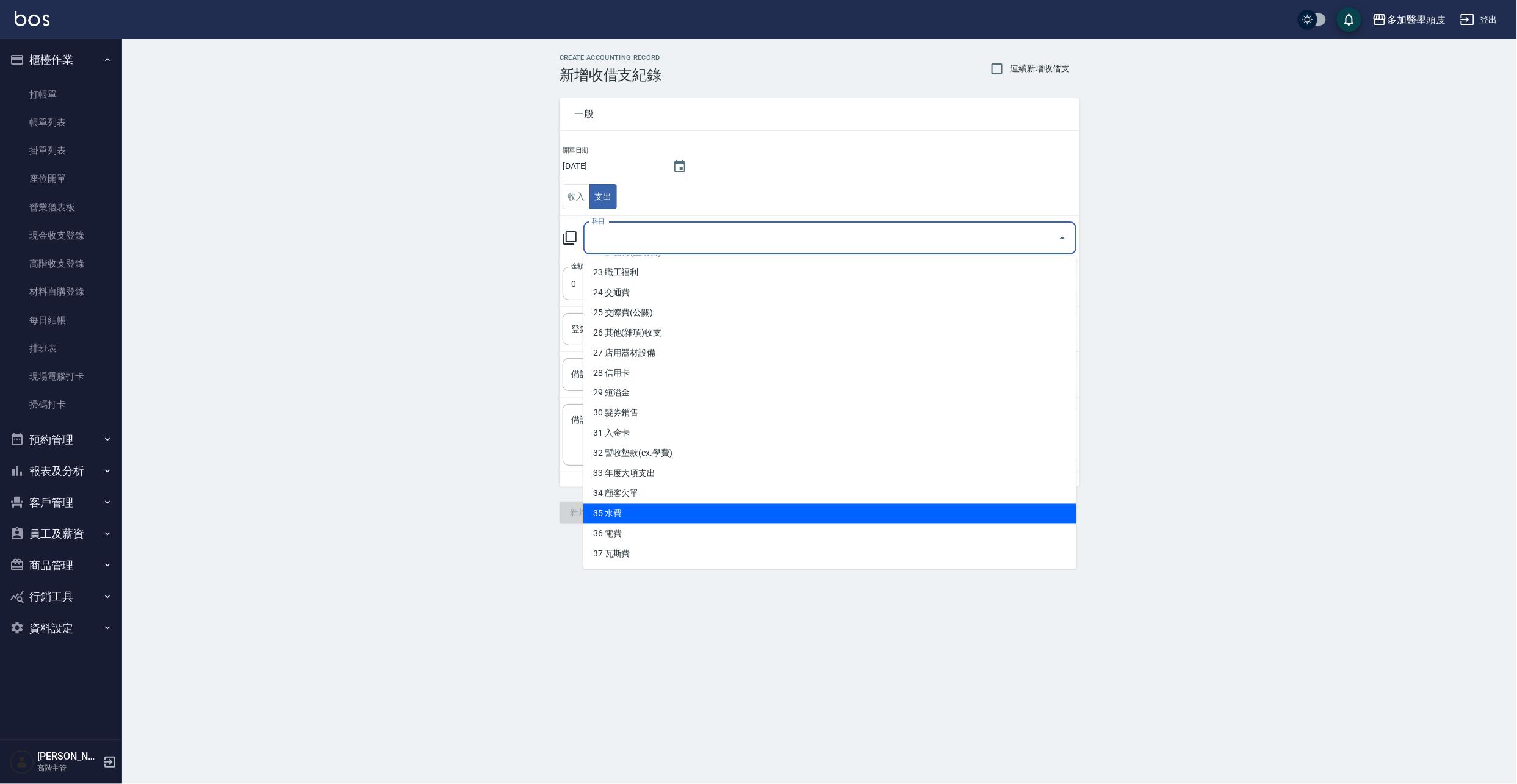
click at [663, 511] on li "35 水費" at bounding box center [830, 513] width 493 height 20
type input "35 水費"
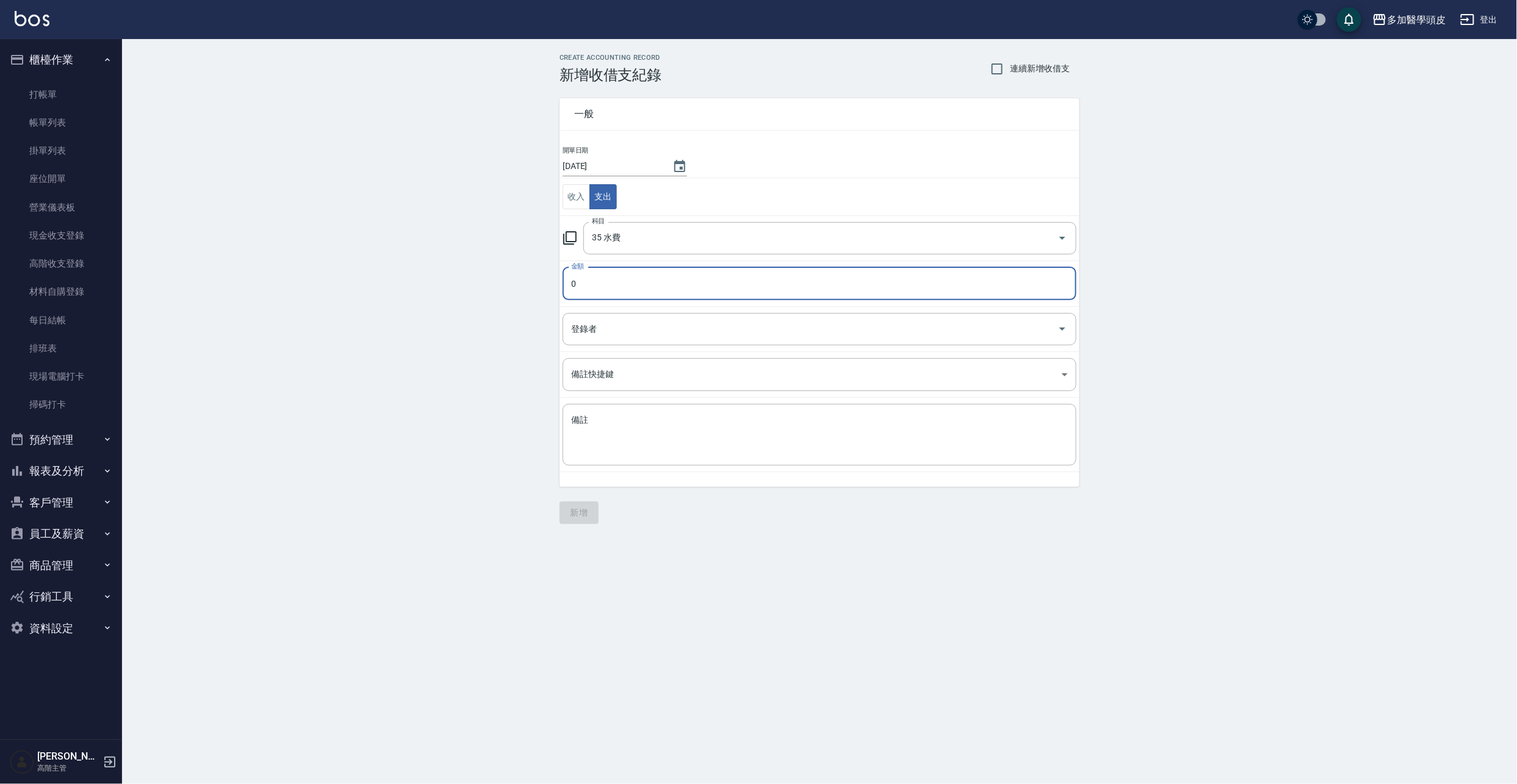
click at [613, 295] on input "0" at bounding box center [819, 284] width 514 height 33
click at [615, 276] on input "3680" at bounding box center [819, 284] width 514 height 33
type input "368"
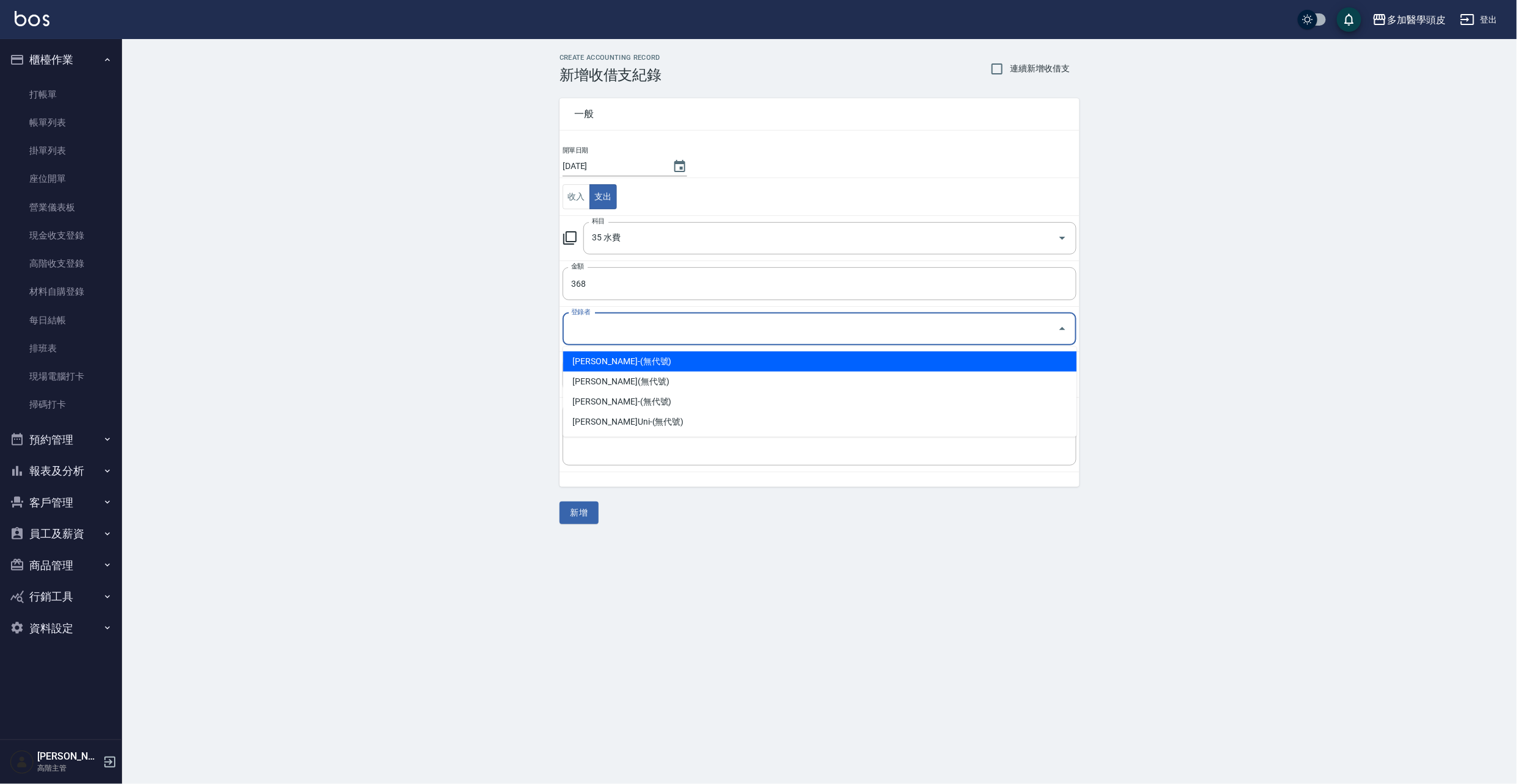
click at [637, 332] on input "登錄者" at bounding box center [810, 329] width 485 height 21
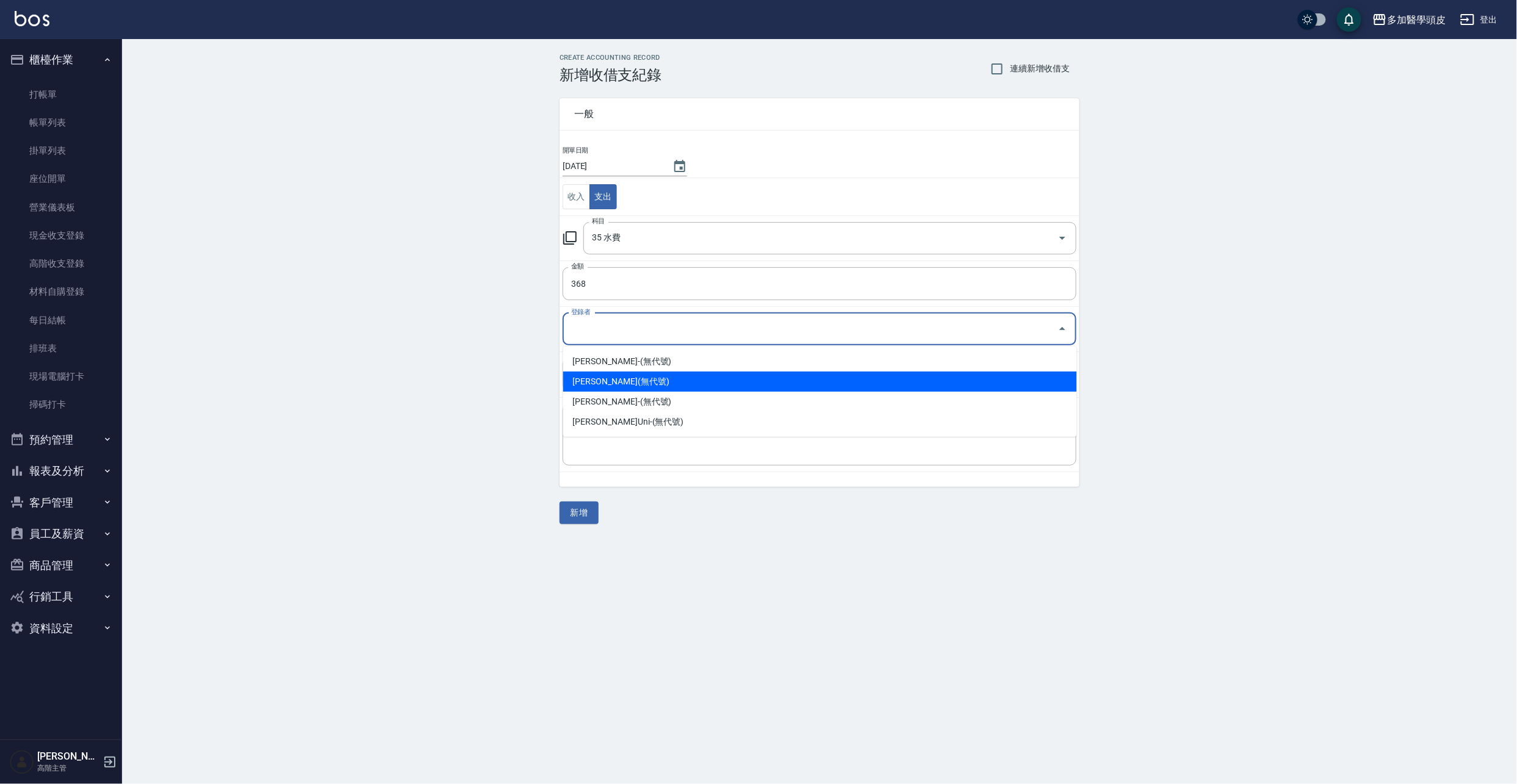
click at [603, 384] on li "張祖惠-(無代號)" at bounding box center [820, 381] width 514 height 20
type input "張祖惠-(無代號)"
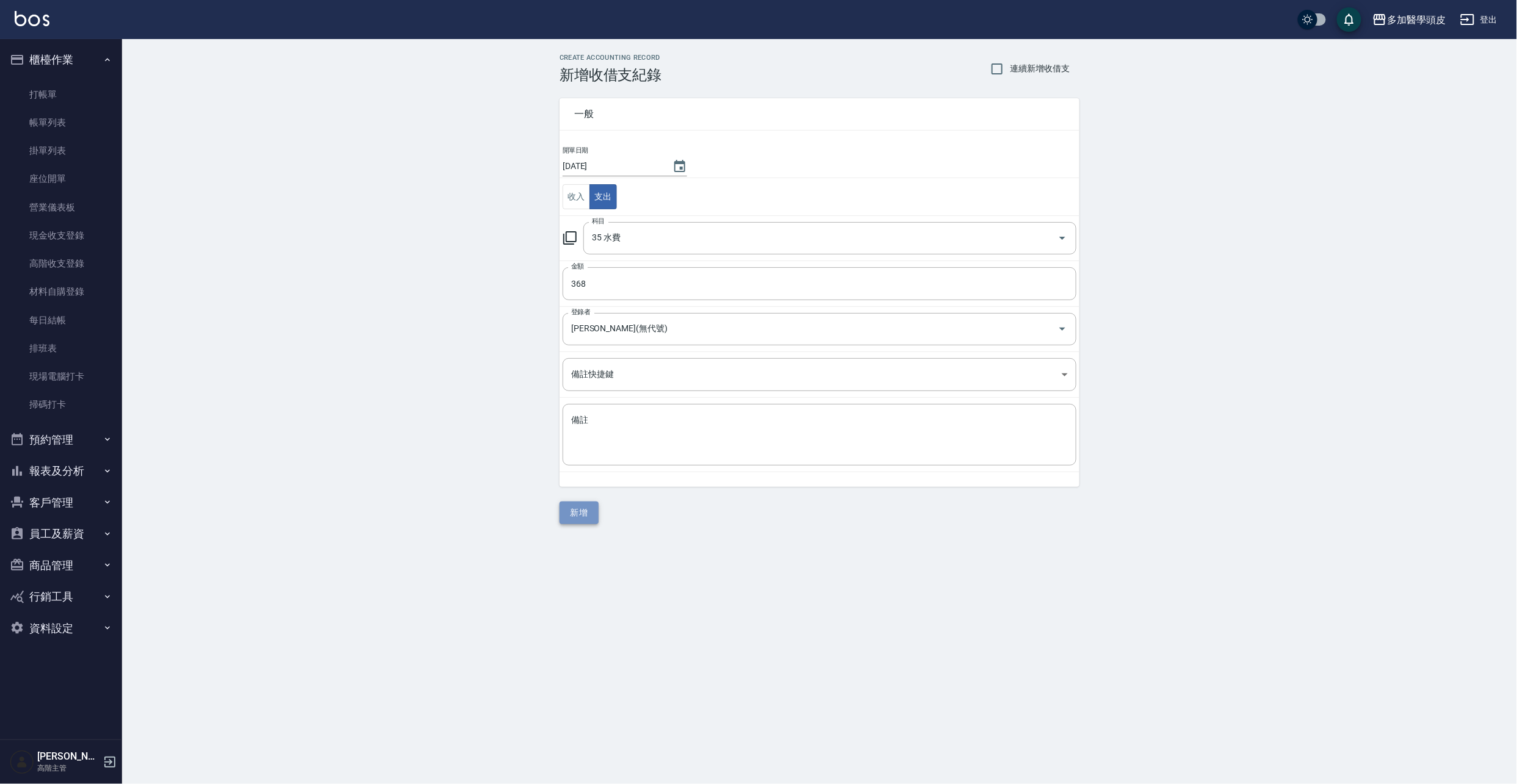
click at [567, 513] on button "新增" at bounding box center [579, 512] width 39 height 23
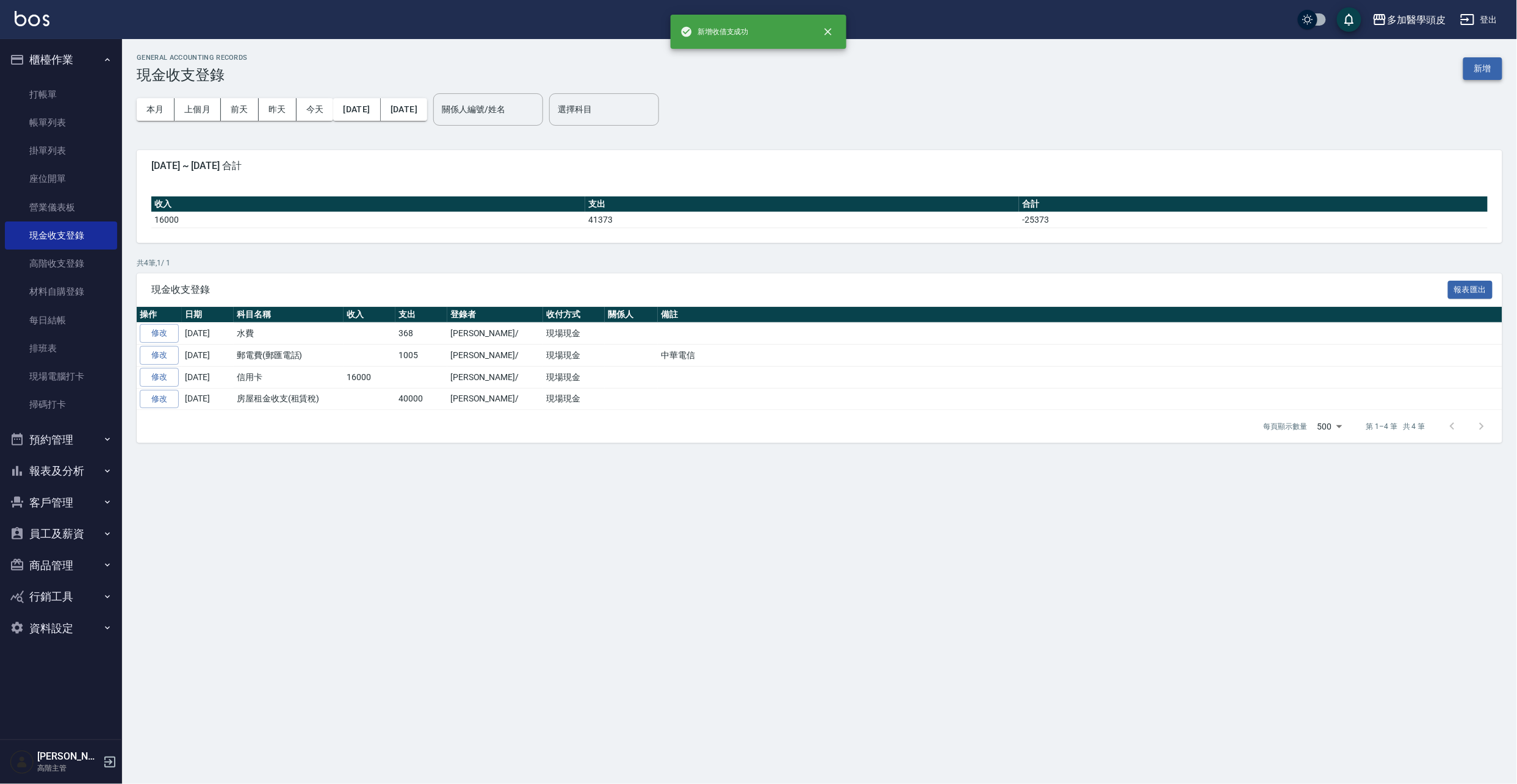
click at [1481, 65] on button "新增" at bounding box center [1483, 69] width 39 height 23
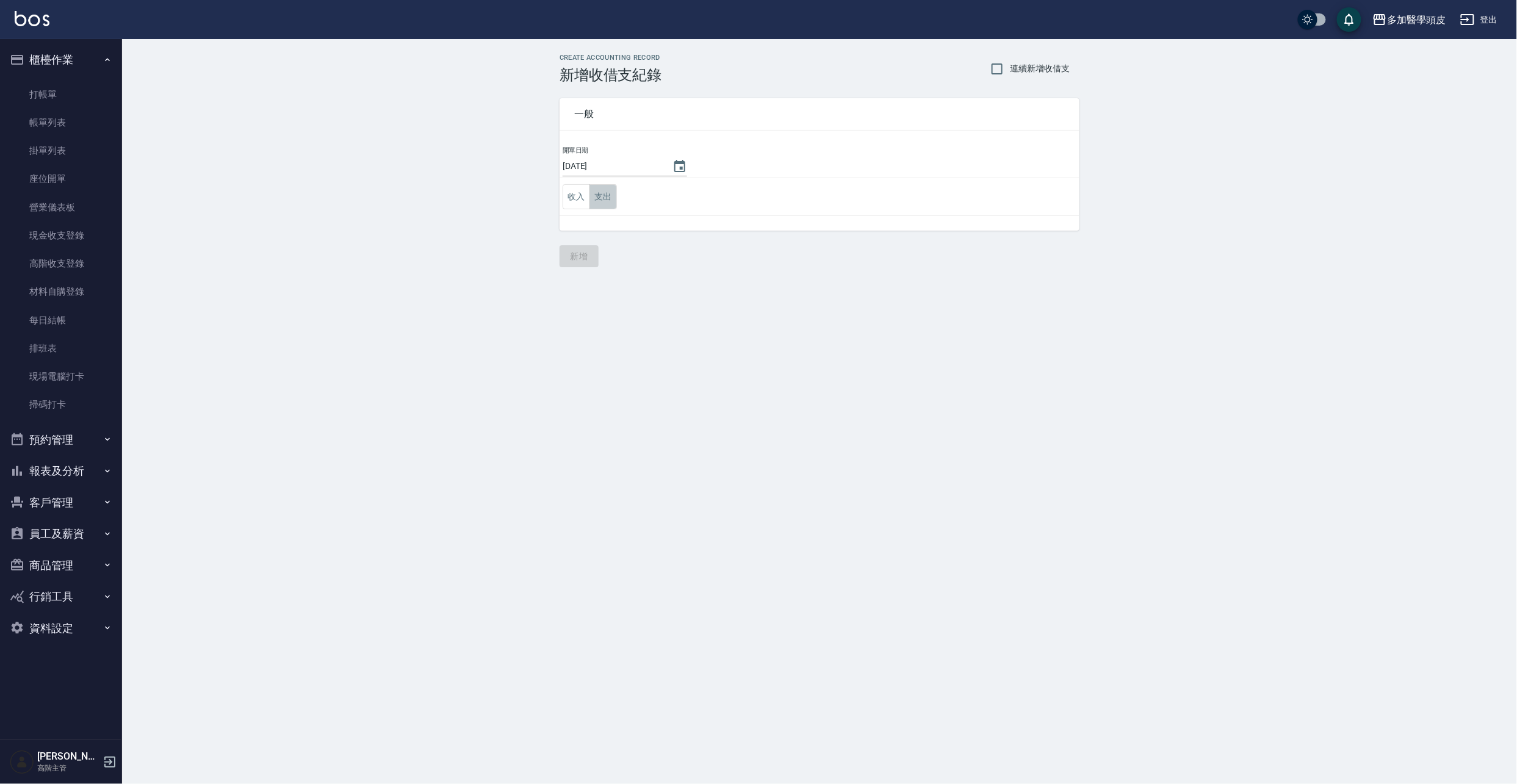
click at [601, 198] on button "支出" at bounding box center [603, 197] width 27 height 25
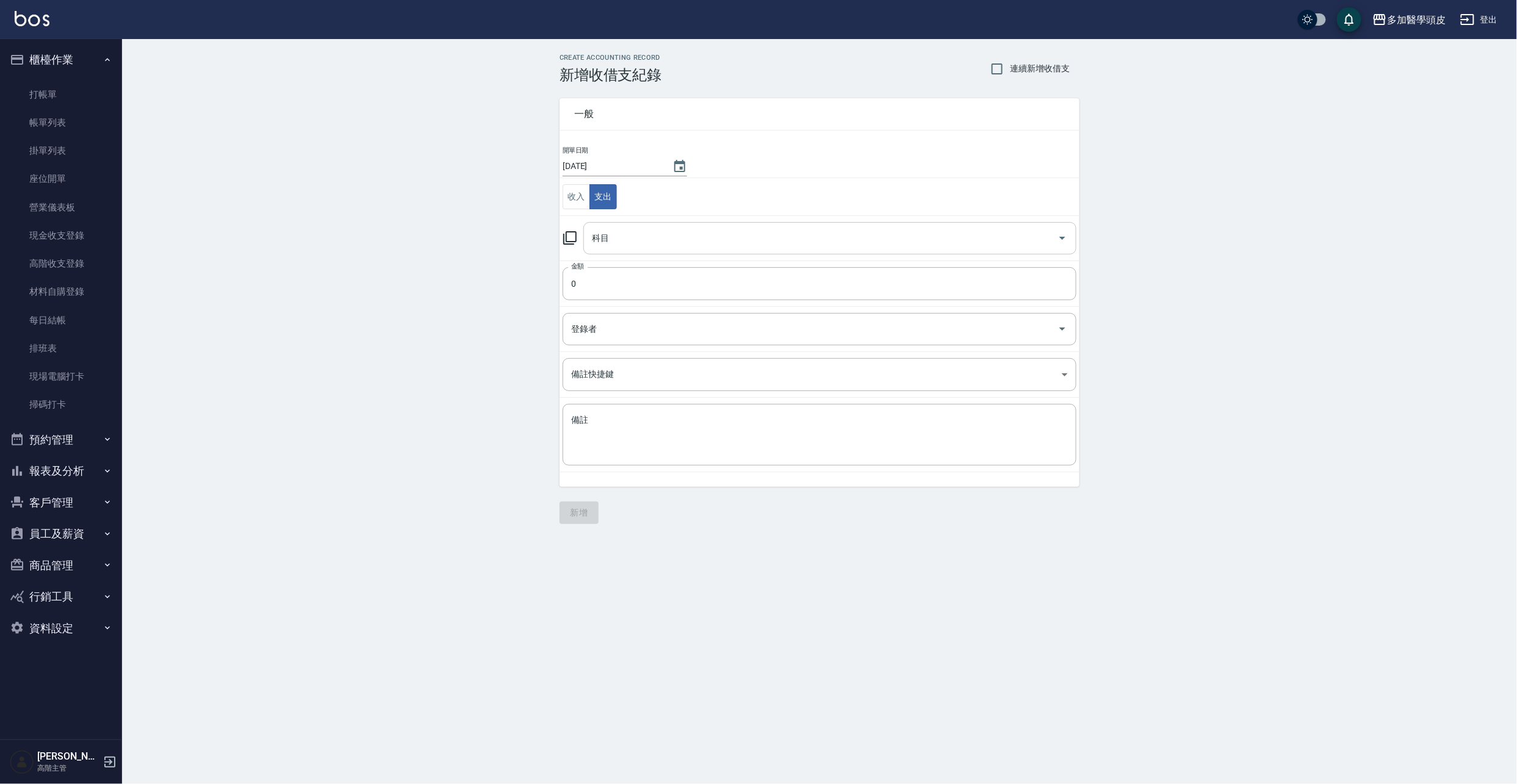
click at [653, 234] on input "科目" at bounding box center [821, 238] width 464 height 21
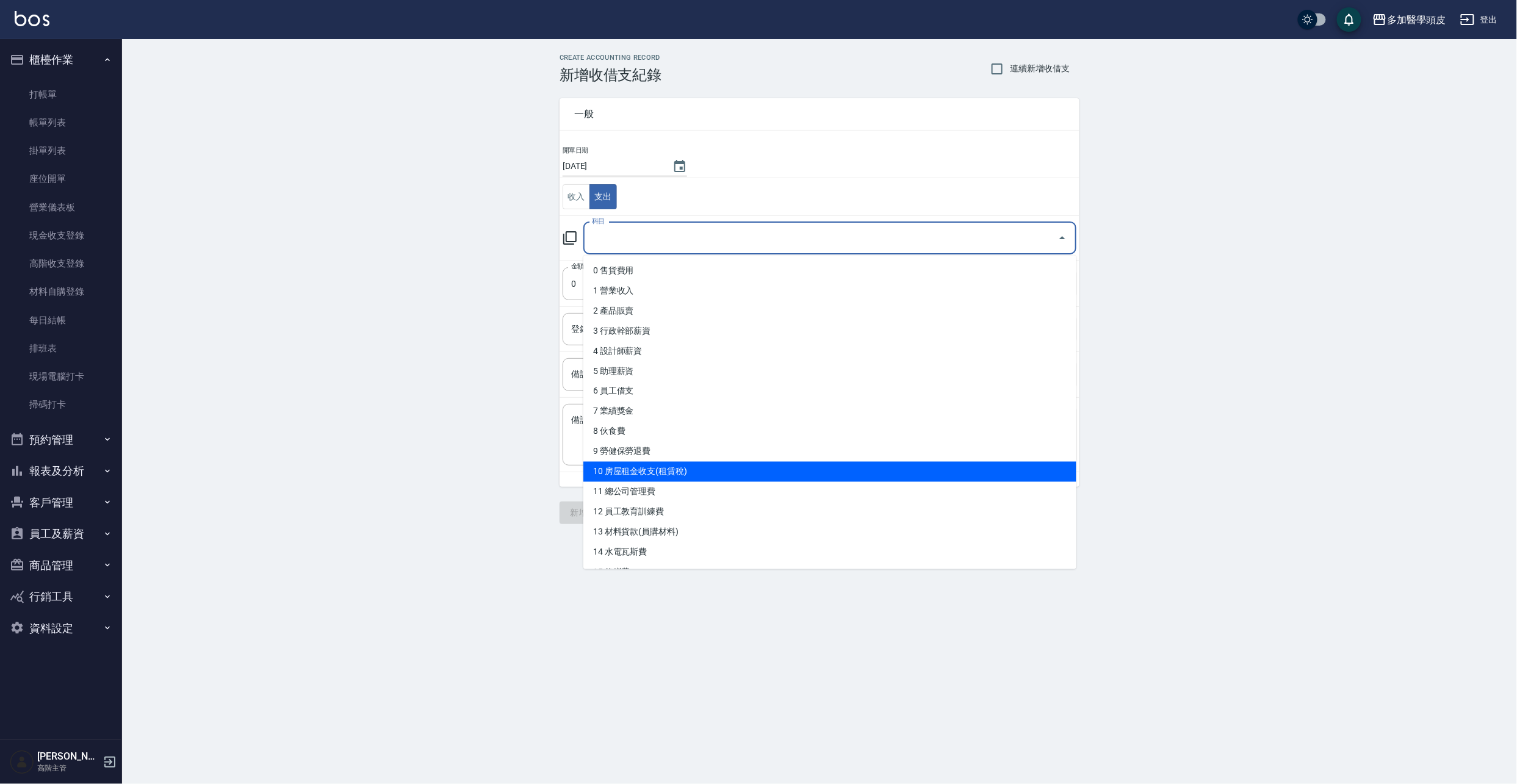
click at [664, 471] on li "10 房屋租金收支(租賃稅)" at bounding box center [830, 471] width 493 height 20
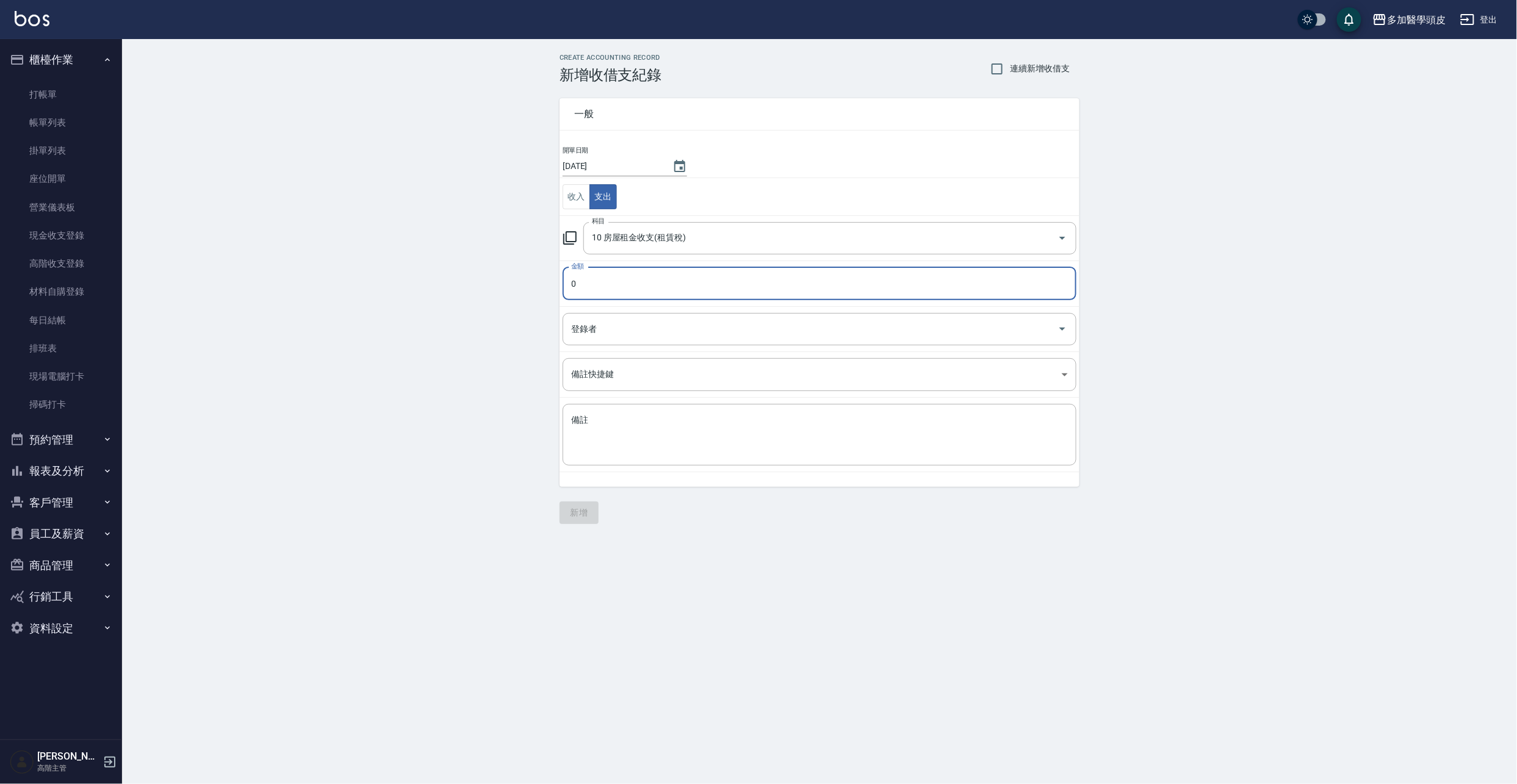
type input "10 房屋租金收支(租賃稅)"
click at [613, 274] on input "0" at bounding box center [819, 284] width 514 height 33
type input "1141"
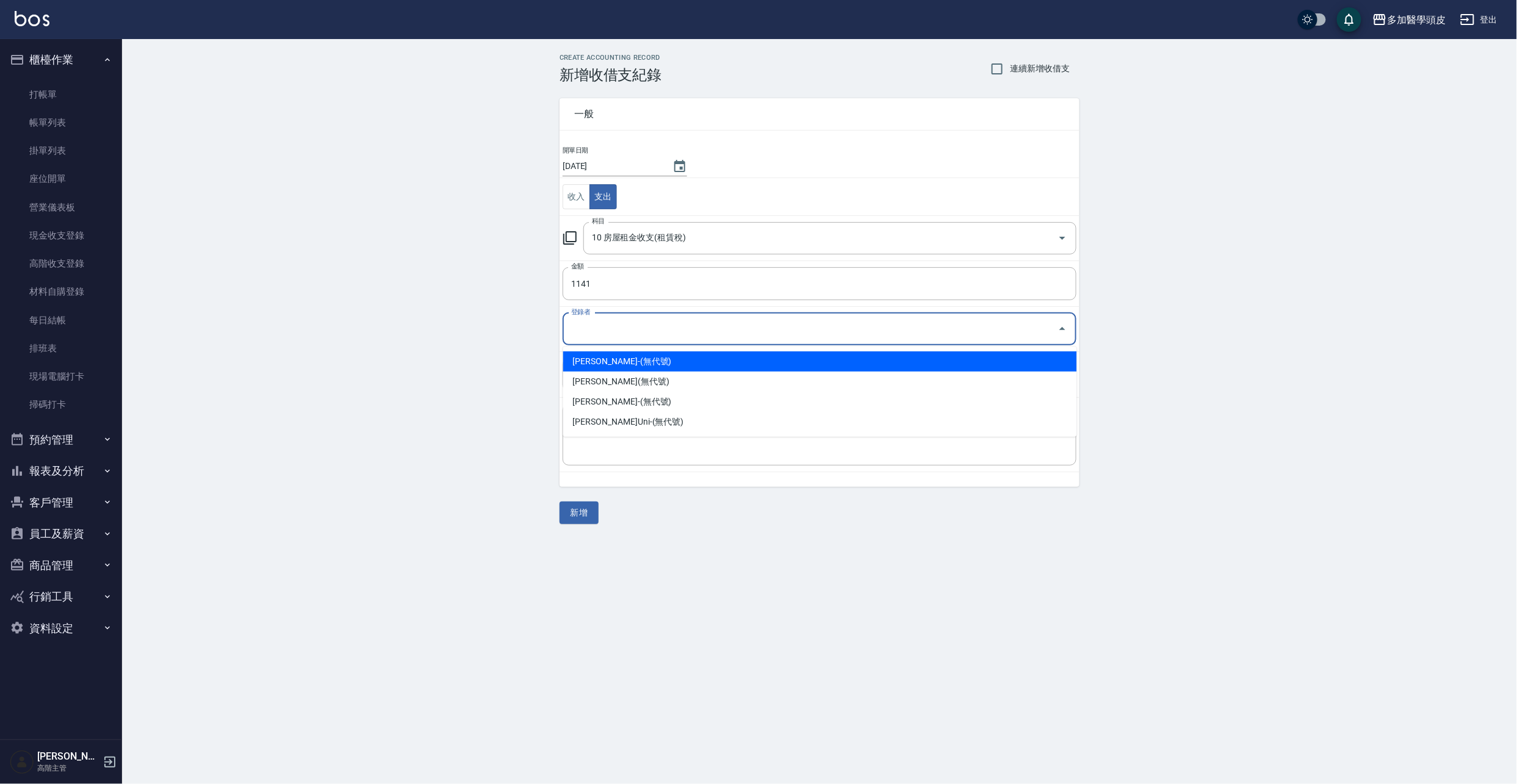
click at [644, 331] on input "登錄者" at bounding box center [810, 329] width 485 height 21
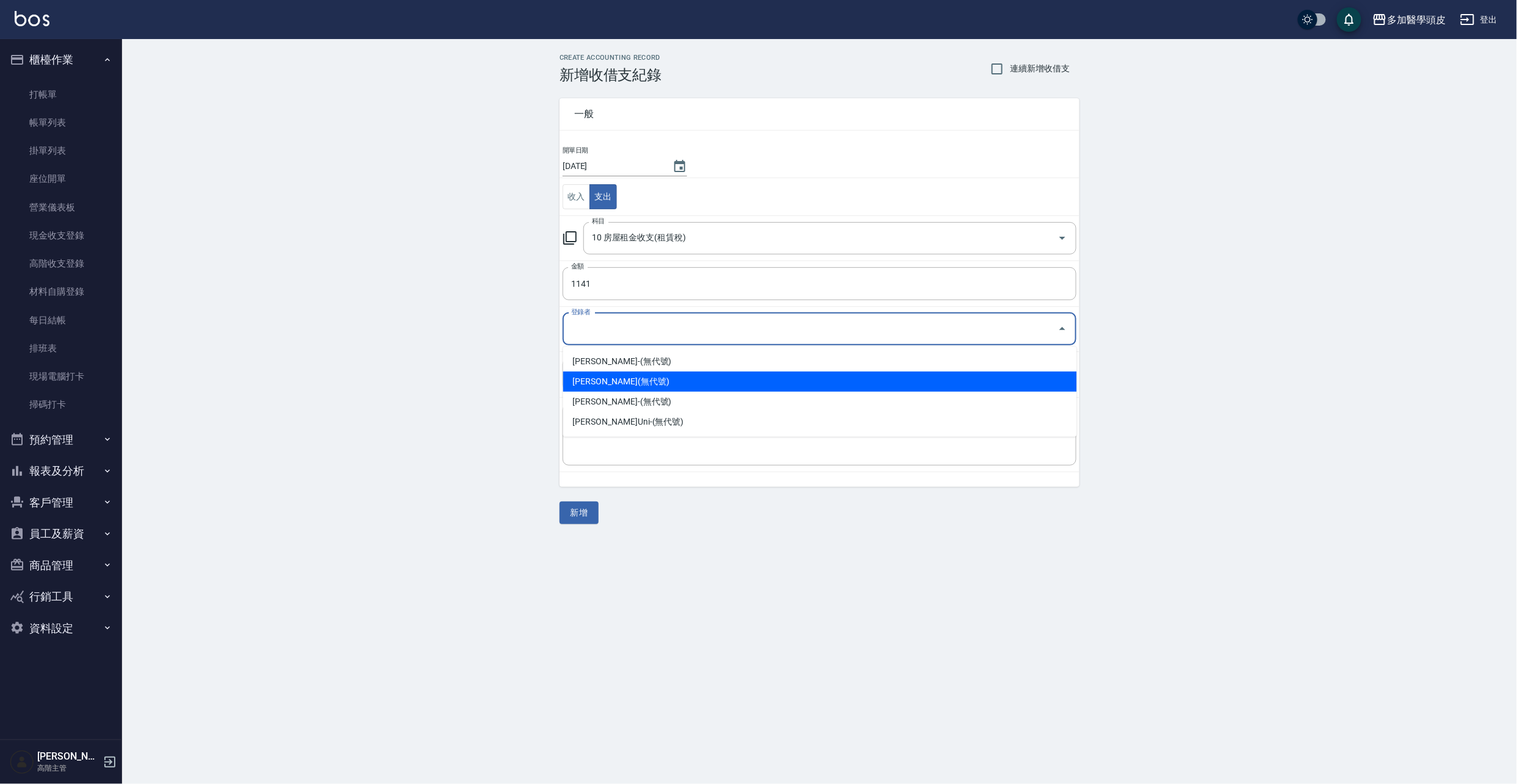
click at [645, 386] on li "張祖惠-(無代號)" at bounding box center [820, 381] width 514 height 20
type input "張祖惠-(無代號)"
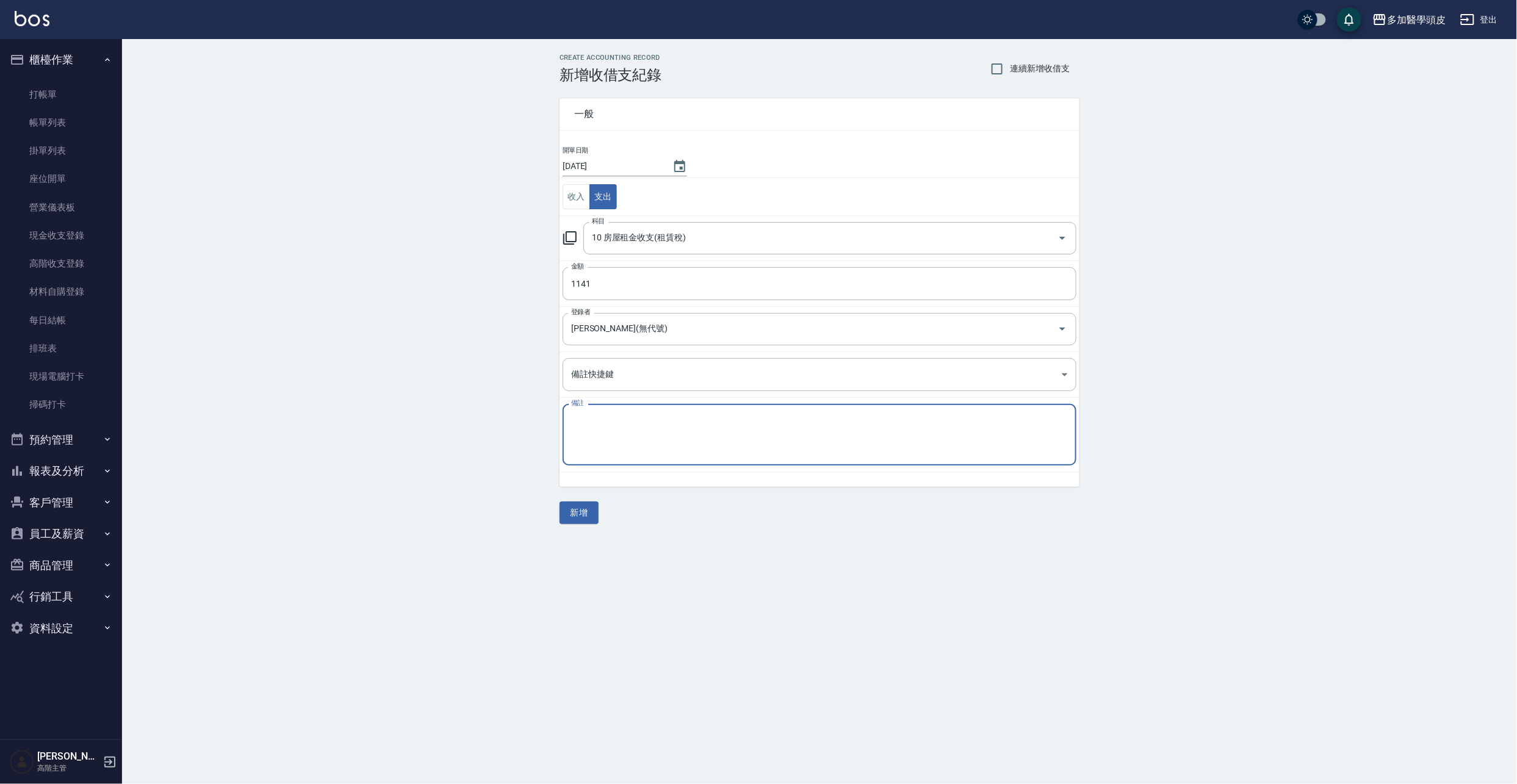
click at [646, 428] on textarea "備註" at bounding box center [819, 435] width 497 height 41
type textarea "2"
type textarea "大樓管理費"
click at [578, 518] on button "新增" at bounding box center [579, 512] width 39 height 23
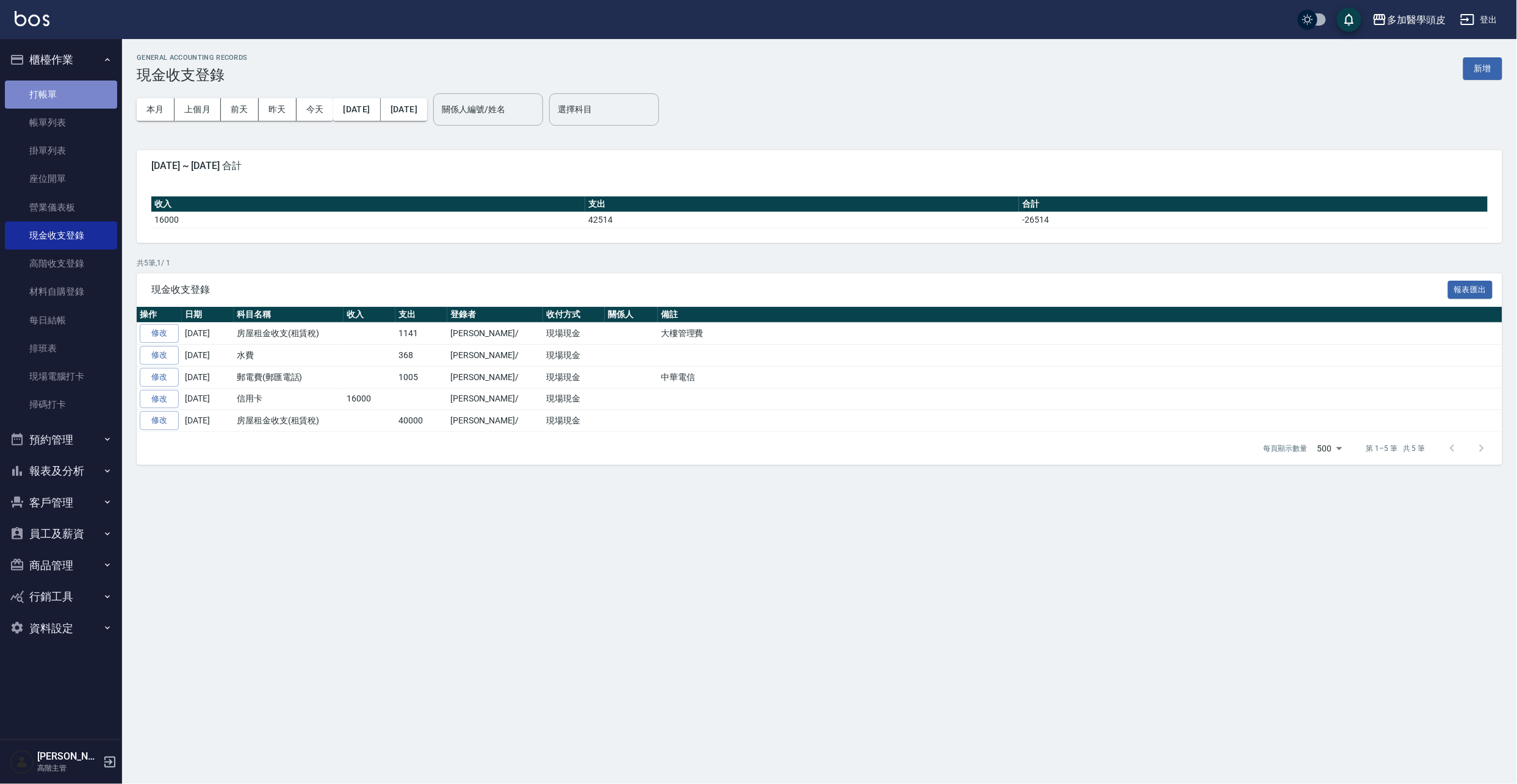
click at [47, 93] on link "打帳單" at bounding box center [61, 94] width 112 height 28
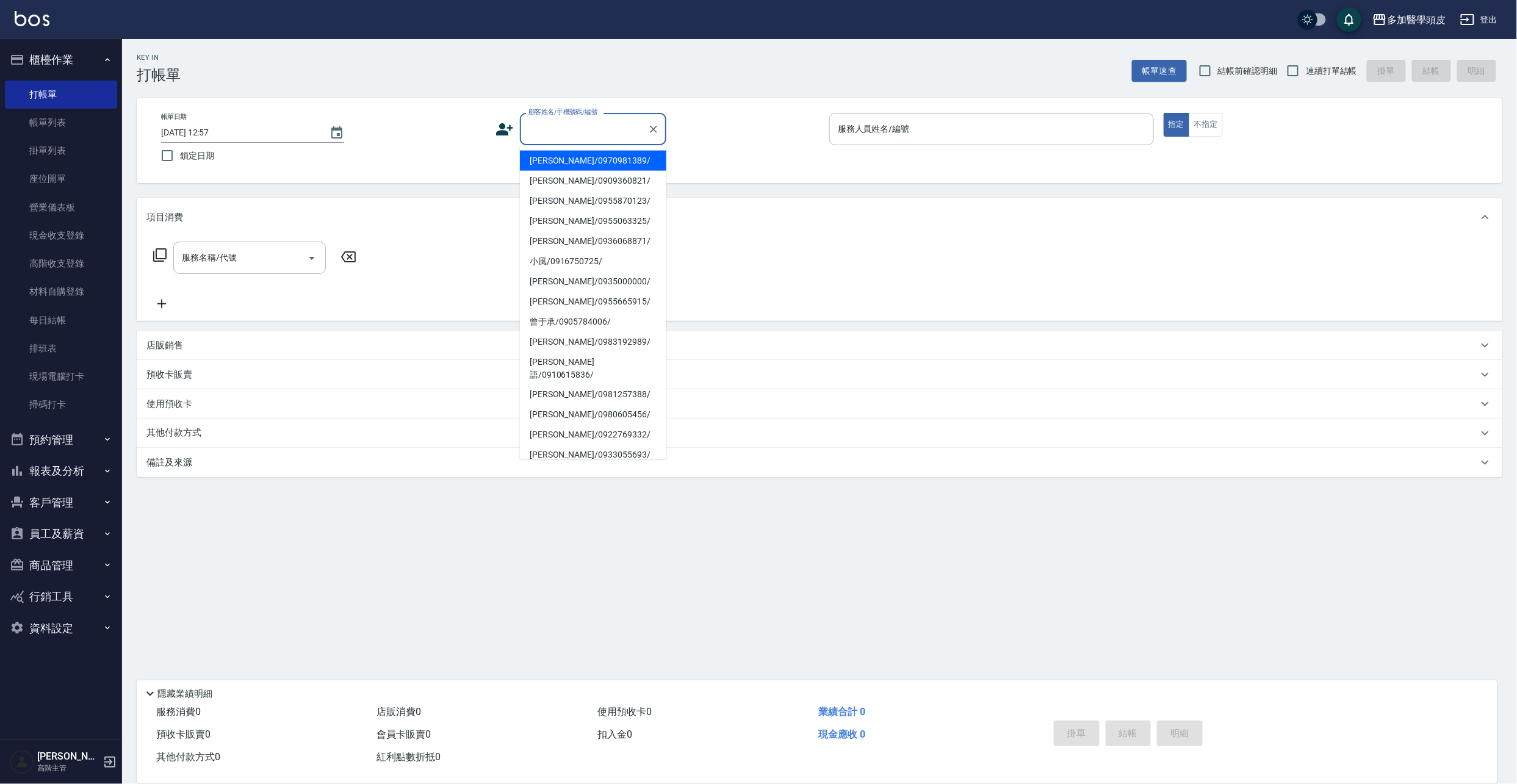
click at [564, 131] on input "顧客姓名/手機號碼/編號" at bounding box center [584, 129] width 117 height 21
drag, startPoint x: 1516, startPoint y: 593, endPoint x: 1491, endPoint y: 593, distance: 25.0
click at [1491, 593] on div "Key In 打帳單 帳單速查 結帳前確認明細 連續打單結帳 掛單 結帳 明細 帳單日期 2025/08/14 12:57 鎖定日期 顧客姓名/手機號碼/編號…" at bounding box center [758, 392] width 1517 height 784
